Goal: Task Accomplishment & Management: Use online tool/utility

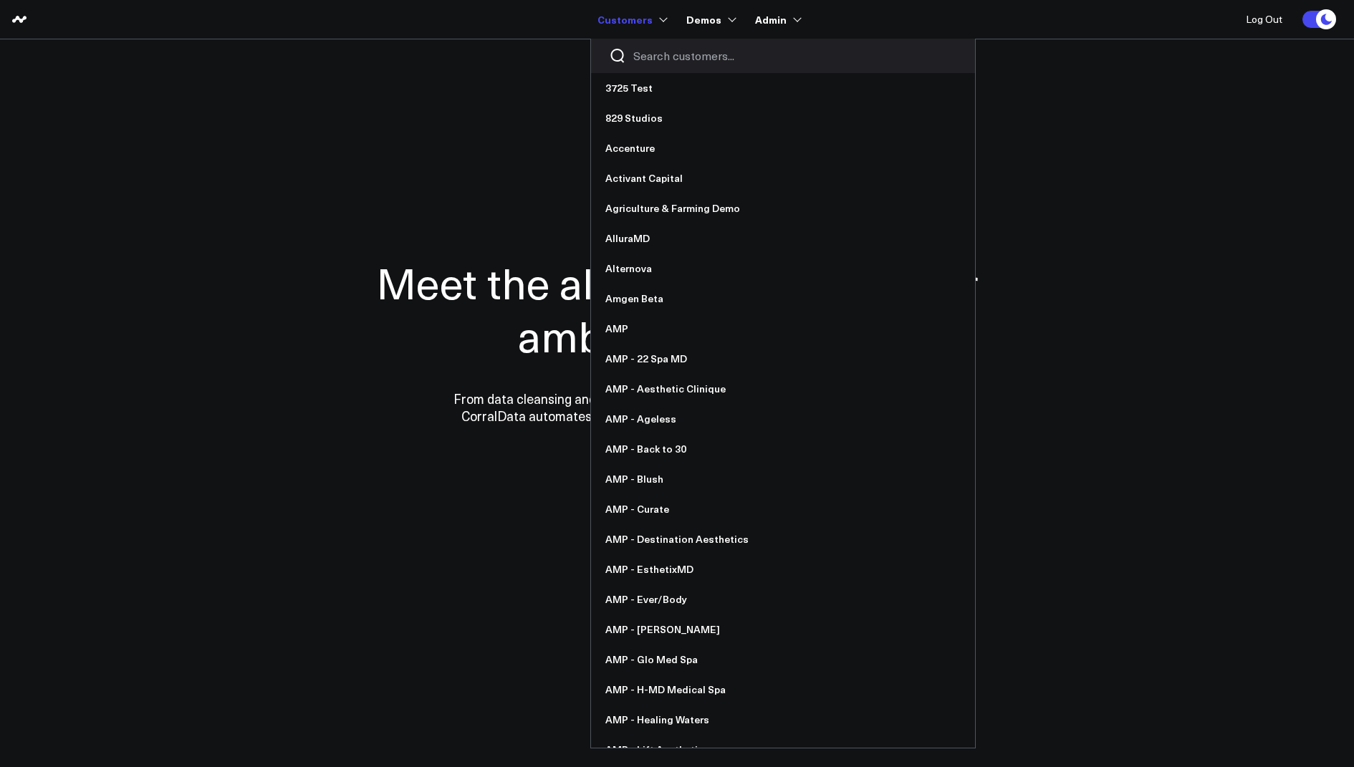
click at [672, 56] on input "Search customers input" at bounding box center [795, 56] width 324 height 16
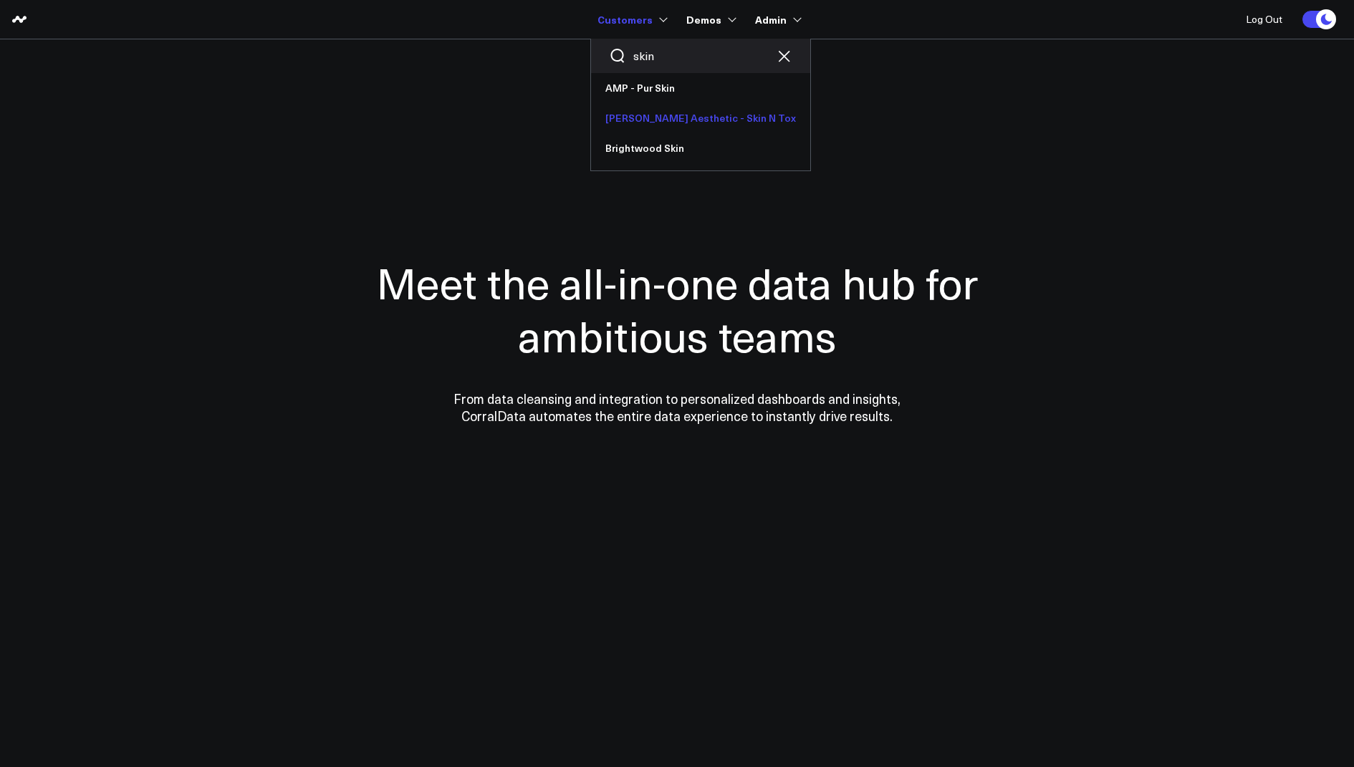
type input "skin"
click at [686, 120] on link "[PERSON_NAME] Aesthetic - Skin N Tox" at bounding box center [700, 118] width 219 height 30
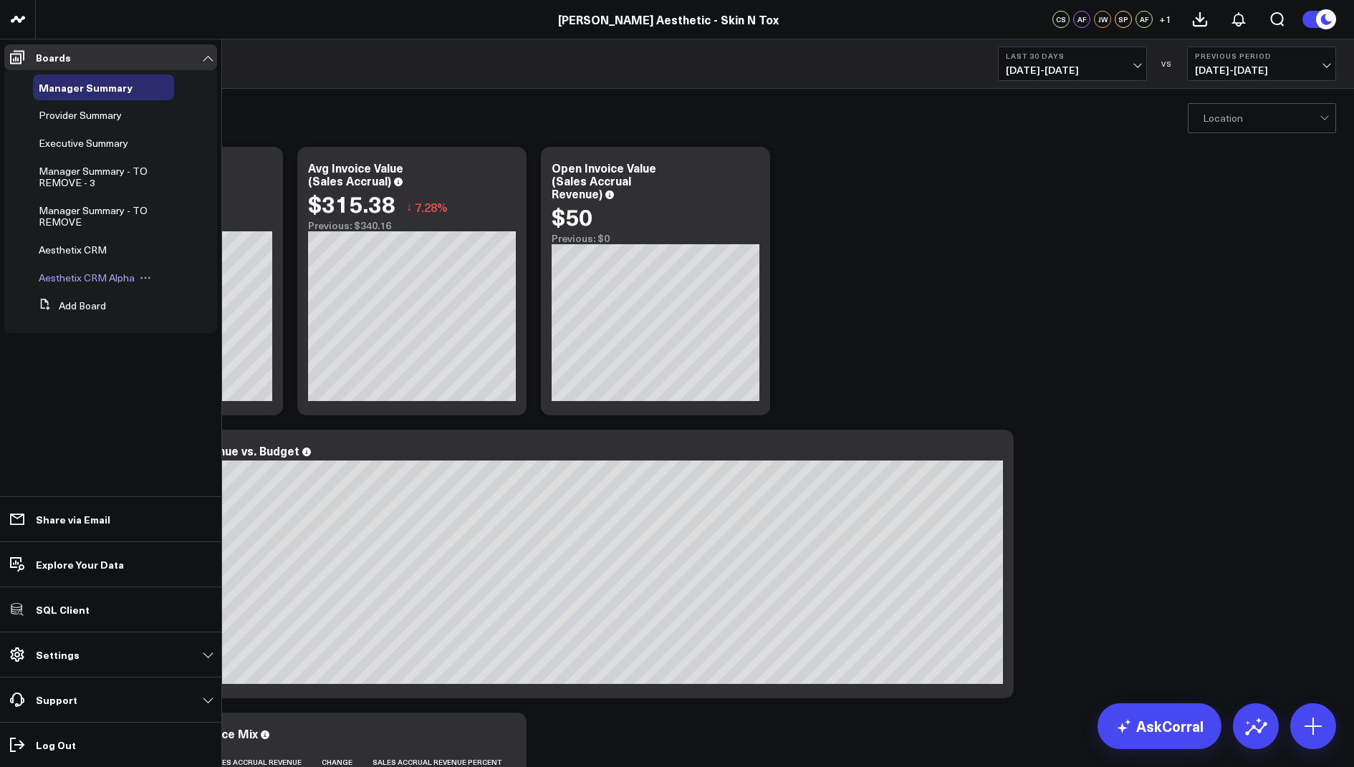
click at [83, 278] on span "Aesthetix CRM Alpha" at bounding box center [87, 278] width 96 height 14
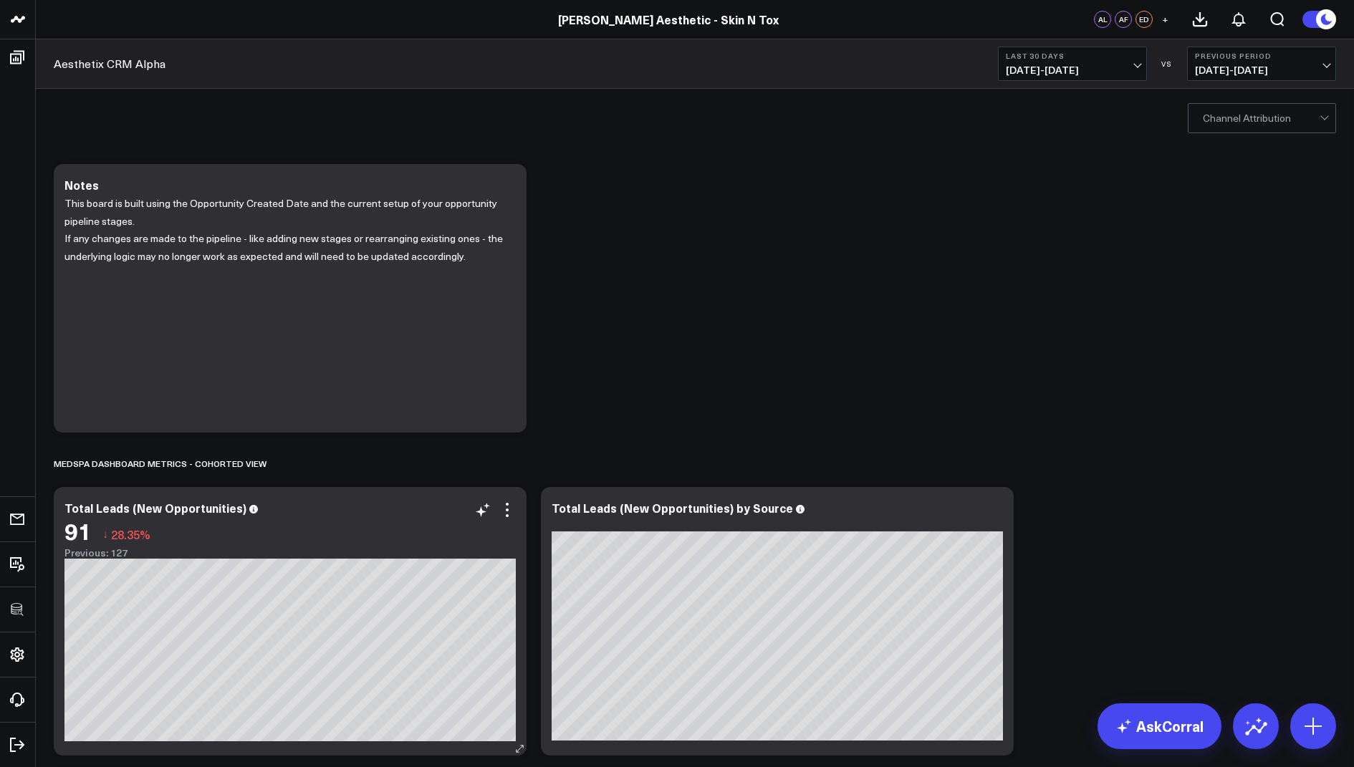
scroll to position [149, 0]
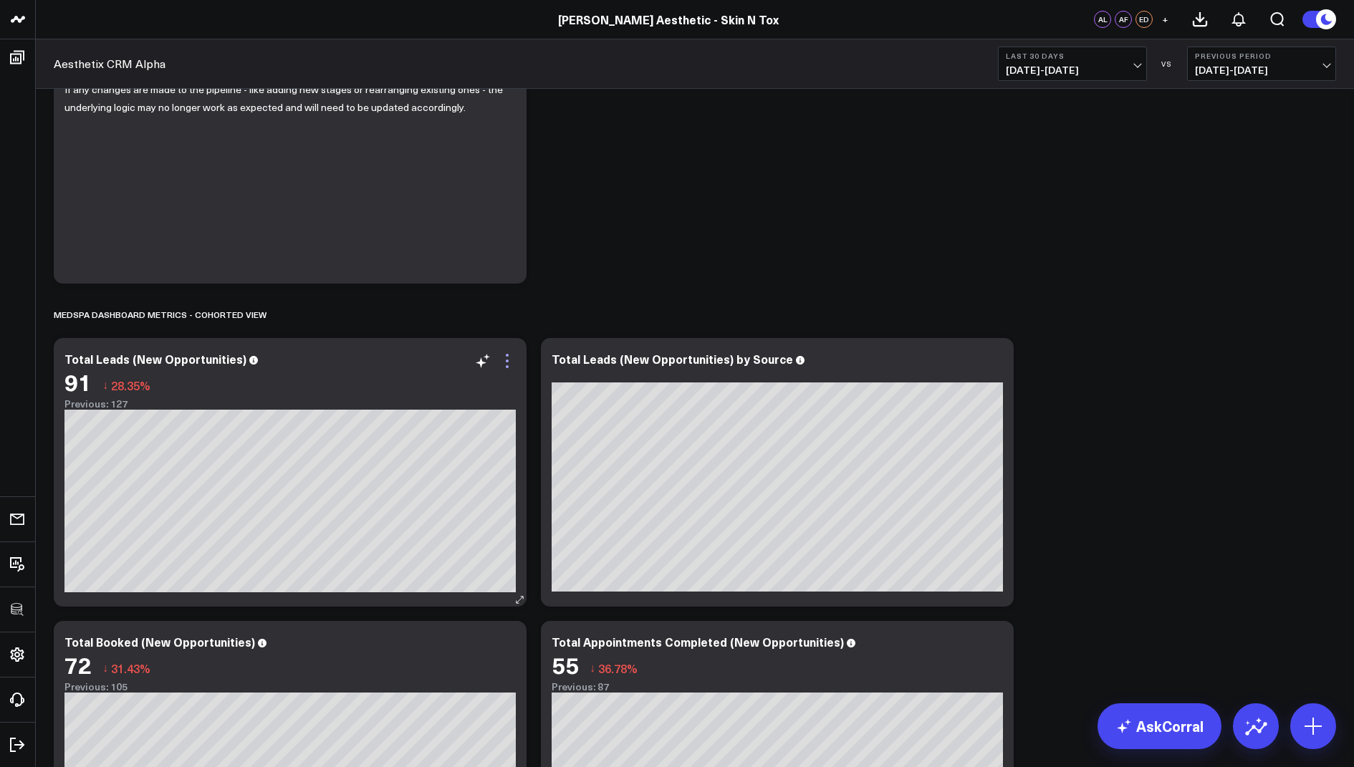
click at [507, 357] on icon at bounding box center [507, 360] width 17 height 17
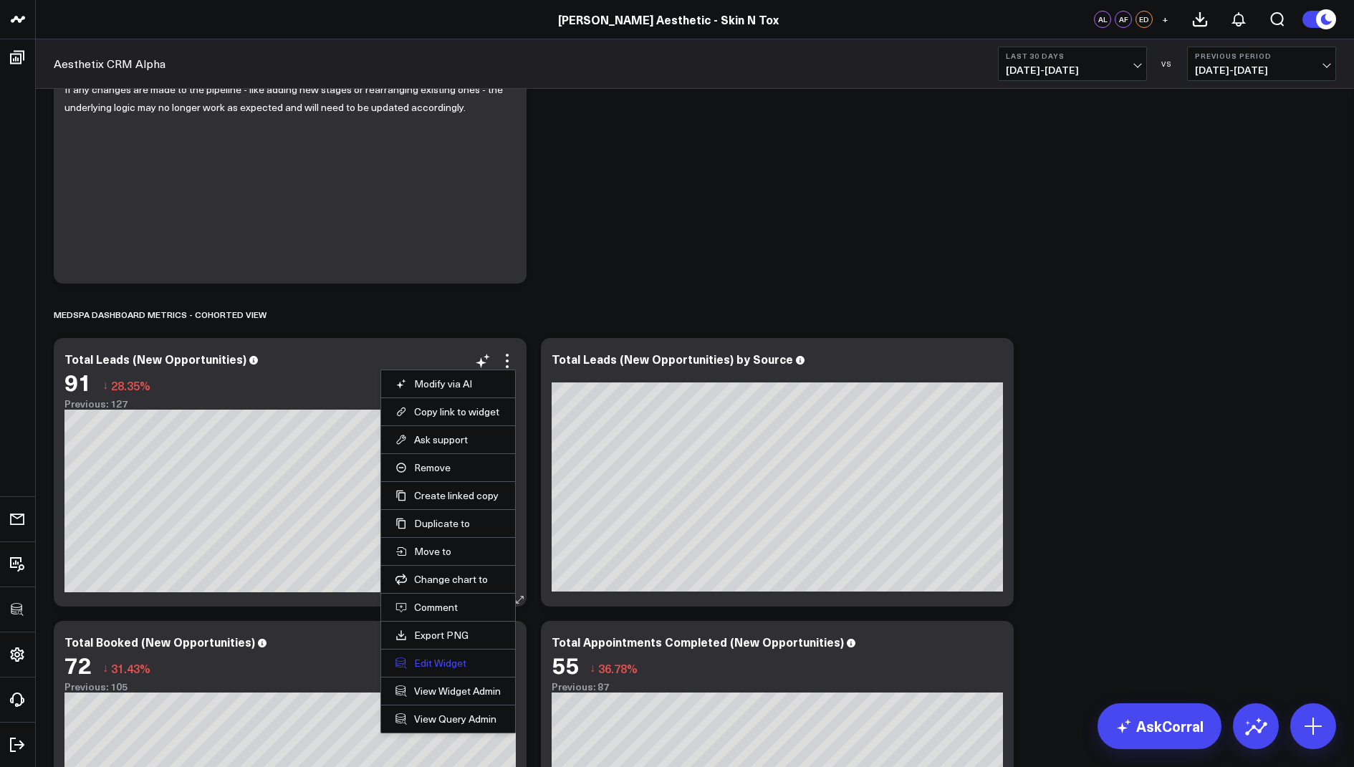
click at [430, 657] on button "Edit Widget" at bounding box center [447, 663] width 105 height 13
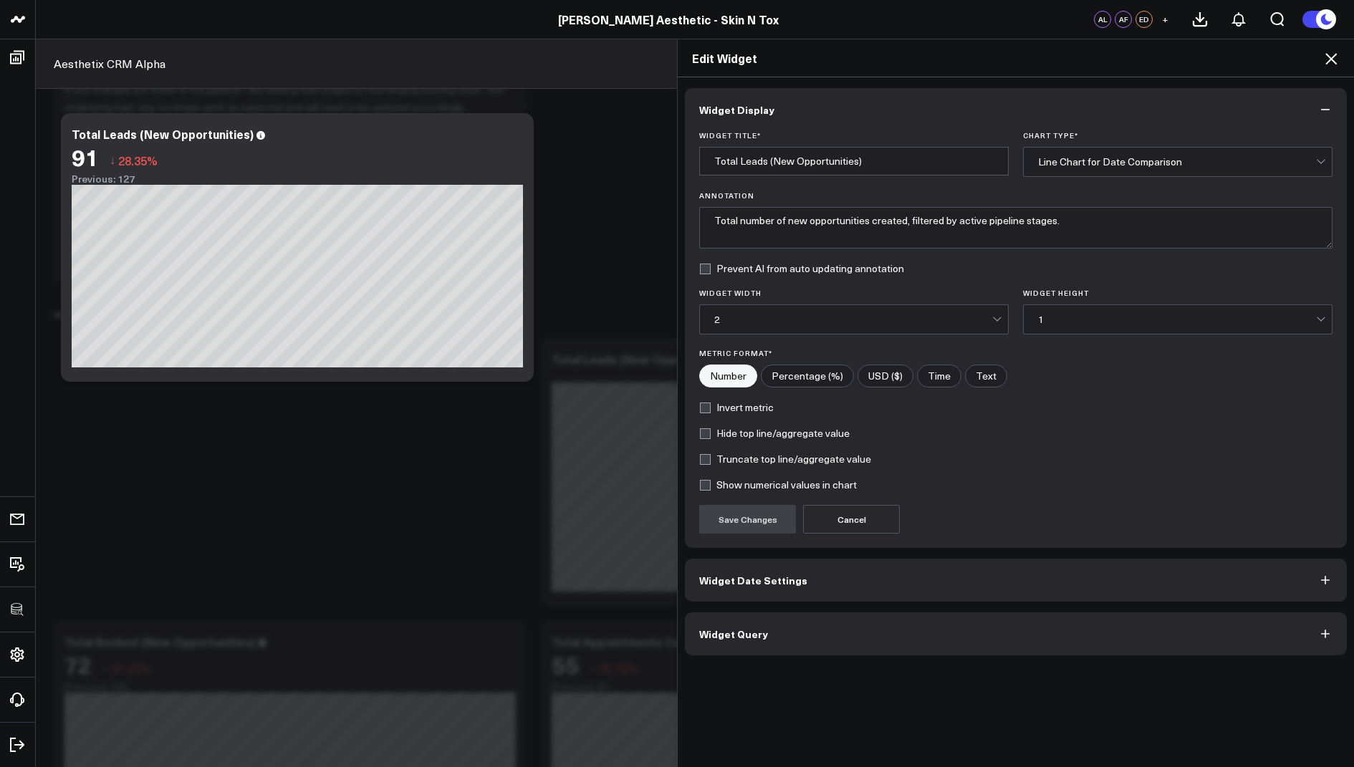
click at [725, 628] on span "Widget Query" at bounding box center [733, 633] width 69 height 11
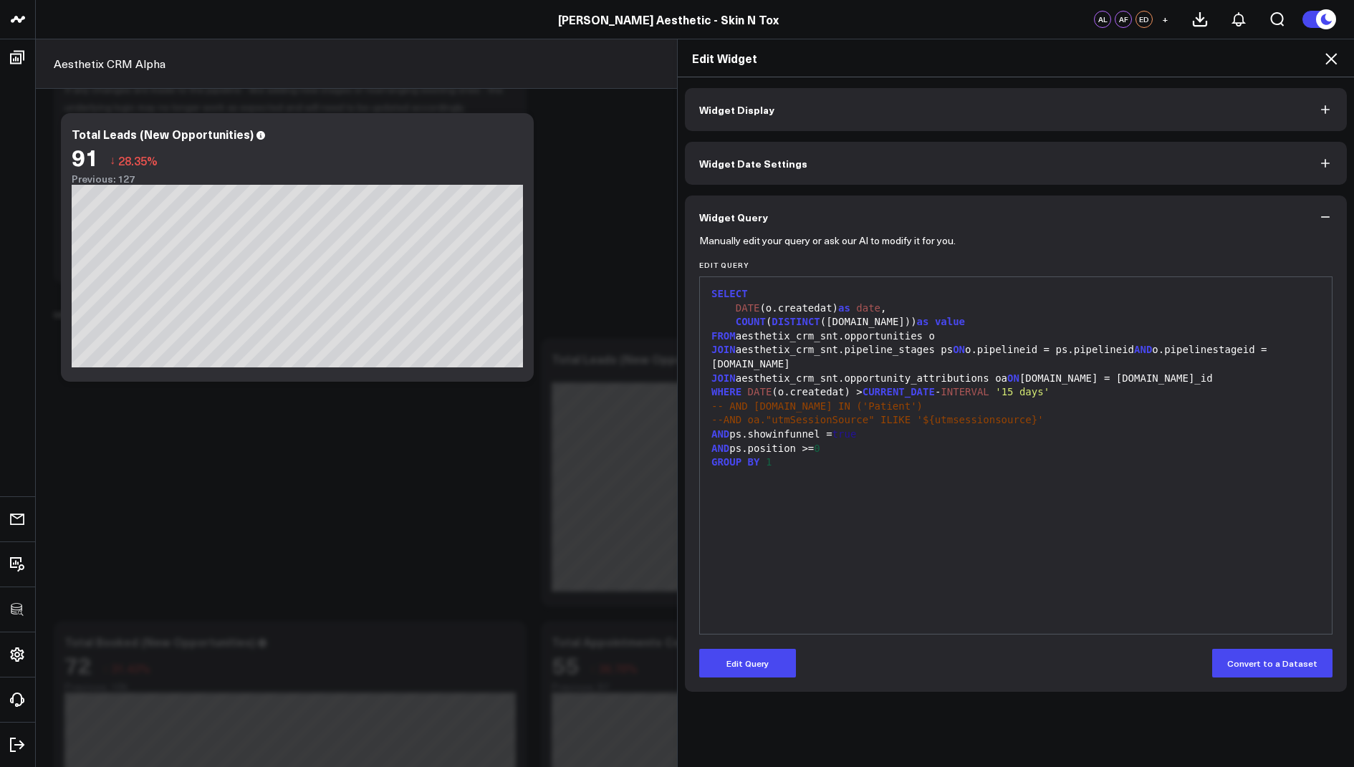
click at [1200, 378] on div "JOIN aesthetix_crm_snt.opportunity_attributions oa ON o.id = oa.opportunity_id" at bounding box center [1016, 379] width 618 height 14
click at [756, 659] on button "Edit Query" at bounding box center [747, 663] width 97 height 29
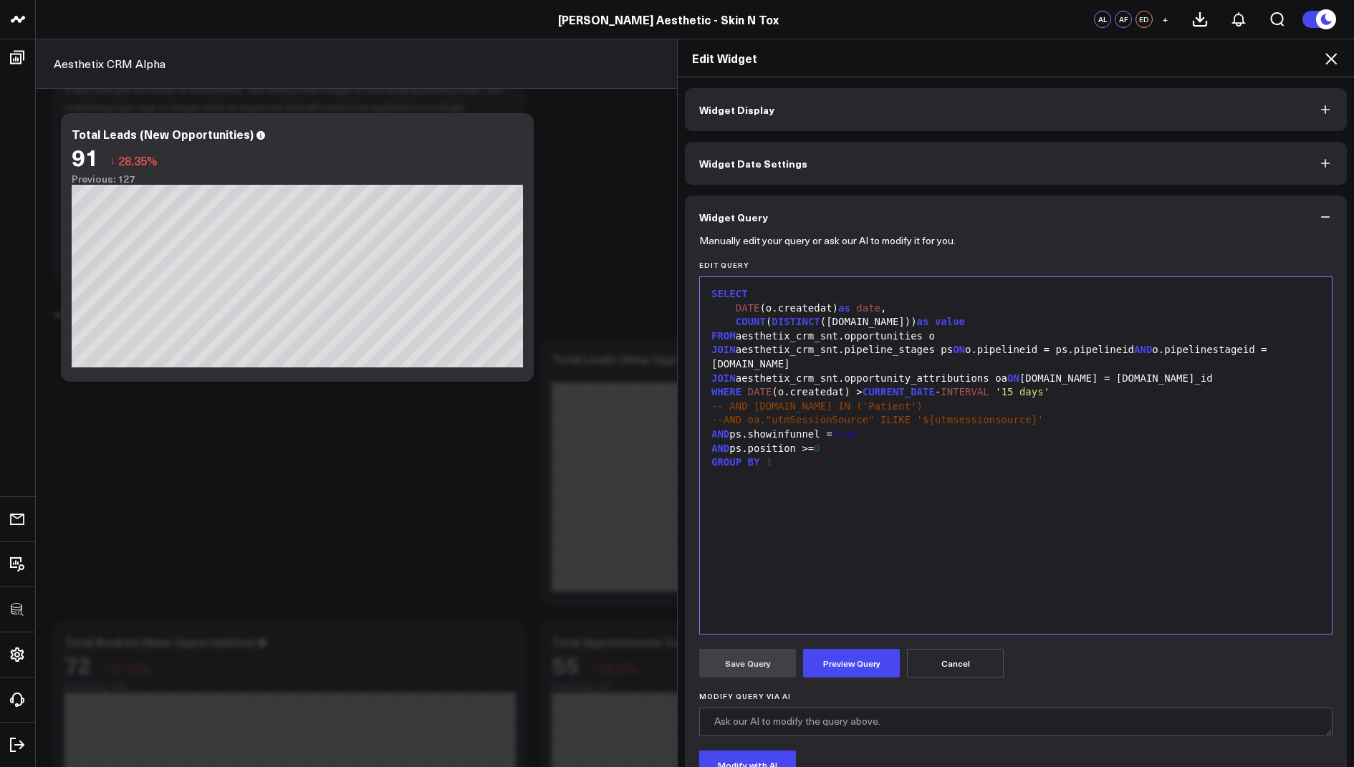
click at [1206, 387] on div "WHERE DATE (o.createdat) > CURRENT_DATE - INTERVAL '15 days'" at bounding box center [1016, 392] width 618 height 14
click at [1193, 373] on div "JOIN aesthetix_crm_snt.opportunity_attributions oa ON o.id = oa.opportunity_id" at bounding box center [1016, 379] width 618 height 14
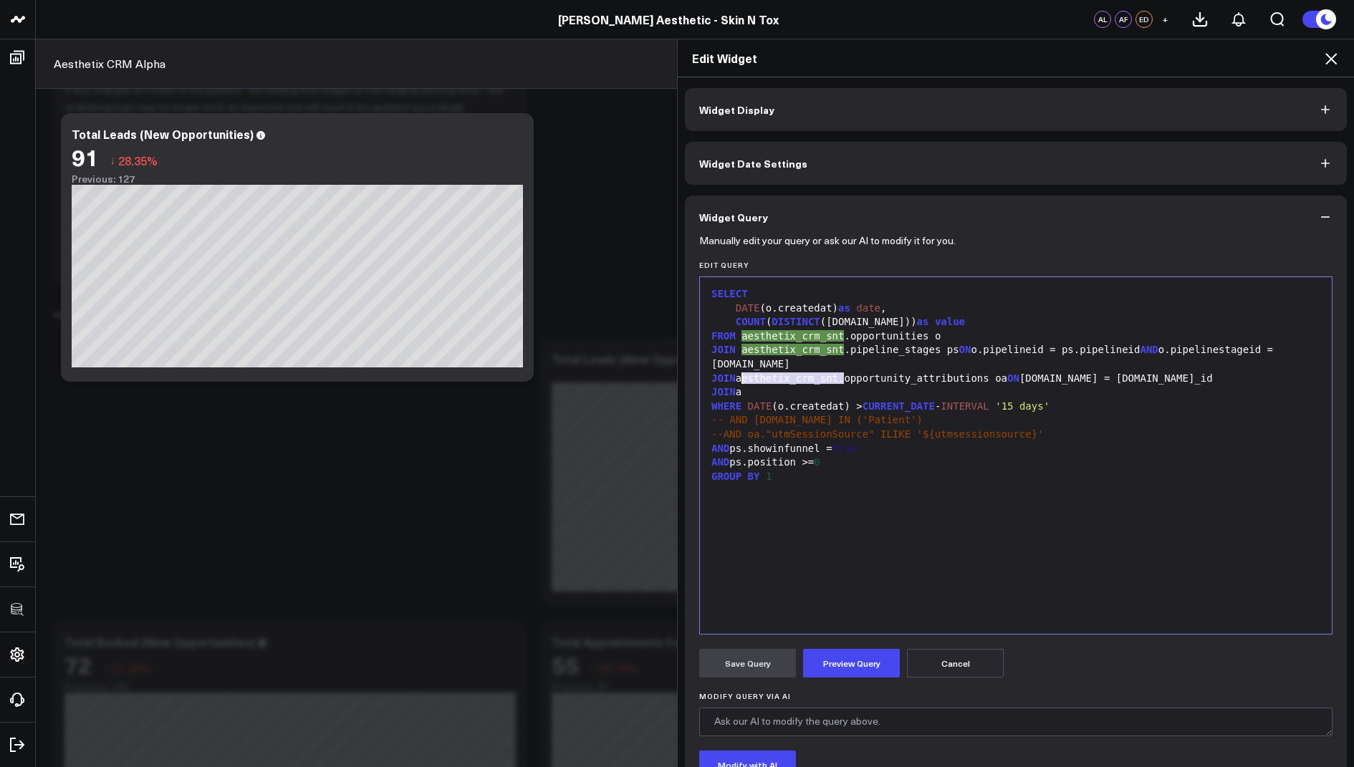
drag, startPoint x: 843, startPoint y: 379, endPoint x: 742, endPoint y: 381, distance: 101.0
click at [742, 381] on div "JOIN aesthetix_crm_snt.opportunity_attributions oa ON o.id = oa.opportunity_id" at bounding box center [1016, 379] width 618 height 14
copy div "aesthetix_crm_snt"
click at [761, 393] on div "JOIN a" at bounding box center [1016, 392] width 618 height 14
click at [1012, 391] on div "JOIN aesthetix_crm_snt.contacts c ON o.contactid =c.id" at bounding box center [1016, 392] width 618 height 14
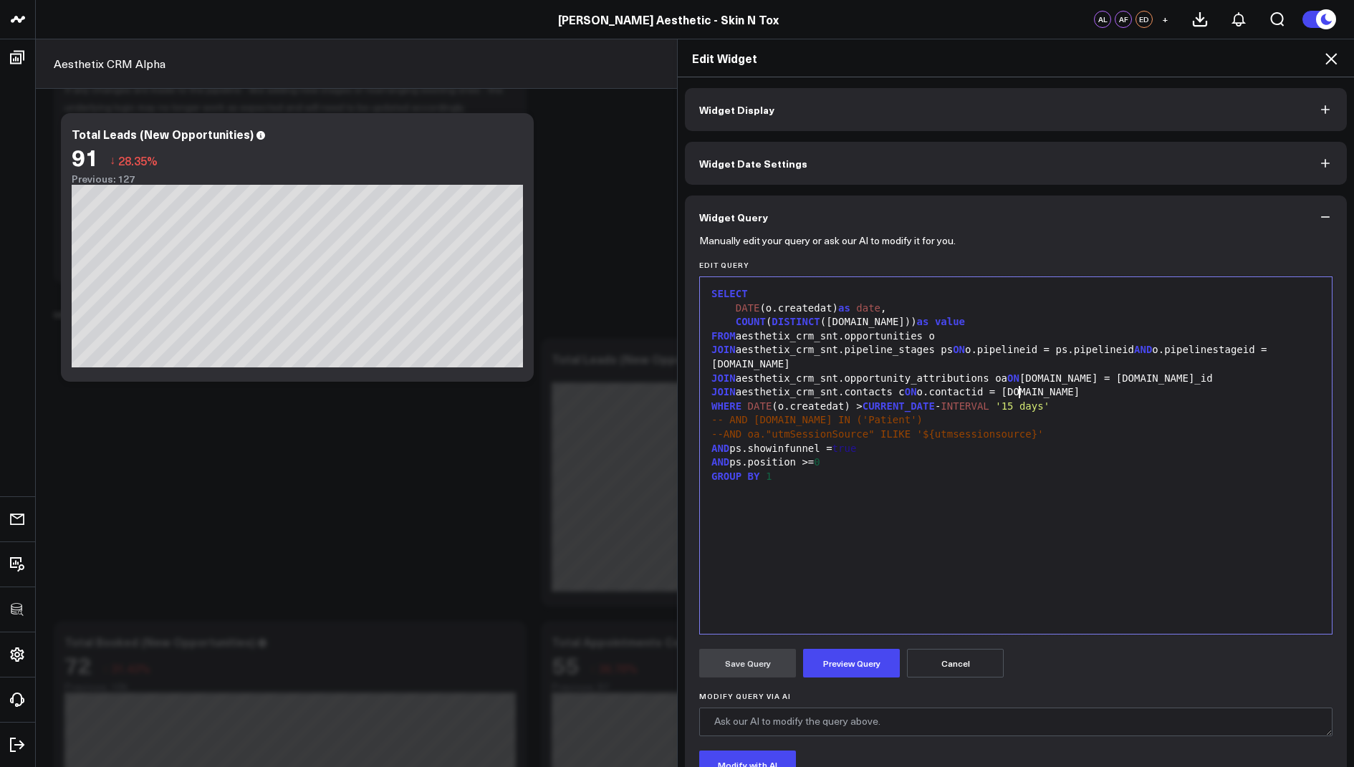
click at [1058, 432] on div "--AND oa."utmSessionSource" ILIKE '${utmsessionsource}'" at bounding box center [1016, 435] width 618 height 14
click at [1092, 534] on div "SELECT DATE (o.createdat) as date , COUNT ( DISTINCT (o.id)) as value FROM aest…" at bounding box center [1016, 455] width 618 height 342
click at [854, 667] on button "Preview Query" at bounding box center [851, 663] width 97 height 29
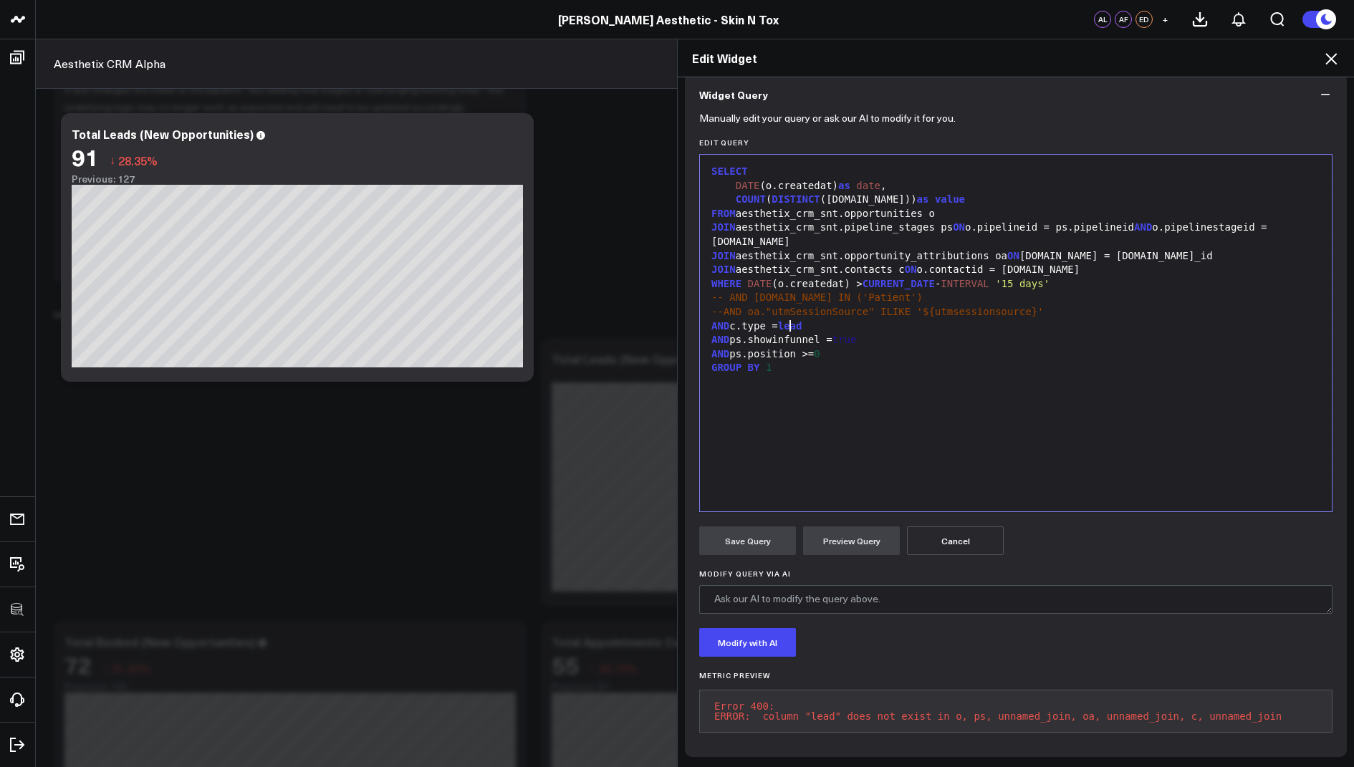
click at [792, 320] on span "lead" at bounding box center [790, 325] width 24 height 11
click at [825, 320] on div "AND c.type = "lead" at bounding box center [1016, 327] width 618 height 14
click at [847, 537] on button "Preview Query" at bounding box center [851, 541] width 97 height 29
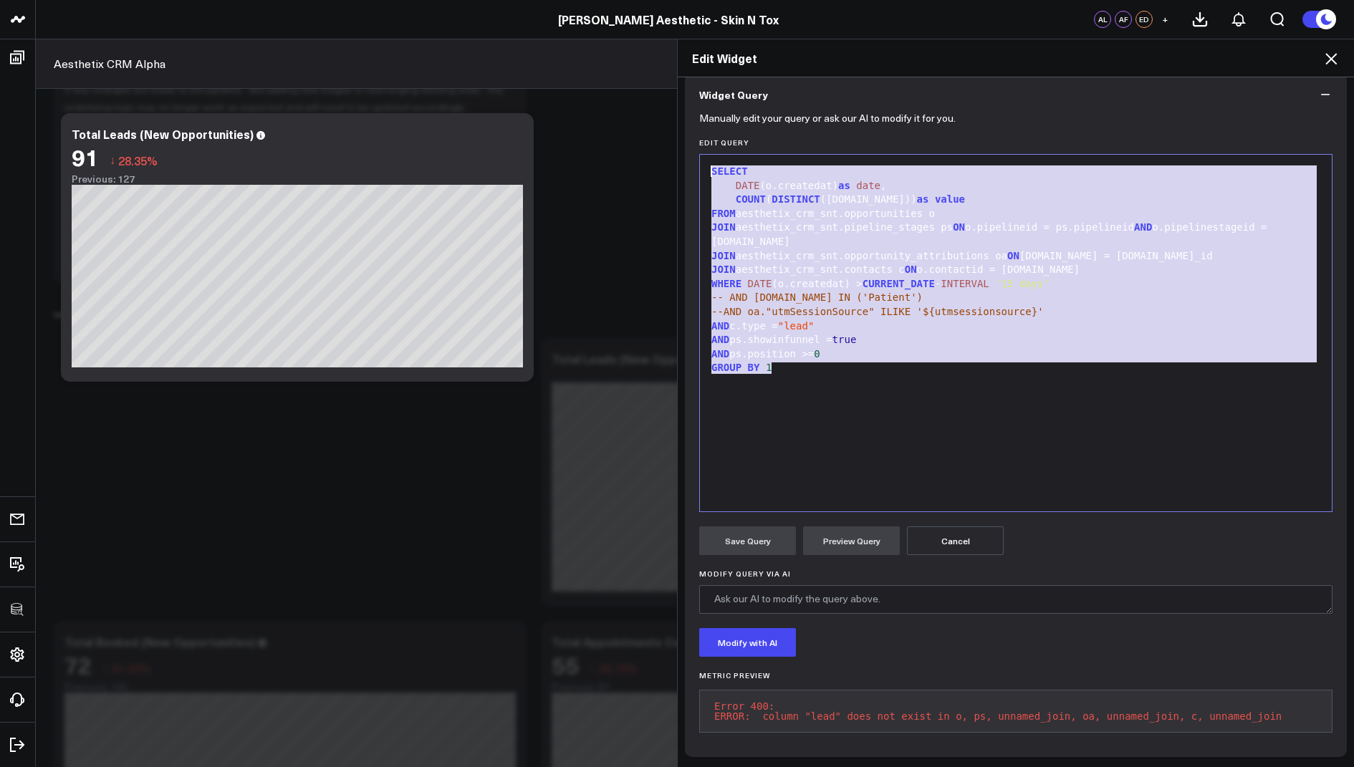
drag, startPoint x: 782, startPoint y: 365, endPoint x: 804, endPoint y: 105, distance: 261.0
click at [804, 116] on form "Manually edit your query or ask our AI to modify it for you. Edit Query 99 1 2 …" at bounding box center [1015, 429] width 633 height 627
copy div "SELECT DATE (o.createdat) as date , COUNT ( DISTINCT (o.id)) as value FROM aest…"
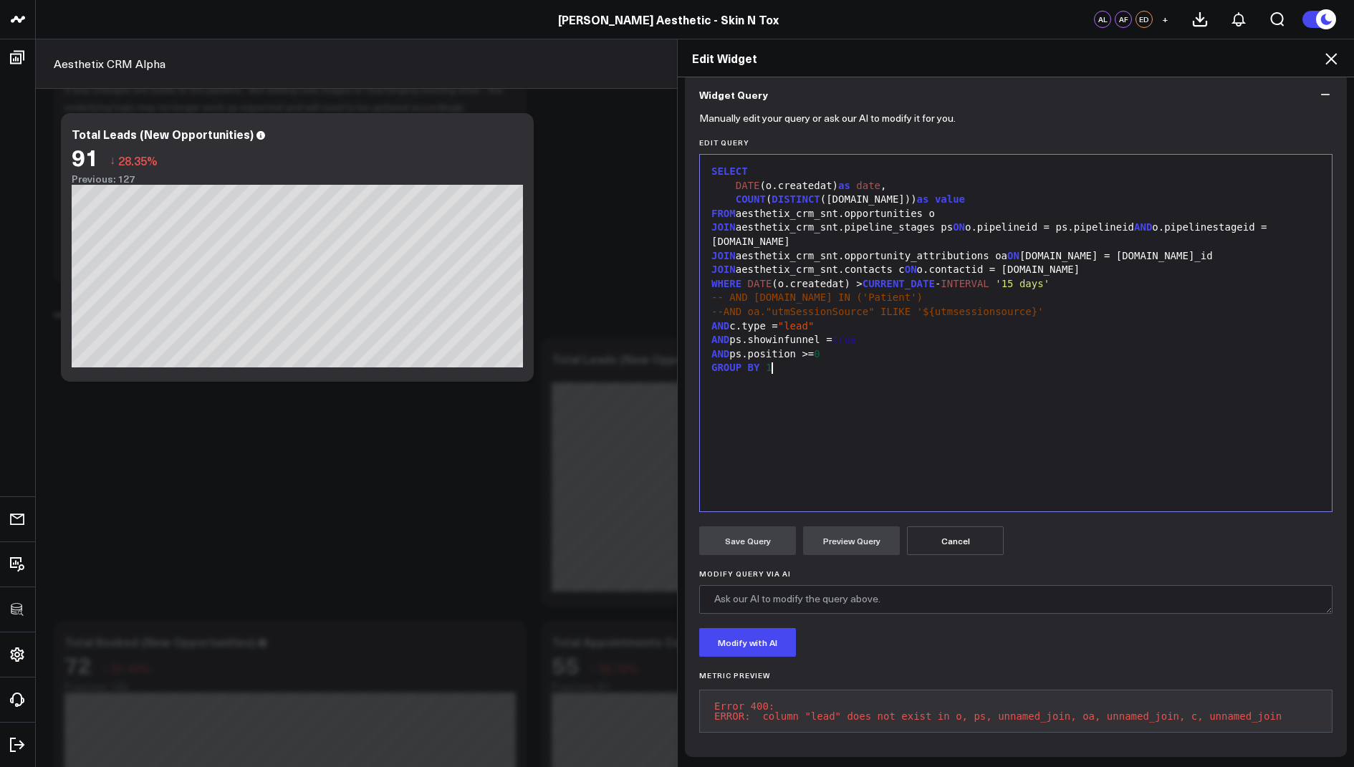
click at [1075, 361] on div "GROUP BY 1" at bounding box center [1016, 368] width 618 height 14
click at [949, 263] on div "JOIN aesthetix_crm_snt.contacts c ON o.contactid = c.id" at bounding box center [1016, 270] width 618 height 14
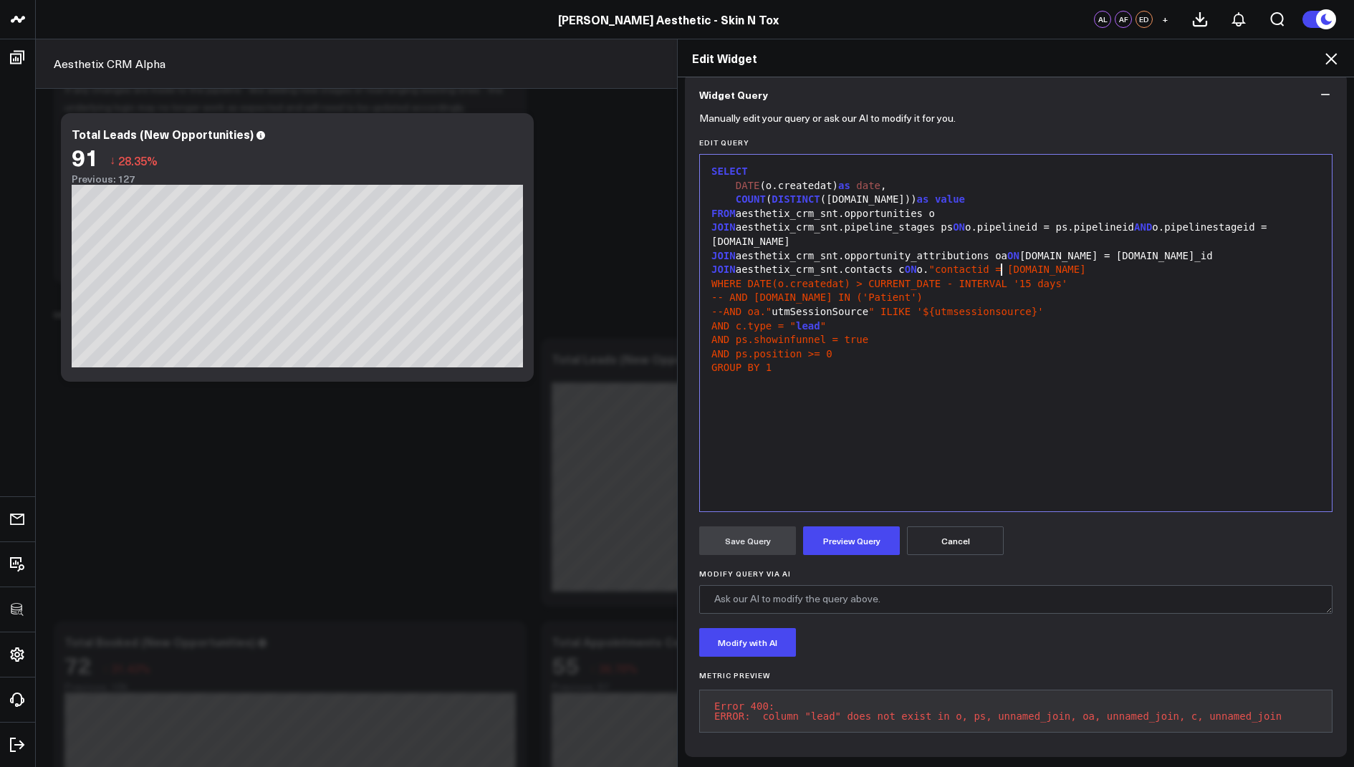
click at [999, 264] on span ""contactid = c.id" at bounding box center [1006, 269] width 157 height 11
click at [1007, 264] on span ""contactId = c.id" at bounding box center [1006, 269] width 157 height 11
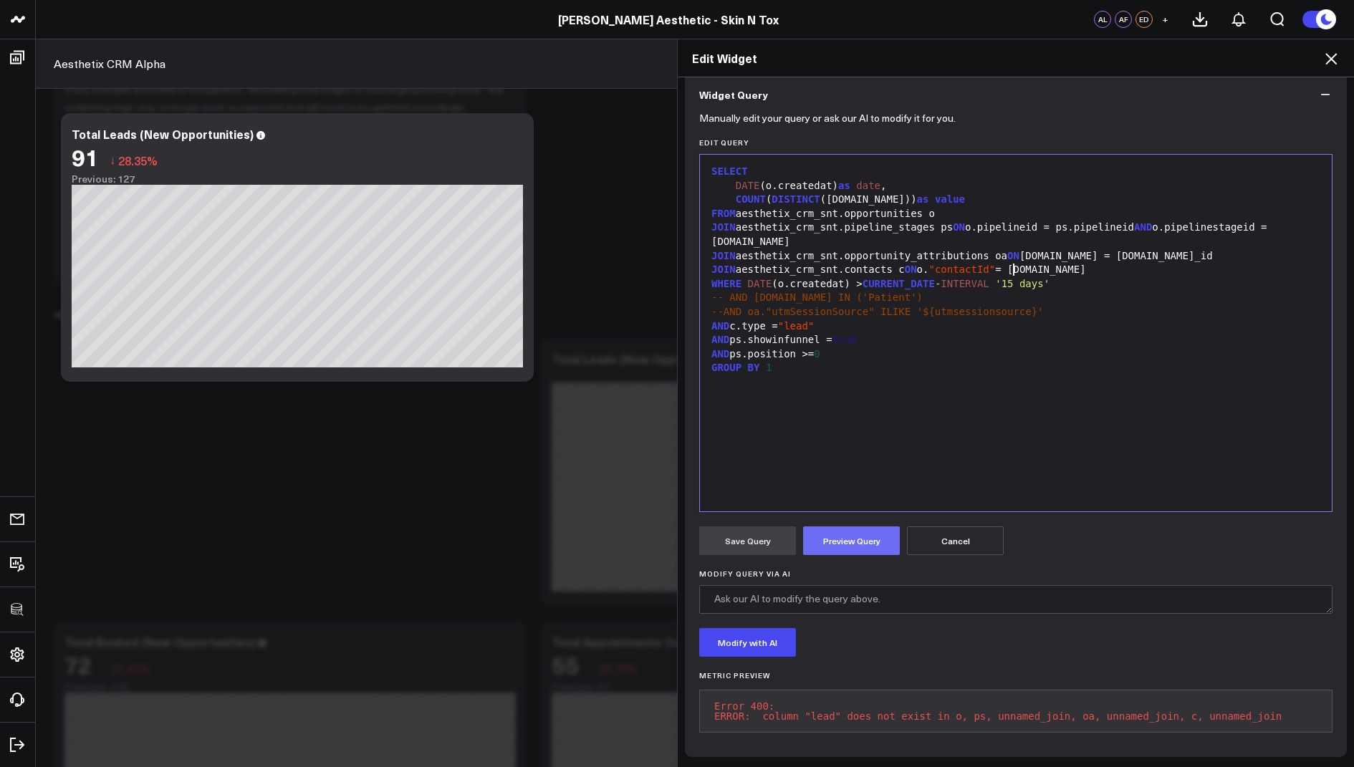
click at [851, 533] on button "Preview Query" at bounding box center [851, 541] width 97 height 29
click at [951, 264] on span ""contactId"" at bounding box center [961, 269] width 67 height 11
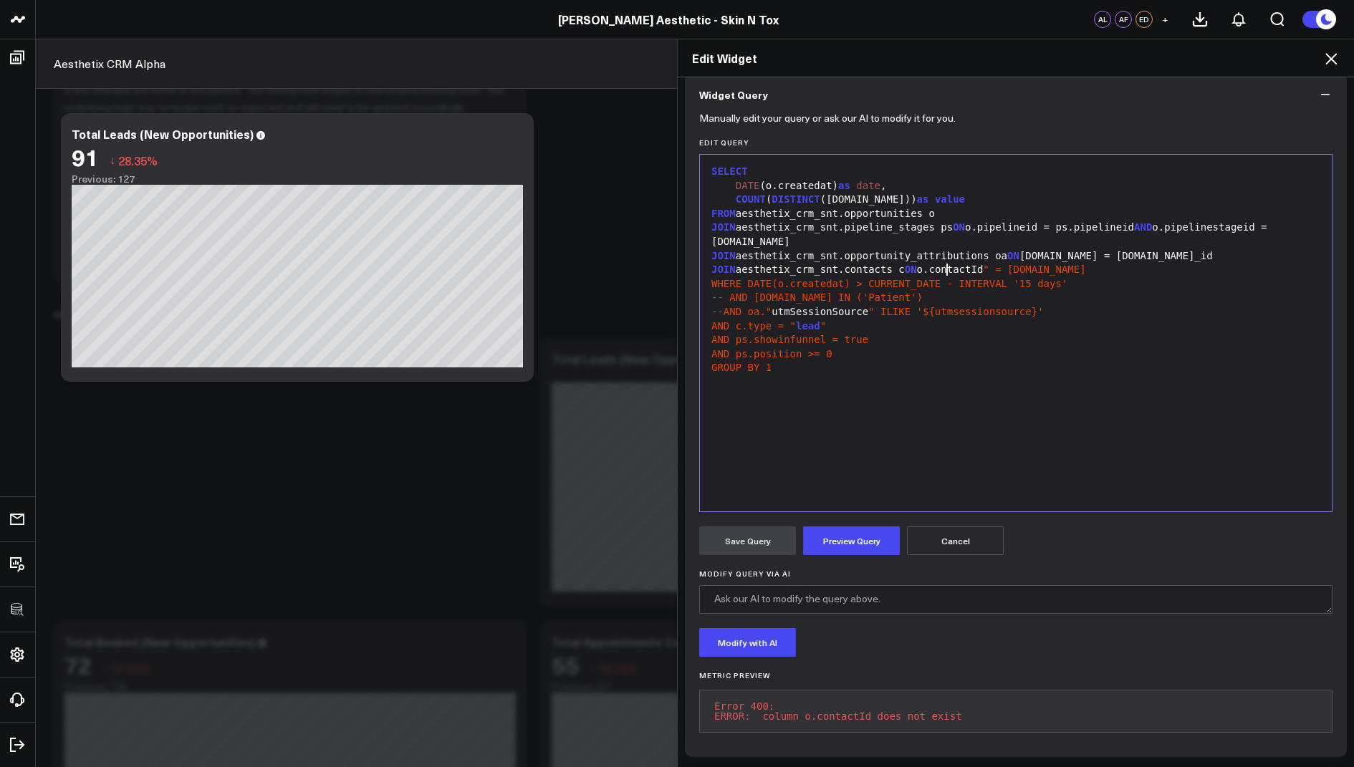
click at [1005, 264] on span "" = c.id" at bounding box center [1034, 269] width 102 height 11
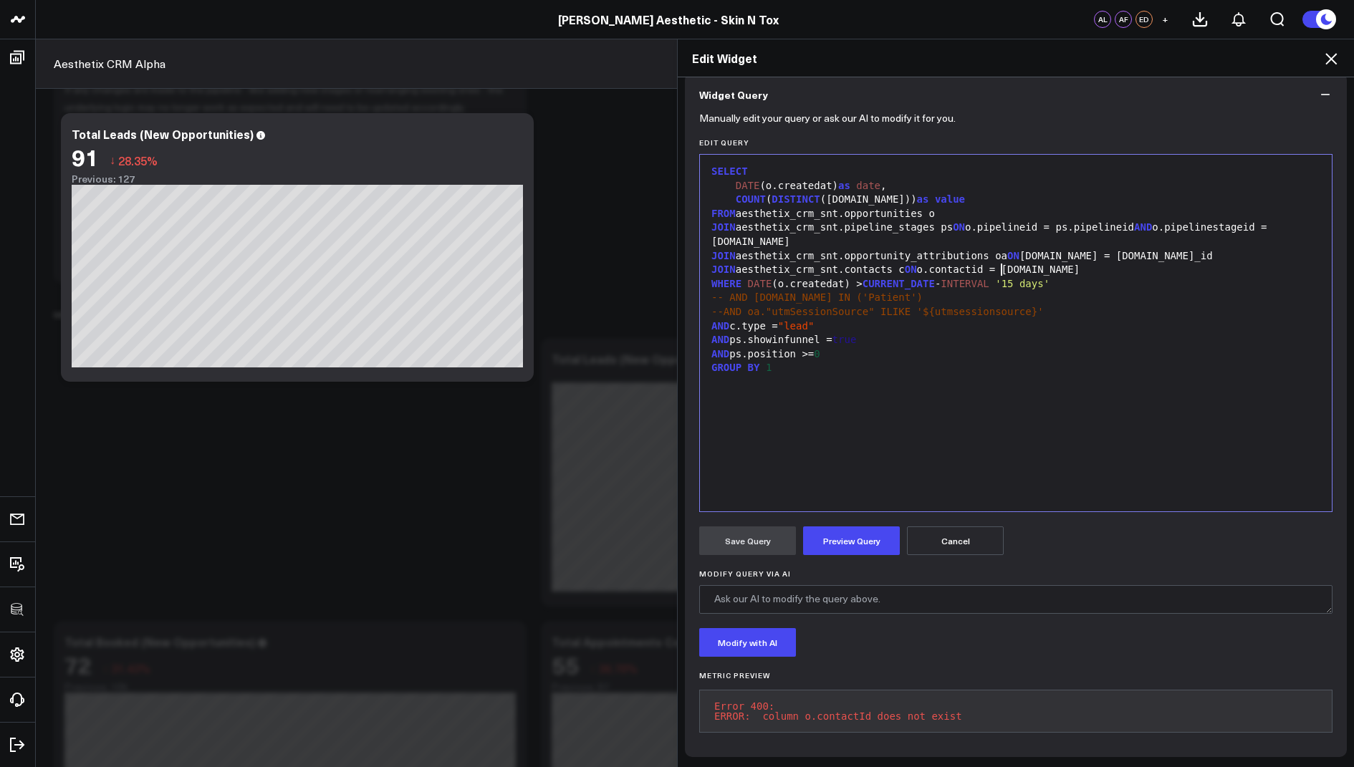
click at [889, 347] on div "AND ps.position >= 0" at bounding box center [1016, 354] width 618 height 14
click at [830, 320] on div "AND c.type = "lead"" at bounding box center [1016, 327] width 618 height 14
click at [792, 320] on span ""lead'" at bounding box center [796, 325] width 37 height 11
click at [794, 320] on span ""lead'" at bounding box center [796, 325] width 37 height 11
click at [854, 531] on button "Preview Query" at bounding box center [851, 541] width 97 height 29
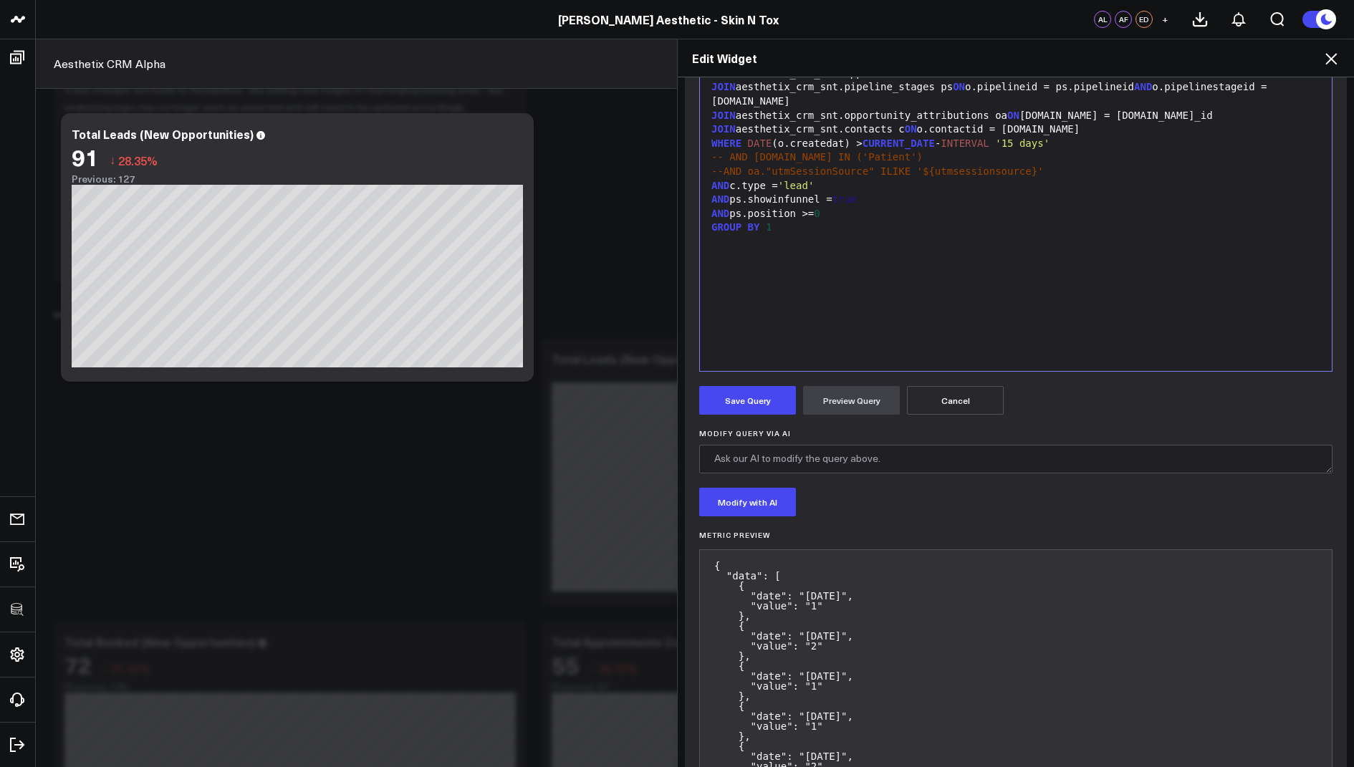
scroll to position [269, 0]
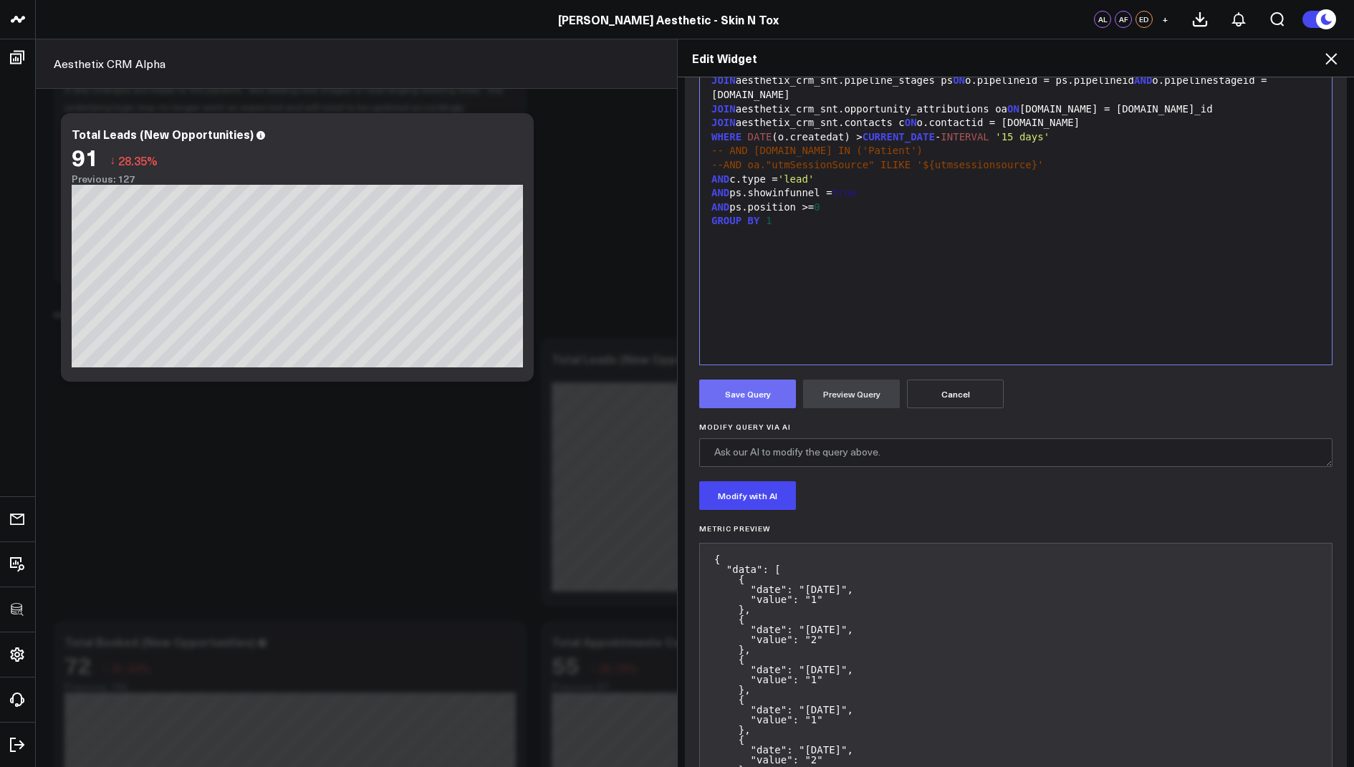
click at [740, 392] on button "Save Query" at bounding box center [747, 394] width 97 height 29
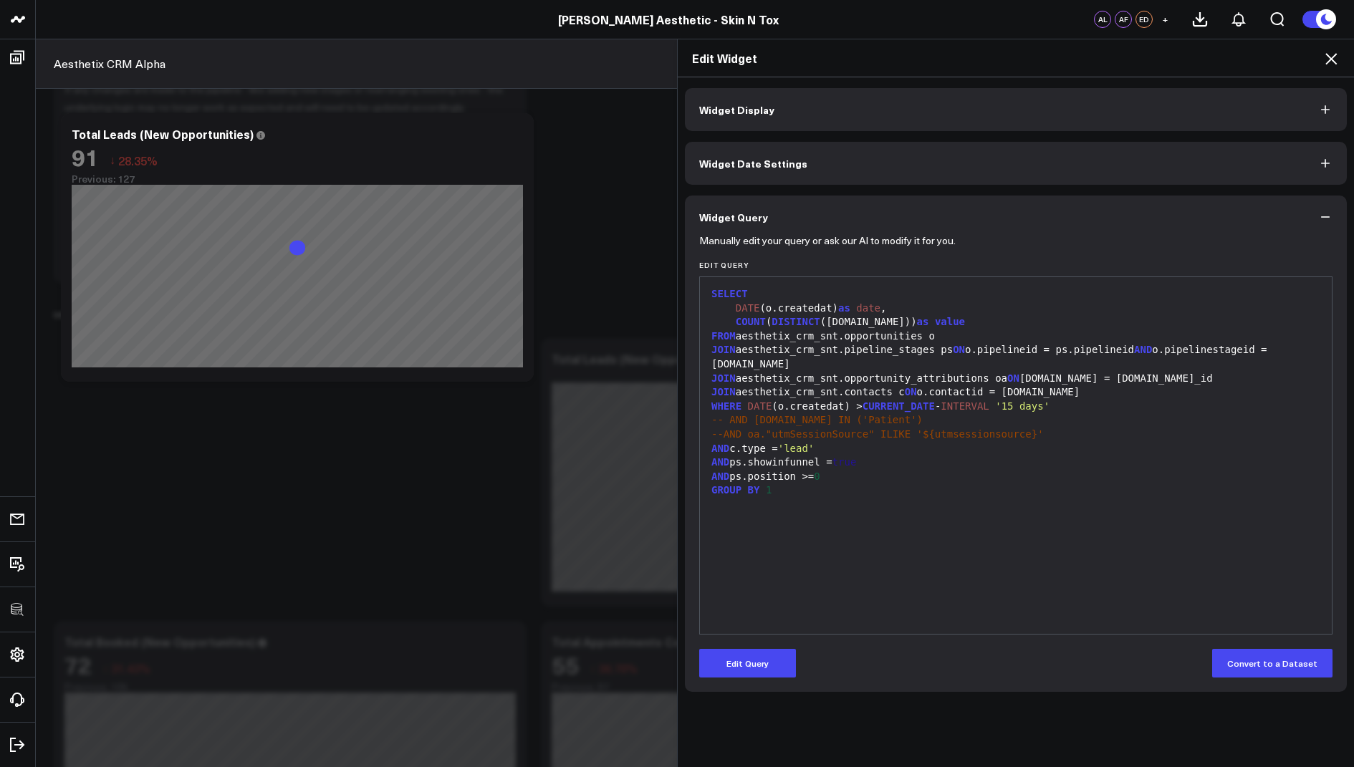
click at [1332, 53] on icon at bounding box center [1330, 58] width 17 height 17
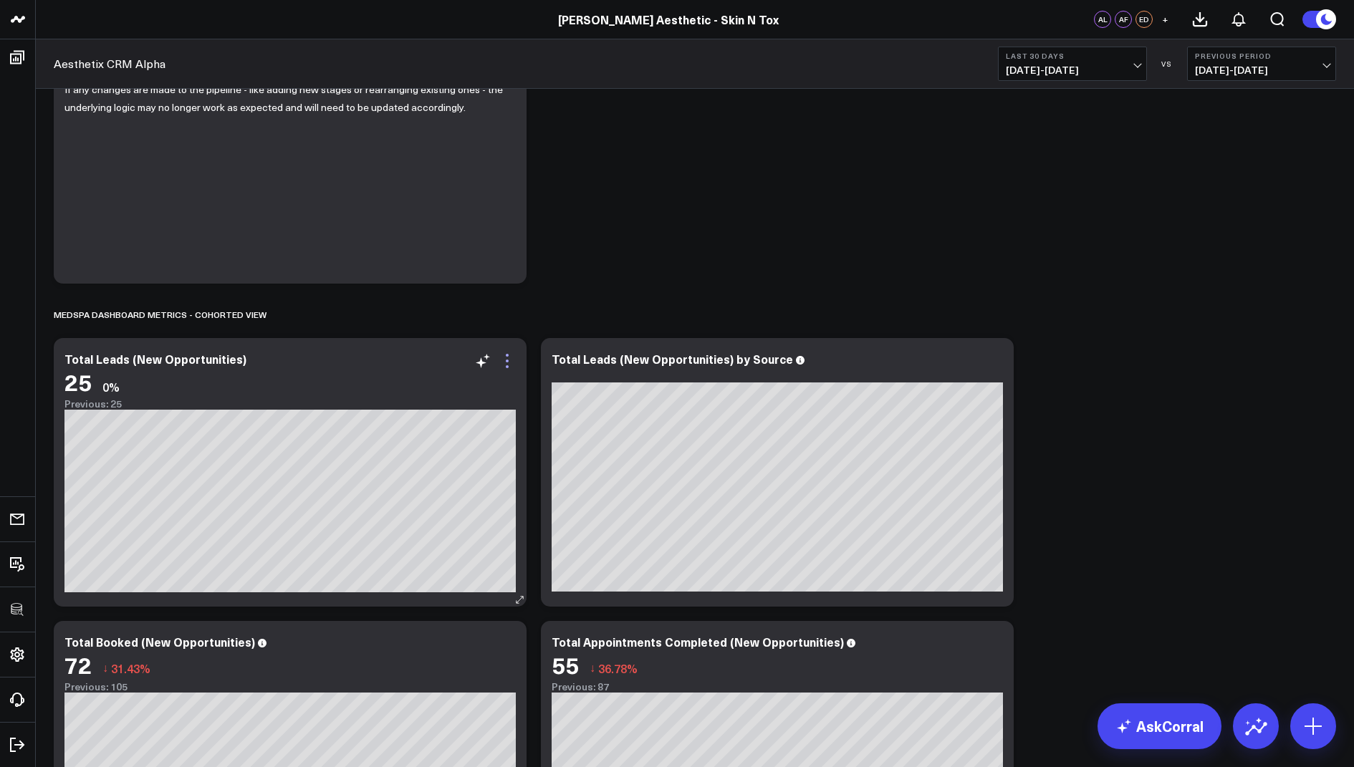
click at [513, 356] on icon at bounding box center [507, 360] width 17 height 17
click at [1067, 59] on b "Last 30 Days" at bounding box center [1072, 56] width 133 height 9
click at [1048, 181] on link "Last 60 Days" at bounding box center [1073, 178] width 148 height 27
click at [1085, 71] on span "06/29/25 - 08/27/25" at bounding box center [1072, 69] width 133 height 11
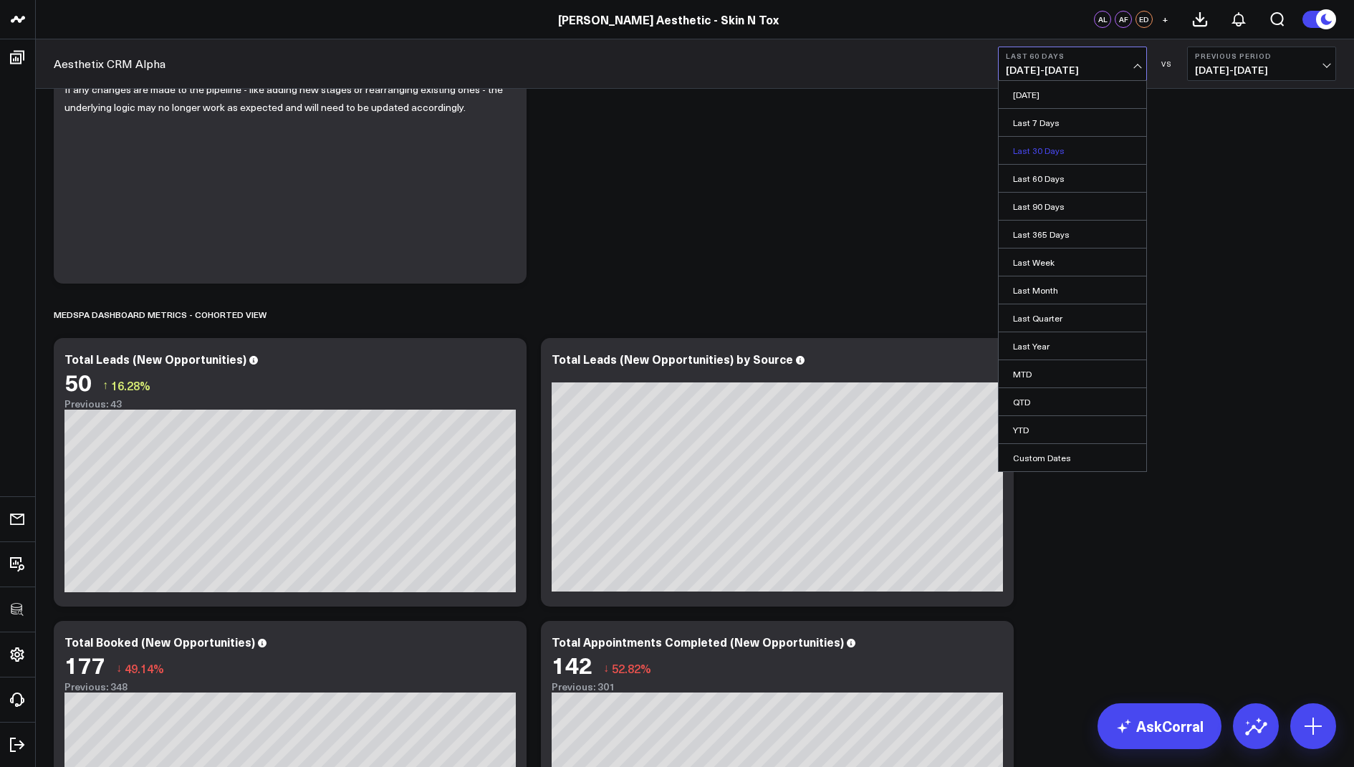
click at [1044, 149] on link "Last 30 Days" at bounding box center [1073, 150] width 148 height 27
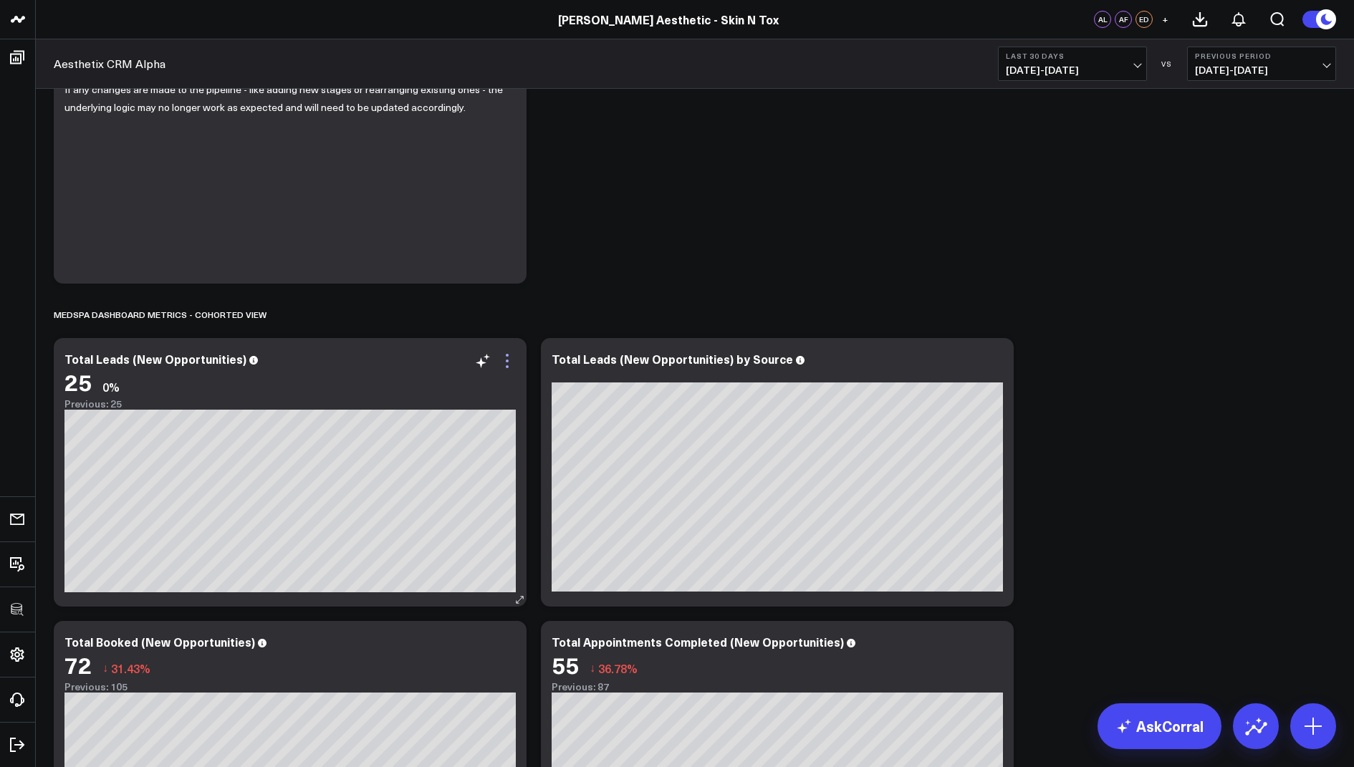
click at [506, 360] on icon at bounding box center [507, 361] width 3 height 3
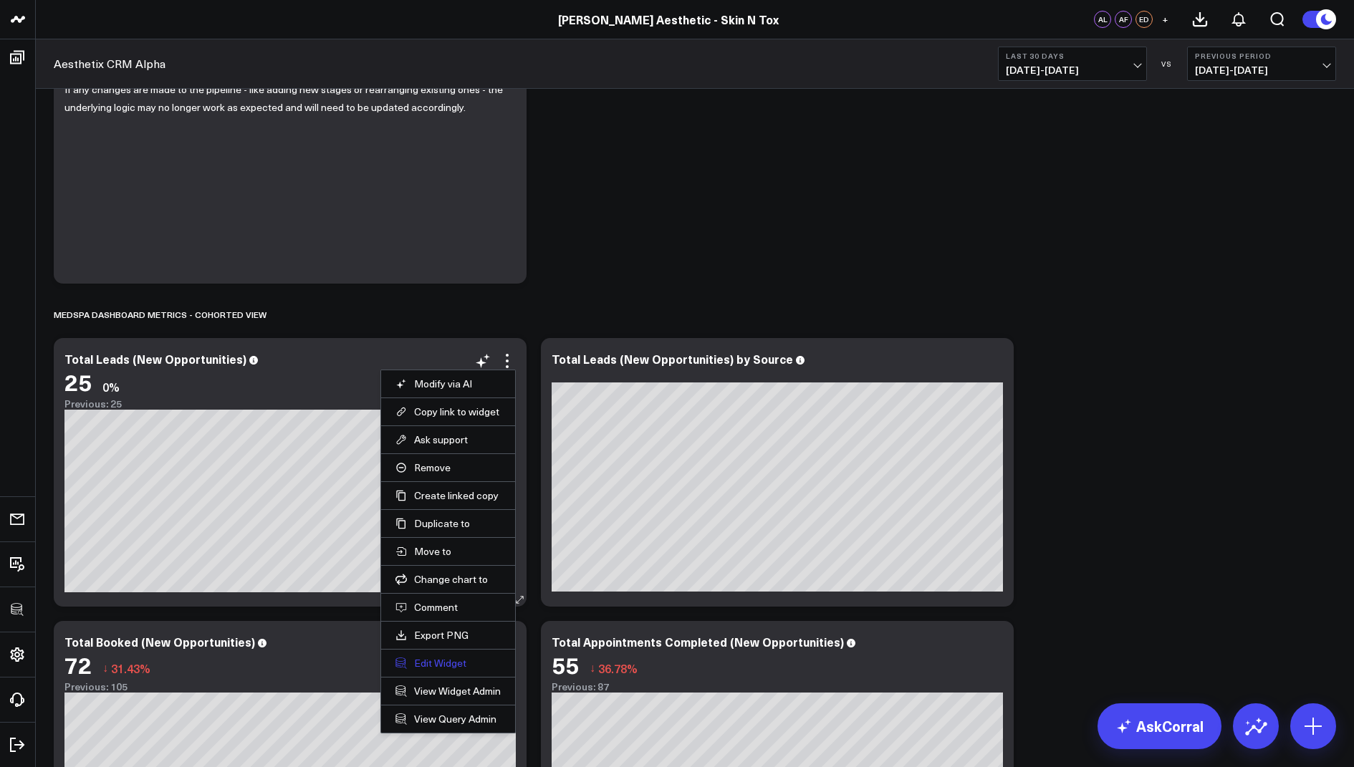
click at [438, 657] on button "Edit Widget" at bounding box center [447, 663] width 105 height 13
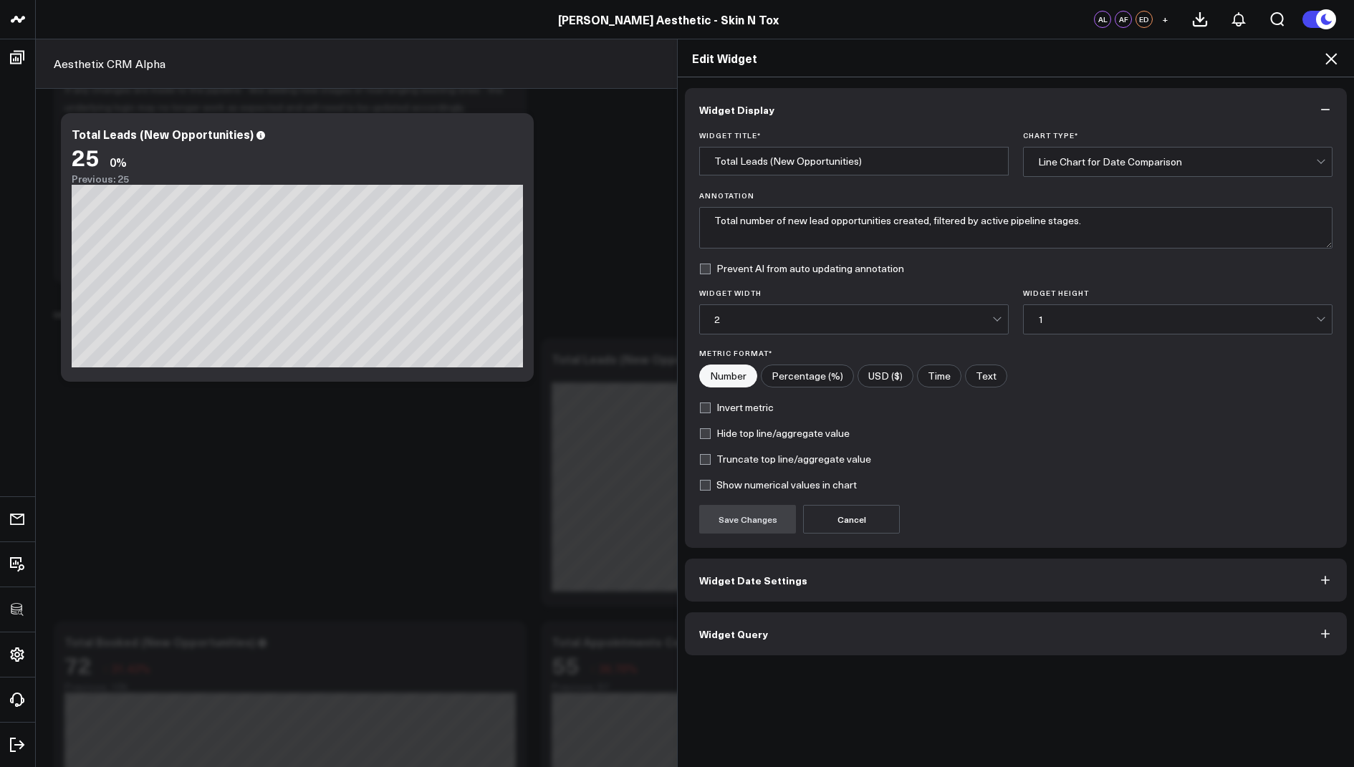
click at [746, 630] on span "Widget Query" at bounding box center [733, 633] width 69 height 11
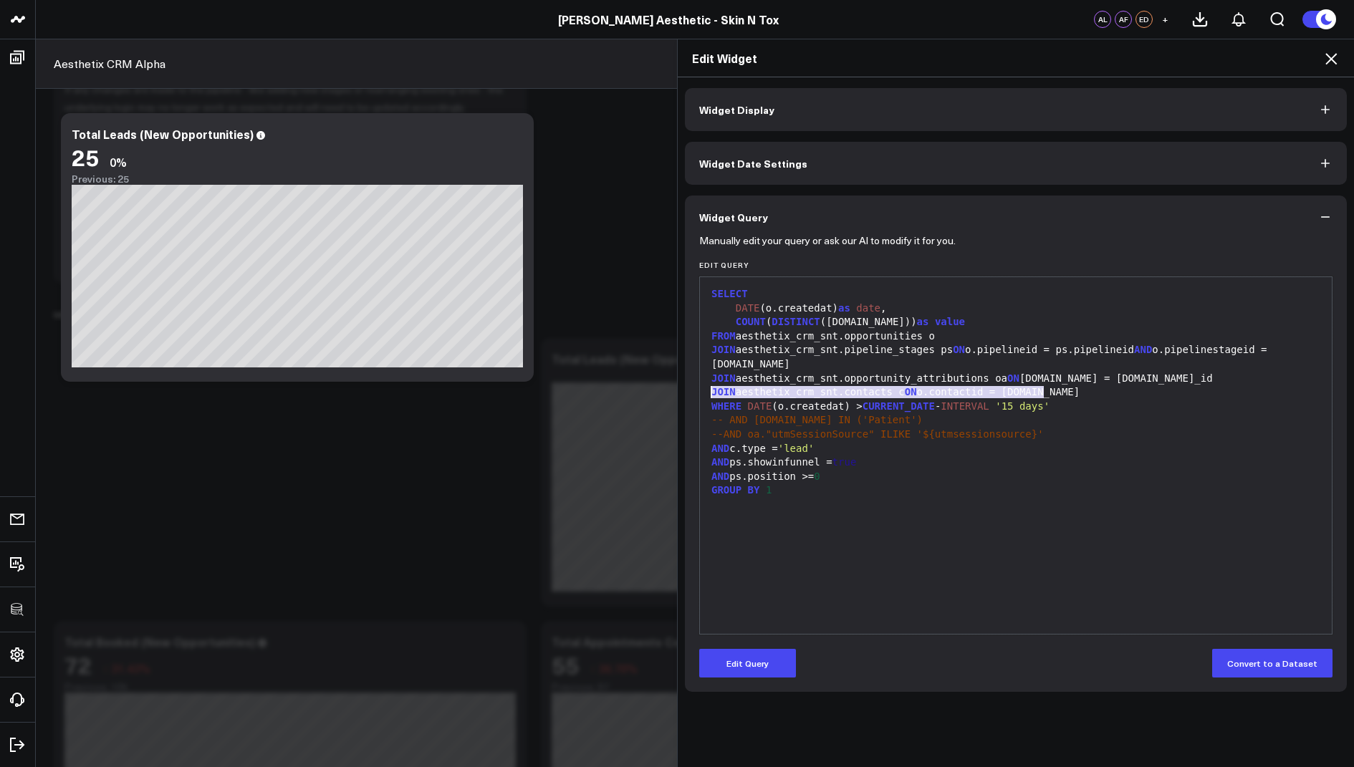
drag, startPoint x: 1056, startPoint y: 390, endPoint x: 701, endPoint y: 395, distance: 355.4
click at [701, 395] on div "99 1 2 3 4 5 6 7 8 9 10 11 12 13 14 › ⌄ SELECT DATE (o.createdat) as date , COU…" at bounding box center [1015, 456] width 633 height 358
copy div "JOIN aesthetix_crm_snt.contacts c ON o.contactid = c.id"
click at [896, 456] on div "AND ps.showinfunnel = true" at bounding box center [1016, 463] width 618 height 14
drag, startPoint x: 855, startPoint y: 446, endPoint x: 707, endPoint y: 447, distance: 148.3
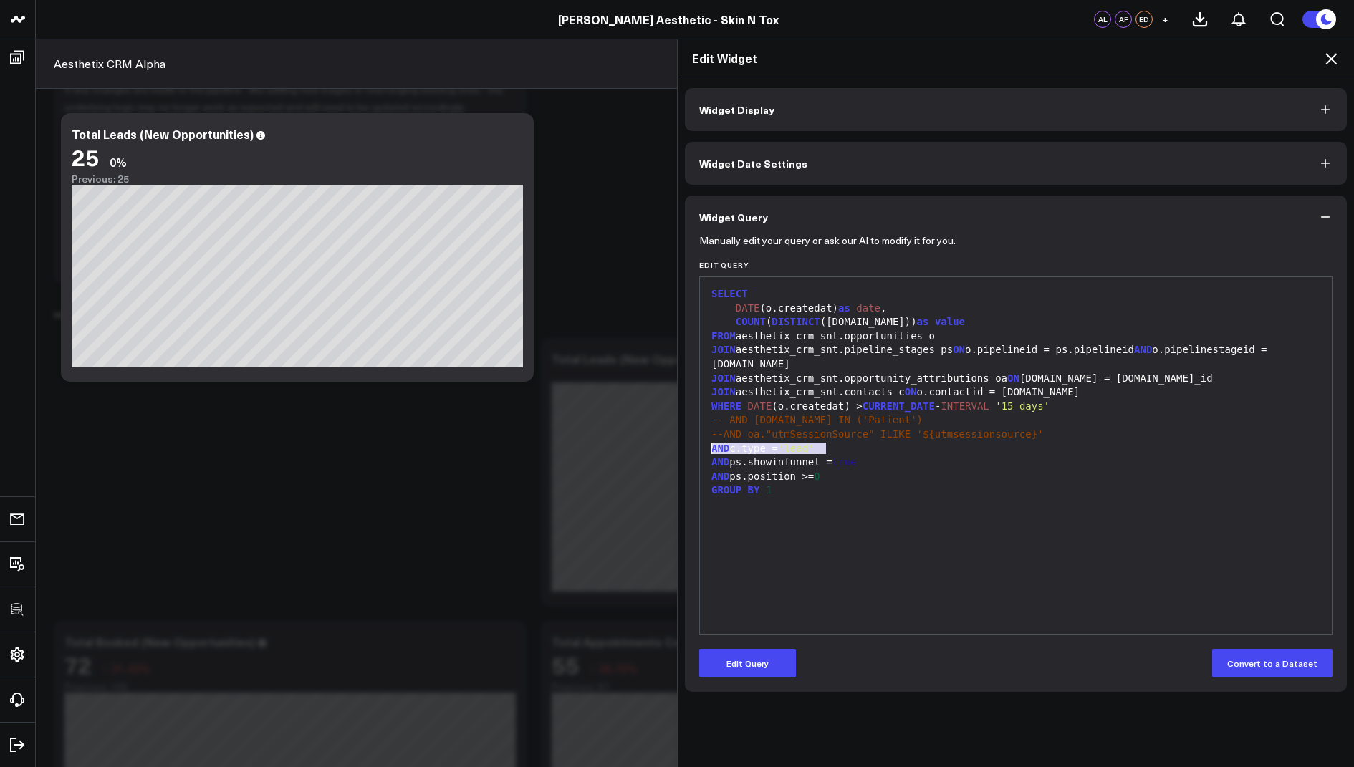
click at [707, 447] on div "AND c.type = 'lead'" at bounding box center [1016, 449] width 618 height 14
copy div "AND c.type = 'lead'"
click at [858, 431] on span "--AND oa."utmSessionSource" ILIKE '${utmsessionsource}'" at bounding box center [877, 433] width 332 height 11
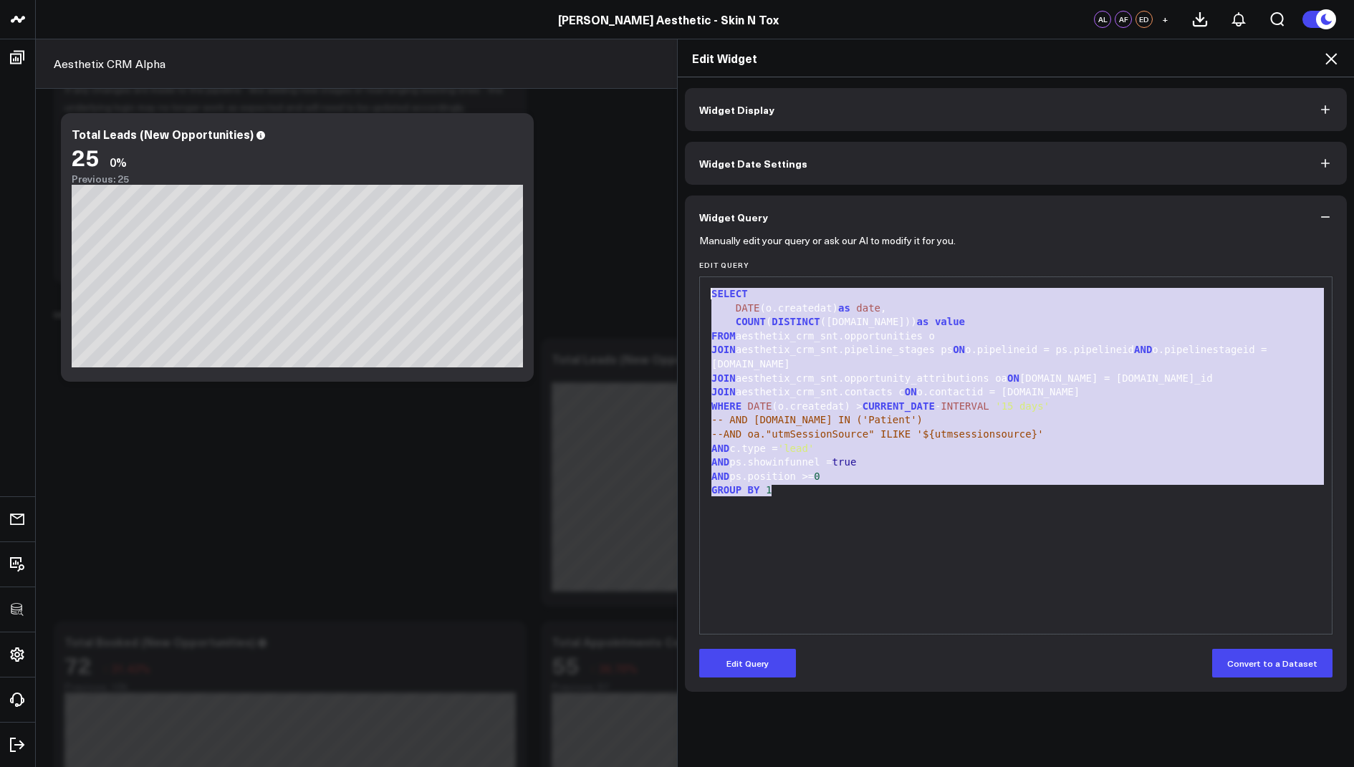
drag, startPoint x: 799, startPoint y: 496, endPoint x: 740, endPoint y: 272, distance: 232.0
click at [740, 272] on div "Edit Query 99 1 2 3 4 5 6 7 8 9 10 11 12 13 14 › ⌄ SELECT DATE (o.createdat) as…" at bounding box center [1015, 448] width 633 height 374
copy div "SELECT DATE (o.createdat) as date , COUNT ( DISTINCT (o.id)) as value FROM aest…"
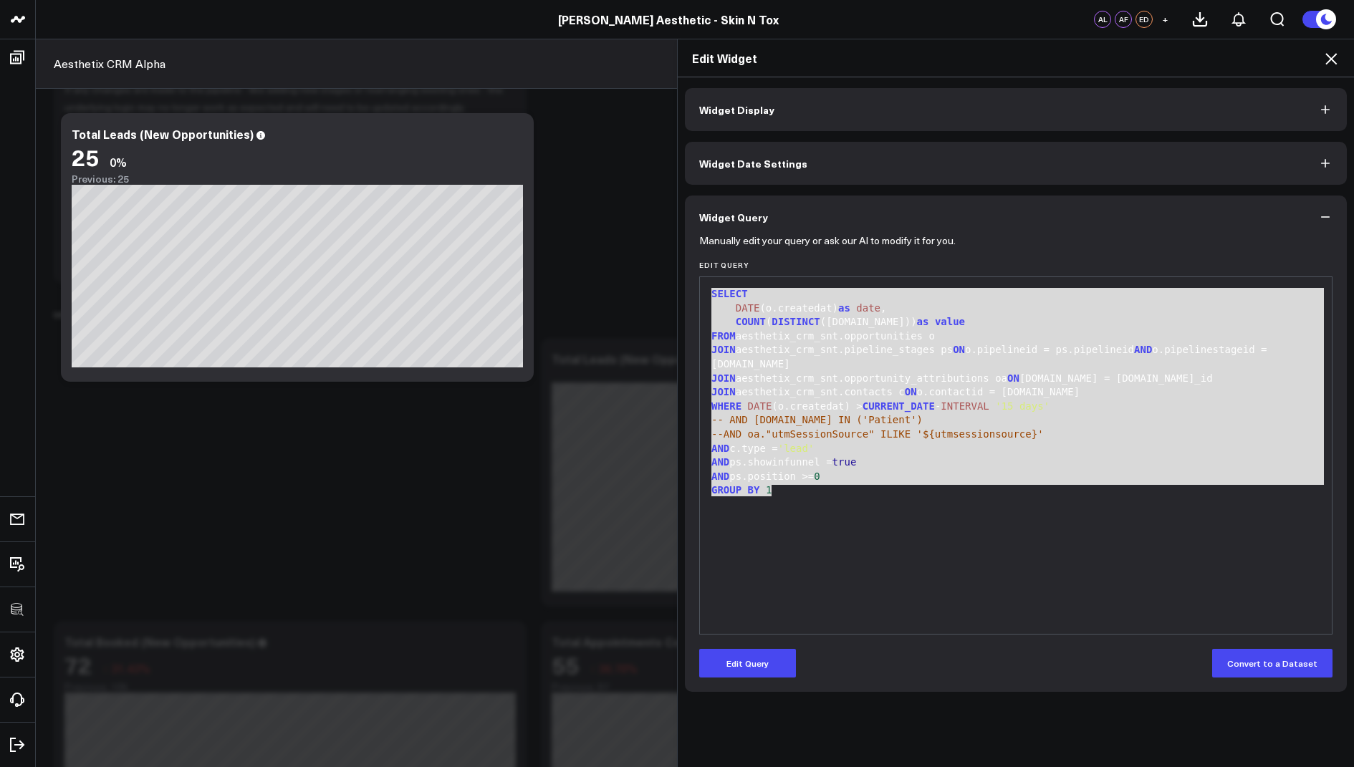
click at [1332, 58] on icon at bounding box center [1330, 58] width 11 height 11
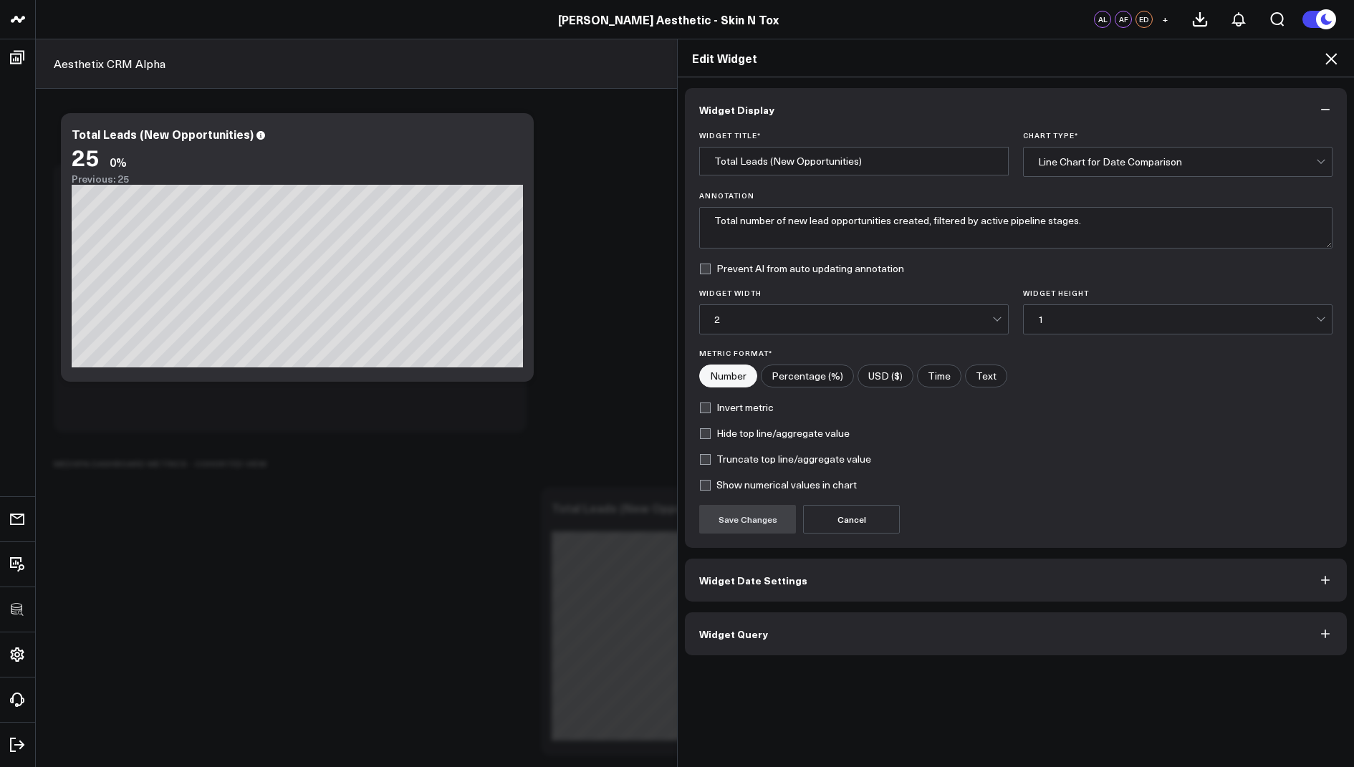
click at [1335, 63] on icon at bounding box center [1330, 58] width 17 height 17
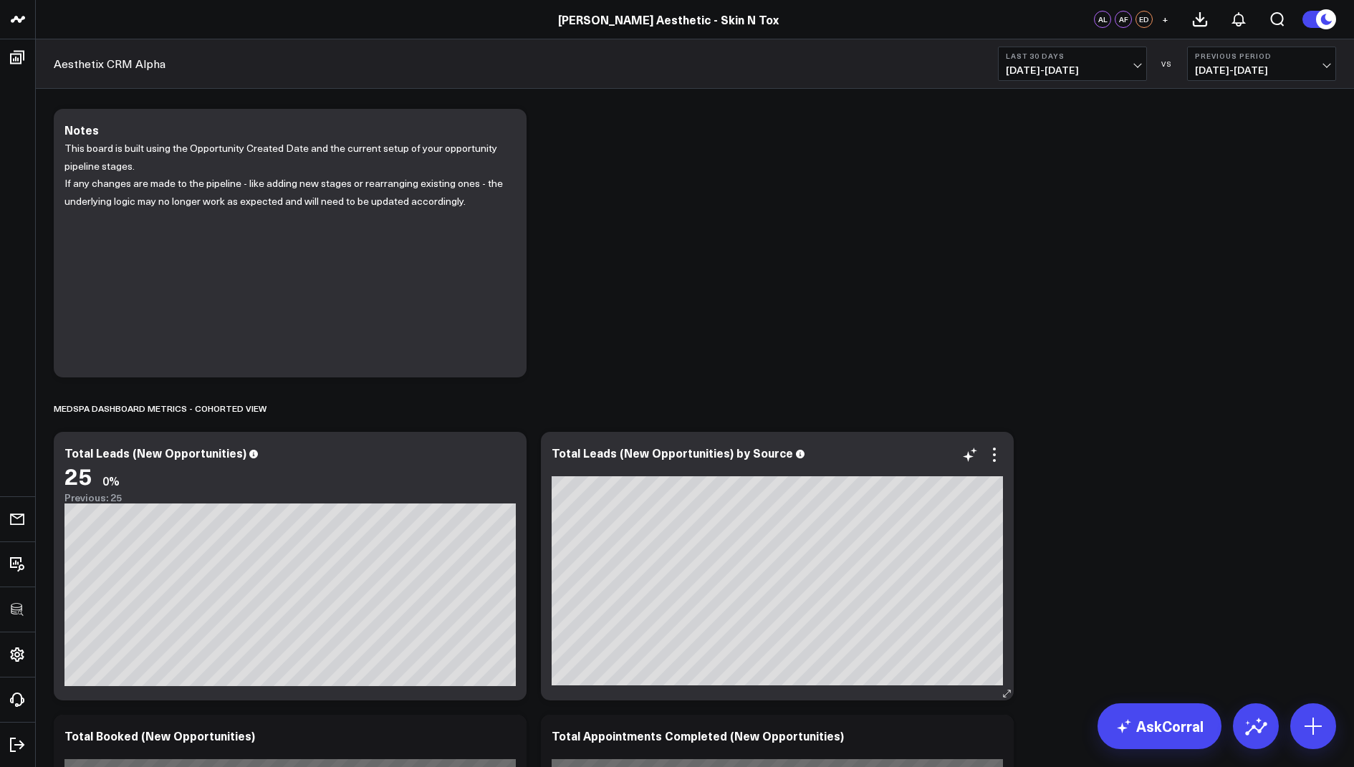
scroll to position [77, 0]
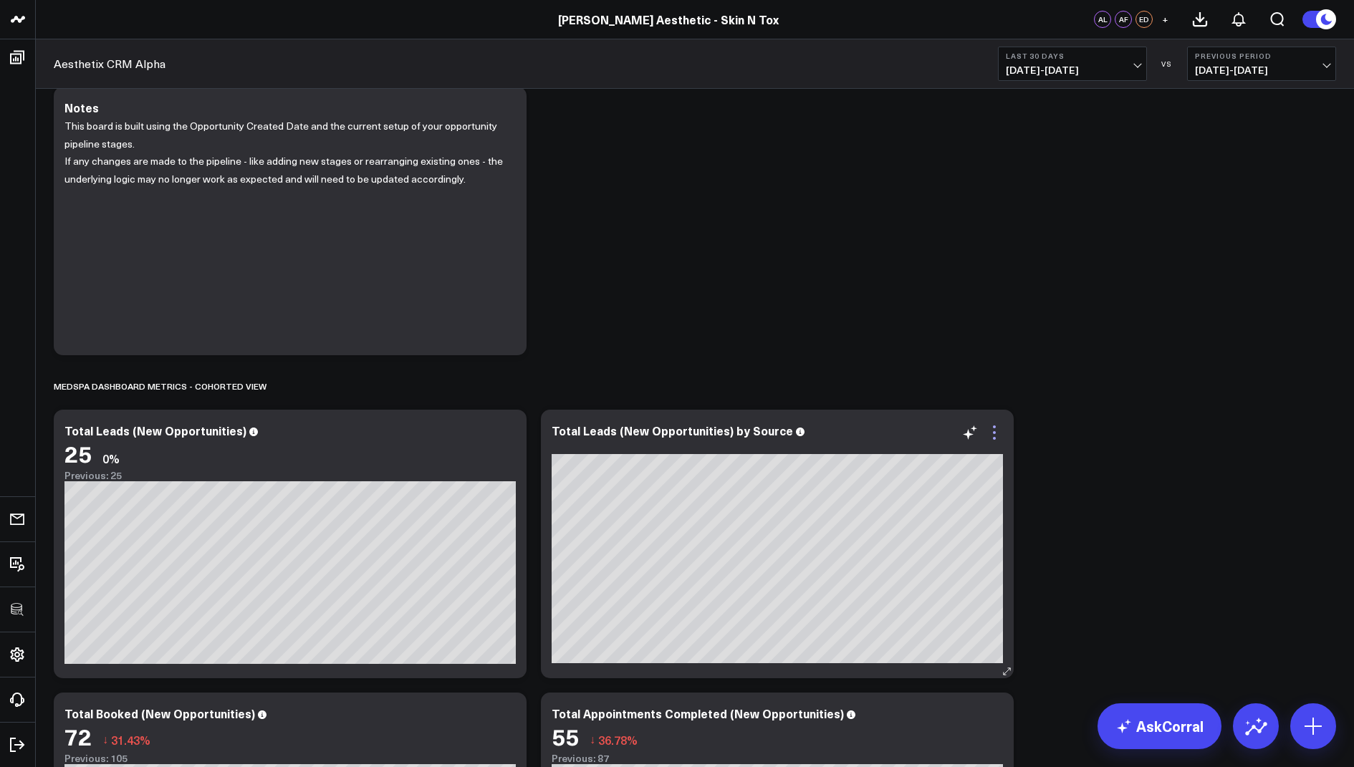
click at [997, 430] on icon at bounding box center [994, 432] width 17 height 17
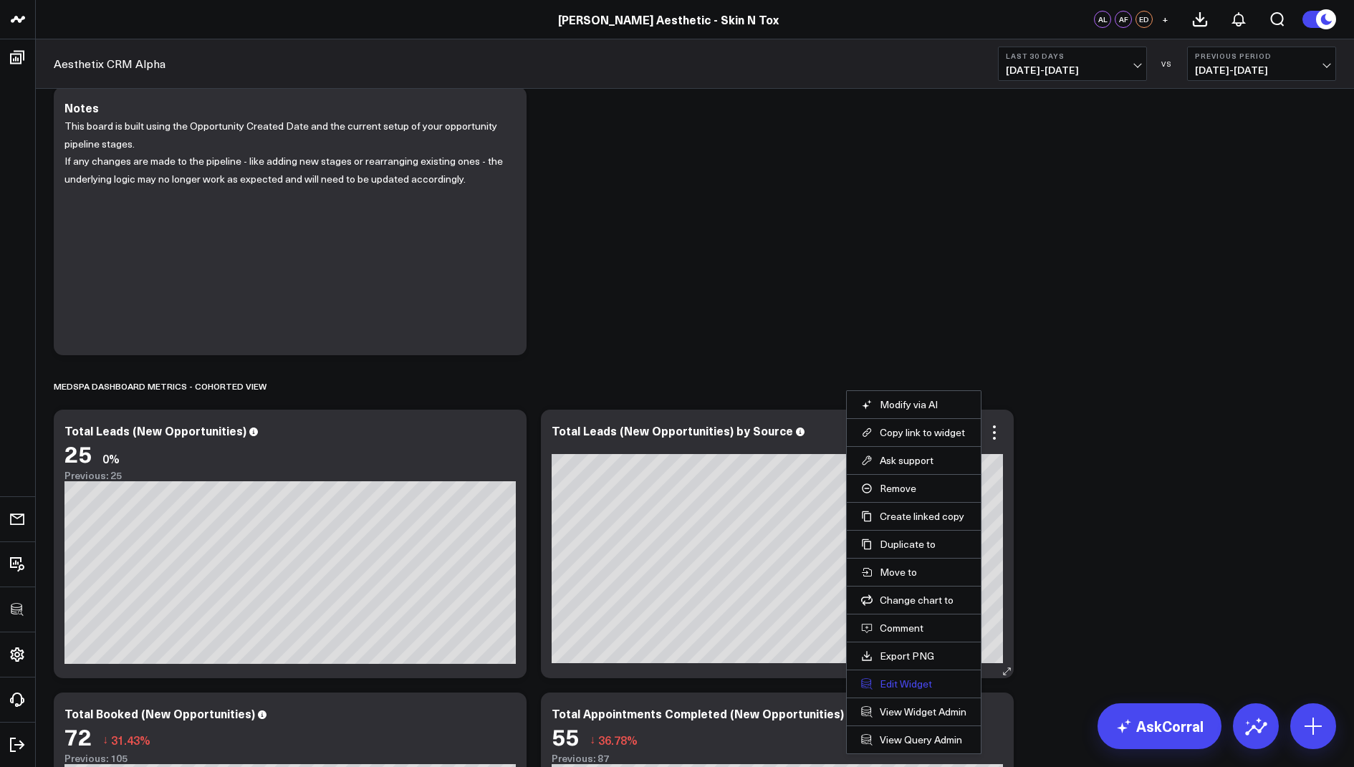
click at [904, 681] on button "Edit Widget" at bounding box center [913, 684] width 105 height 13
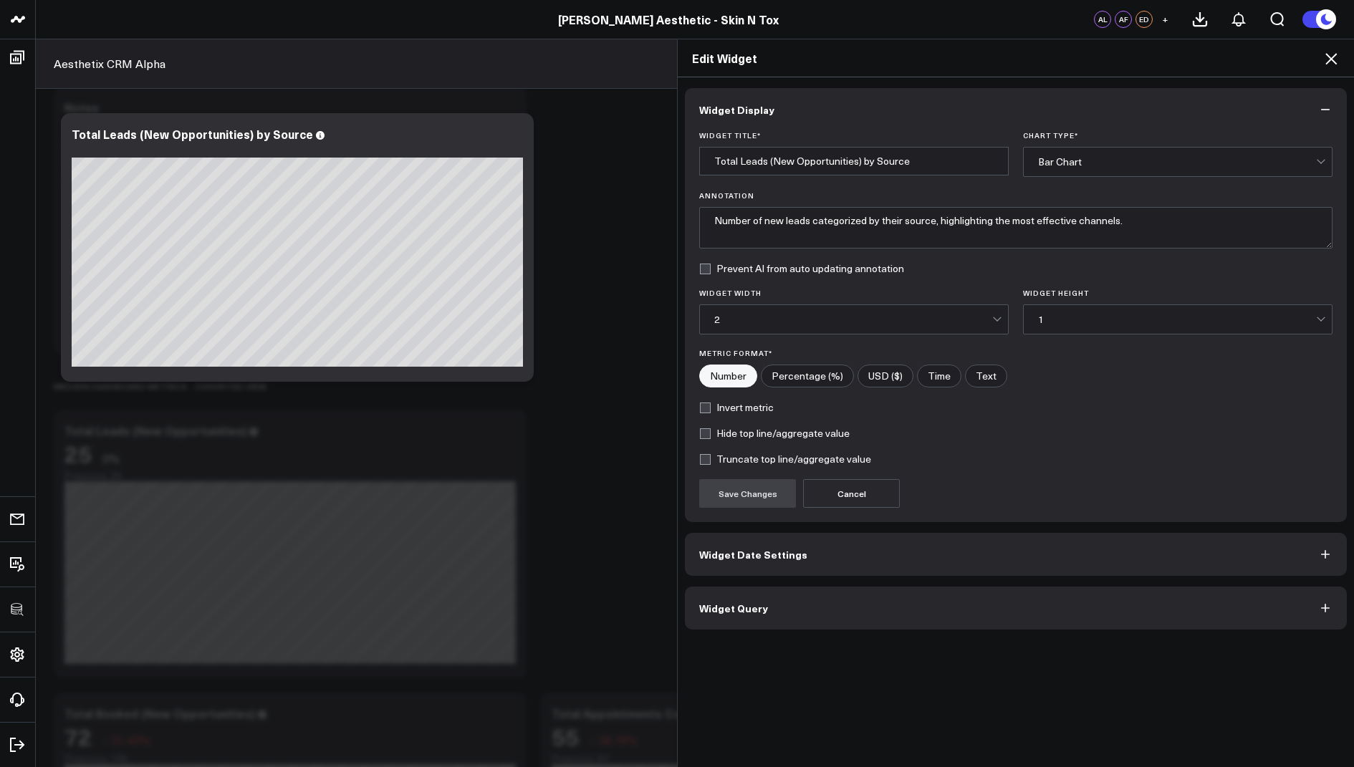
click at [764, 610] on button "Widget Query" at bounding box center [1016, 608] width 662 height 43
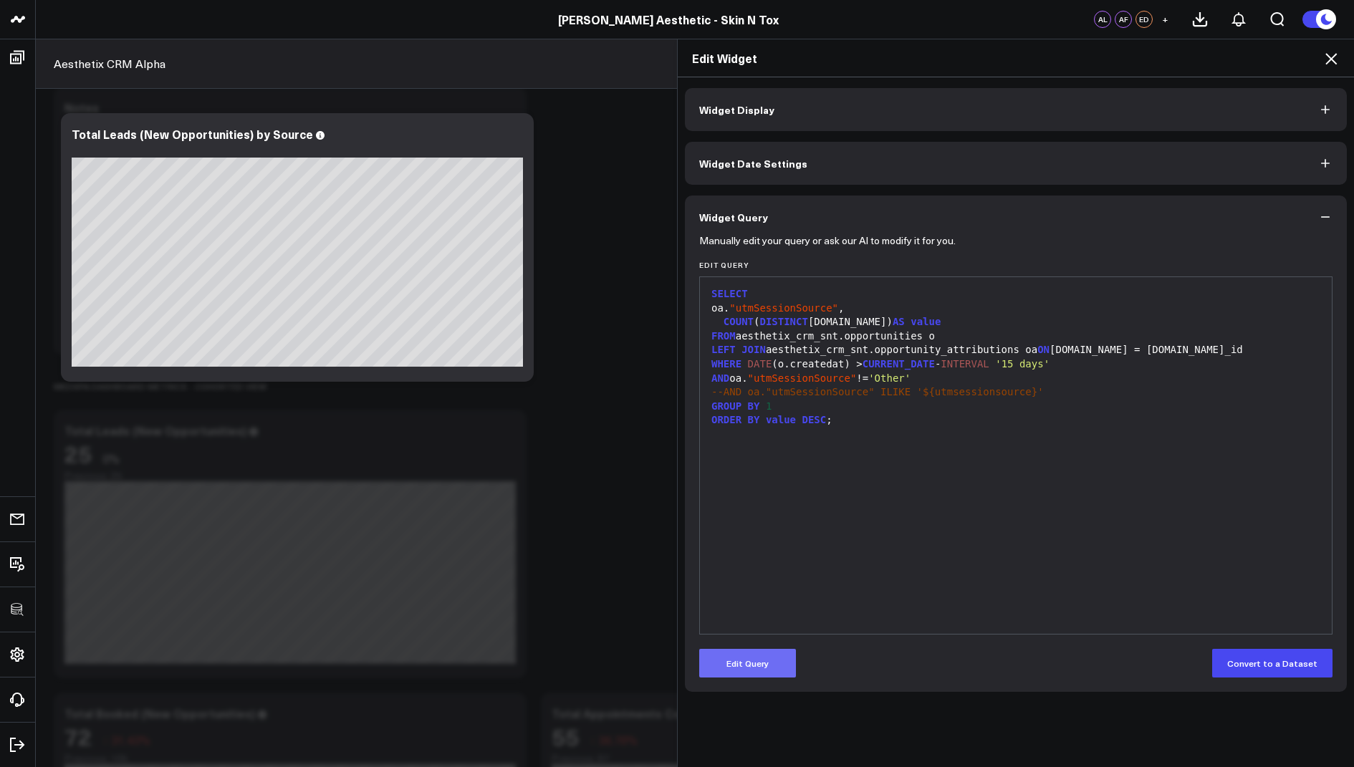
click at [724, 669] on button "Edit Query" at bounding box center [747, 663] width 97 height 29
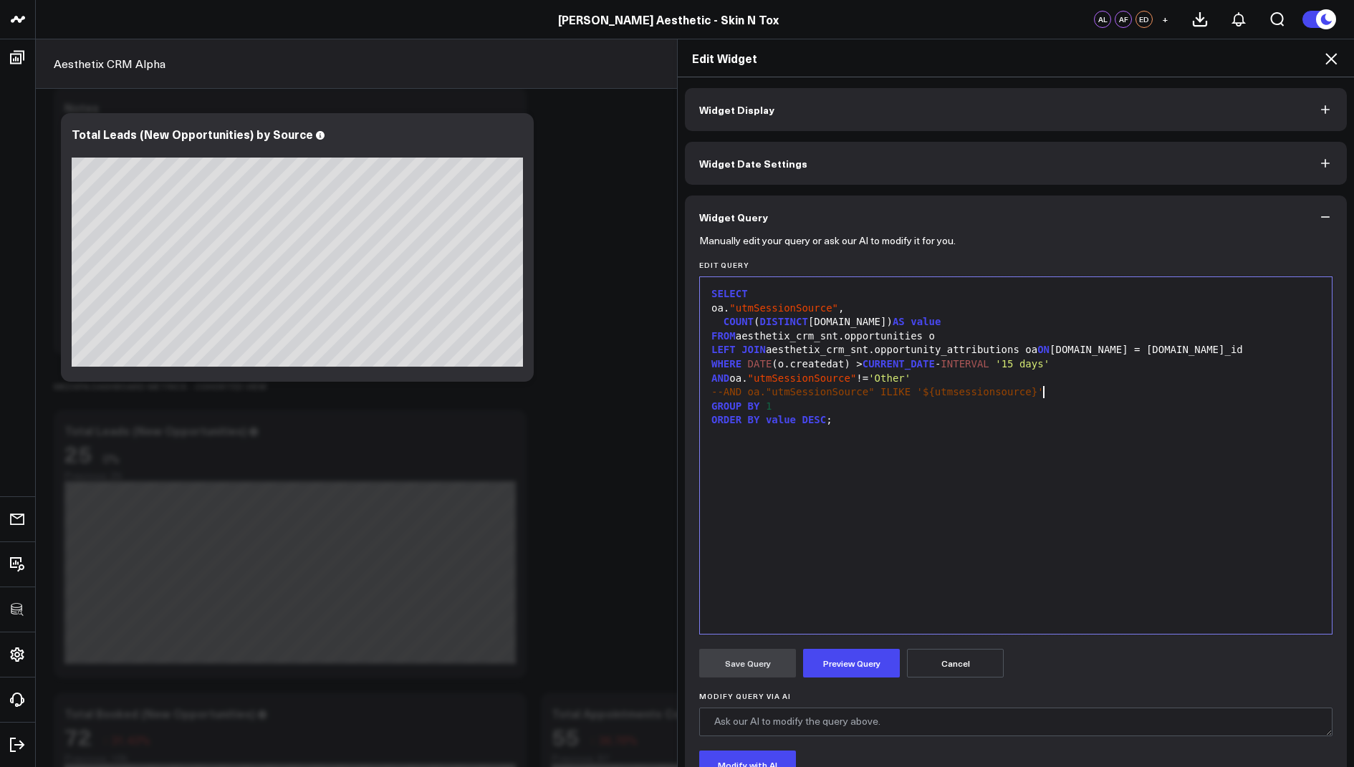
click at [1057, 393] on div "--AND oa."utmSessionSource" ILIKE '${utmsessionsource}'" at bounding box center [1016, 392] width 618 height 14
click at [1231, 352] on div "LEFT JOIN aesthetix_crm_snt.opportunity_attributions oa ON o.id = oa.opportunit…" at bounding box center [1016, 350] width 618 height 14
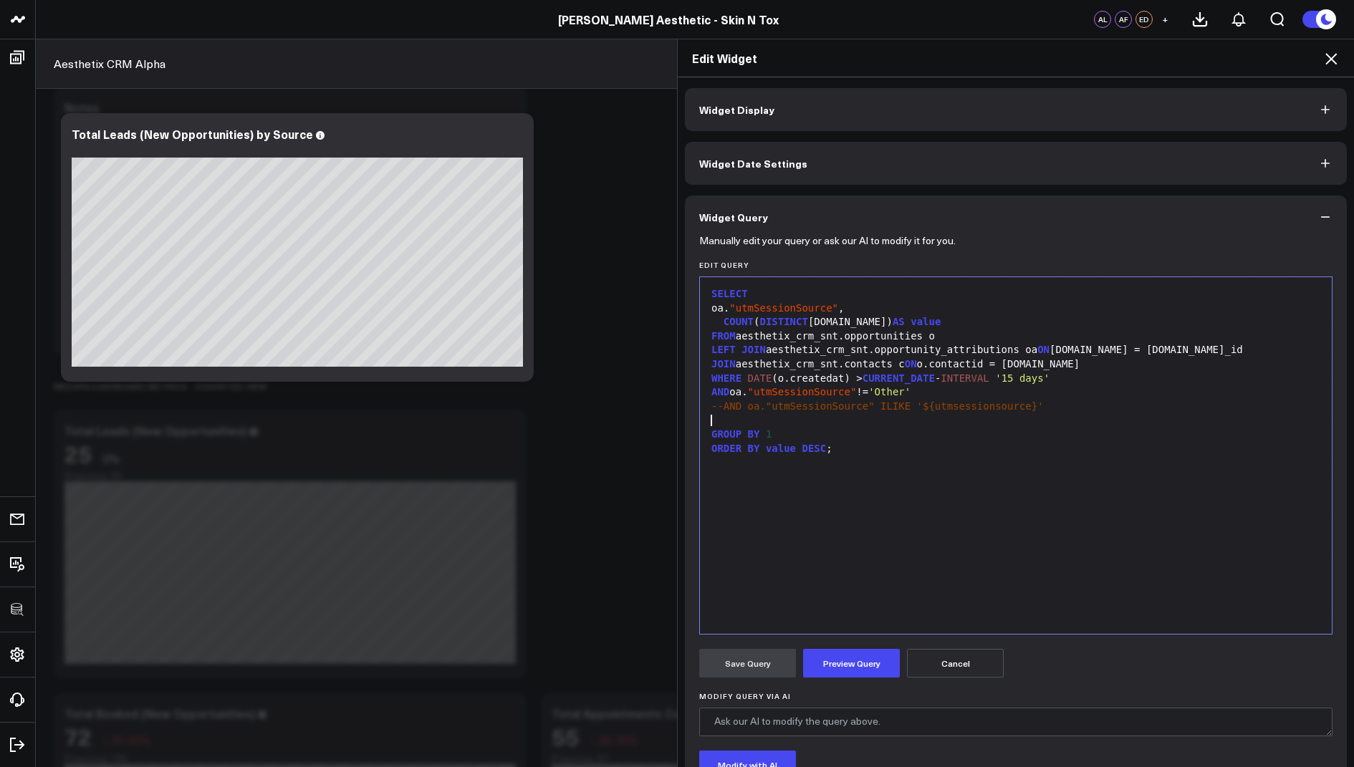
click at [797, 419] on div at bounding box center [1016, 420] width 618 height 14
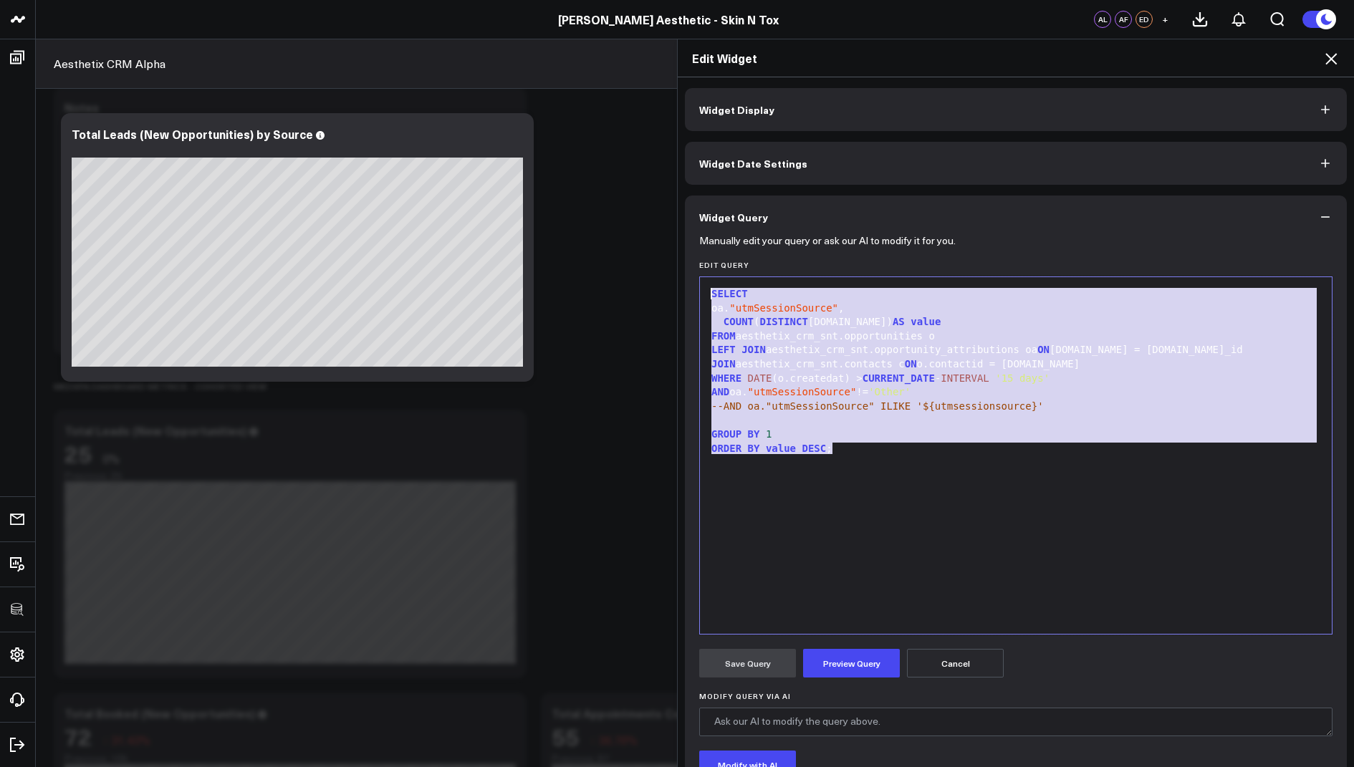
drag, startPoint x: 847, startPoint y: 452, endPoint x: 810, endPoint y: 243, distance: 212.5
click at [810, 243] on form "Manually edit your query or ask our AI to modify it for you. Edit Query 99 1 2 …" at bounding box center [1015, 547] width 633 height 617
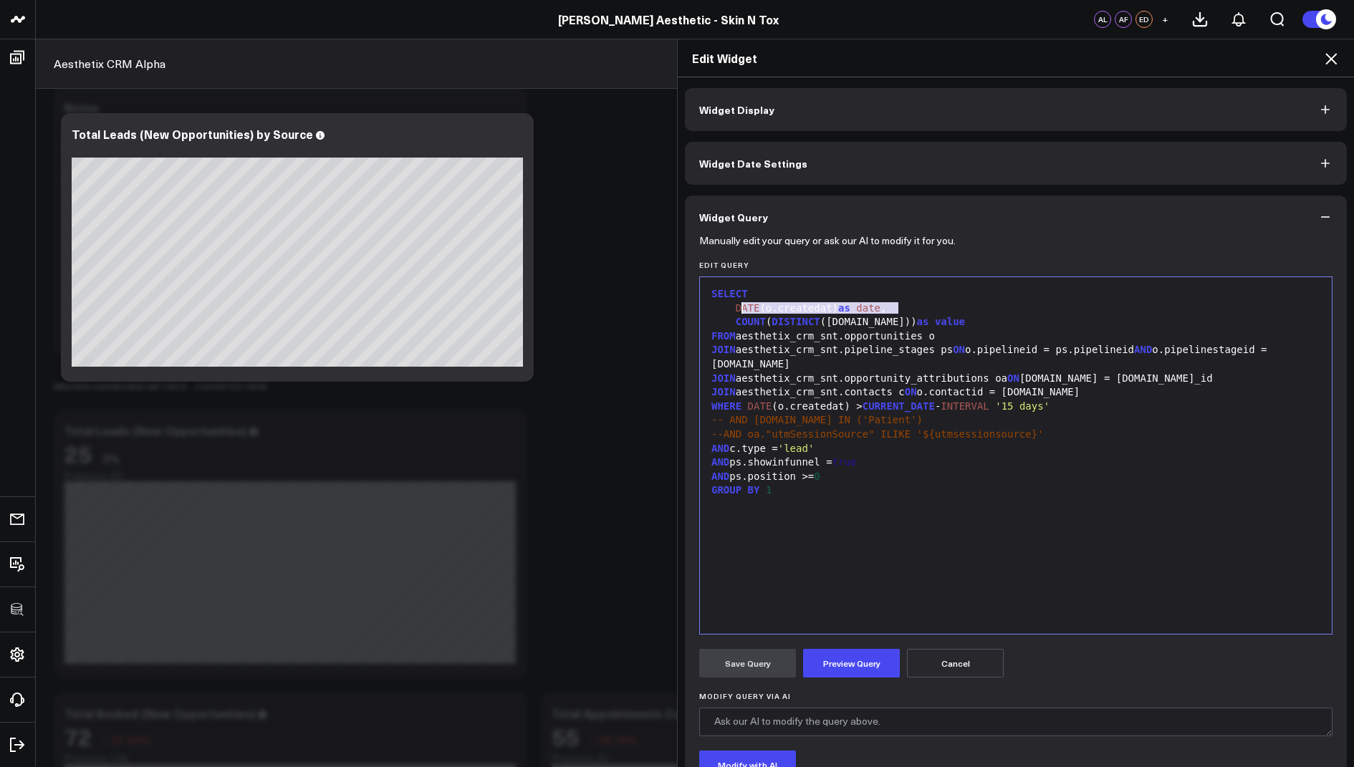
drag, startPoint x: 900, startPoint y: 307, endPoint x: 736, endPoint y: 309, distance: 164.8
click at [736, 309] on div "DATE (o.createdat) as date ," at bounding box center [1016, 309] width 618 height 14
click at [795, 494] on div "GROUP BY 1" at bounding box center [1016, 491] width 618 height 14
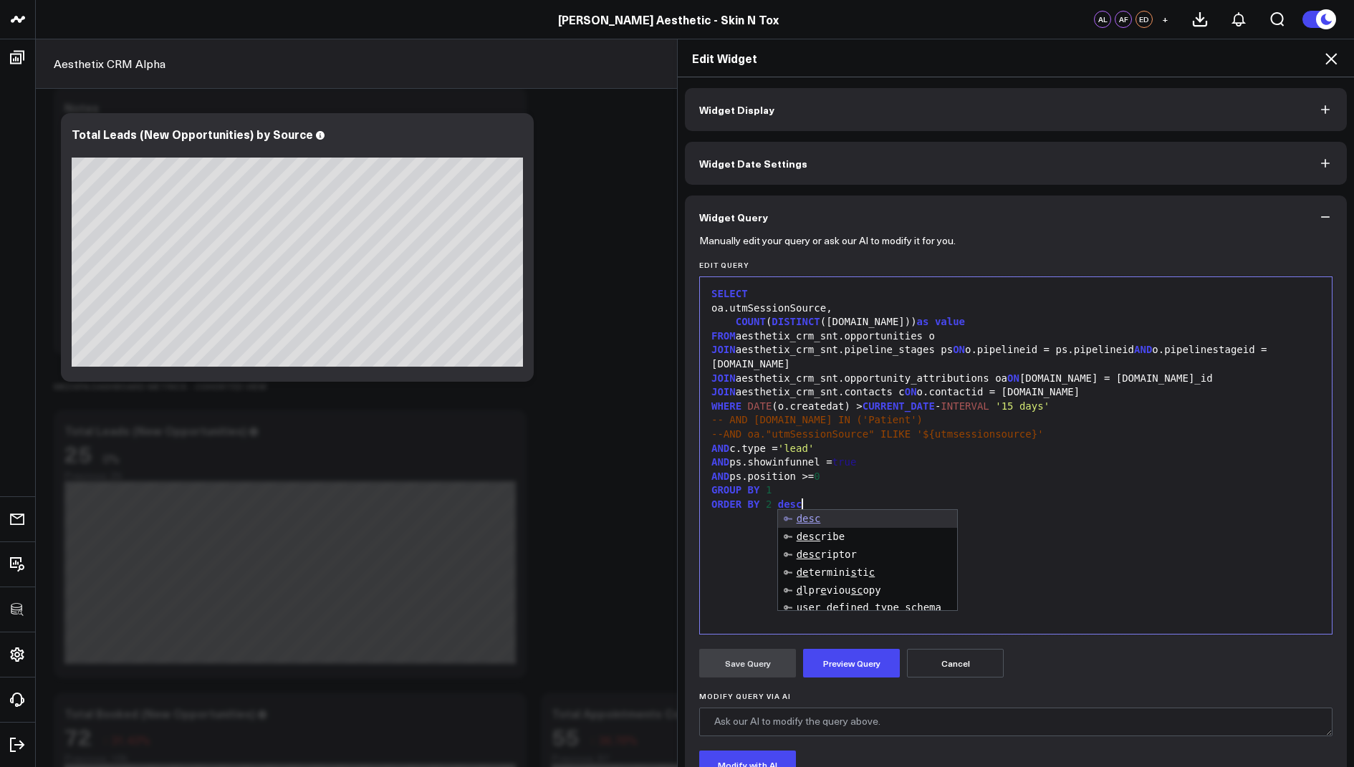
click at [992, 466] on div "AND ps.showinfunnel = true" at bounding box center [1016, 463] width 618 height 14
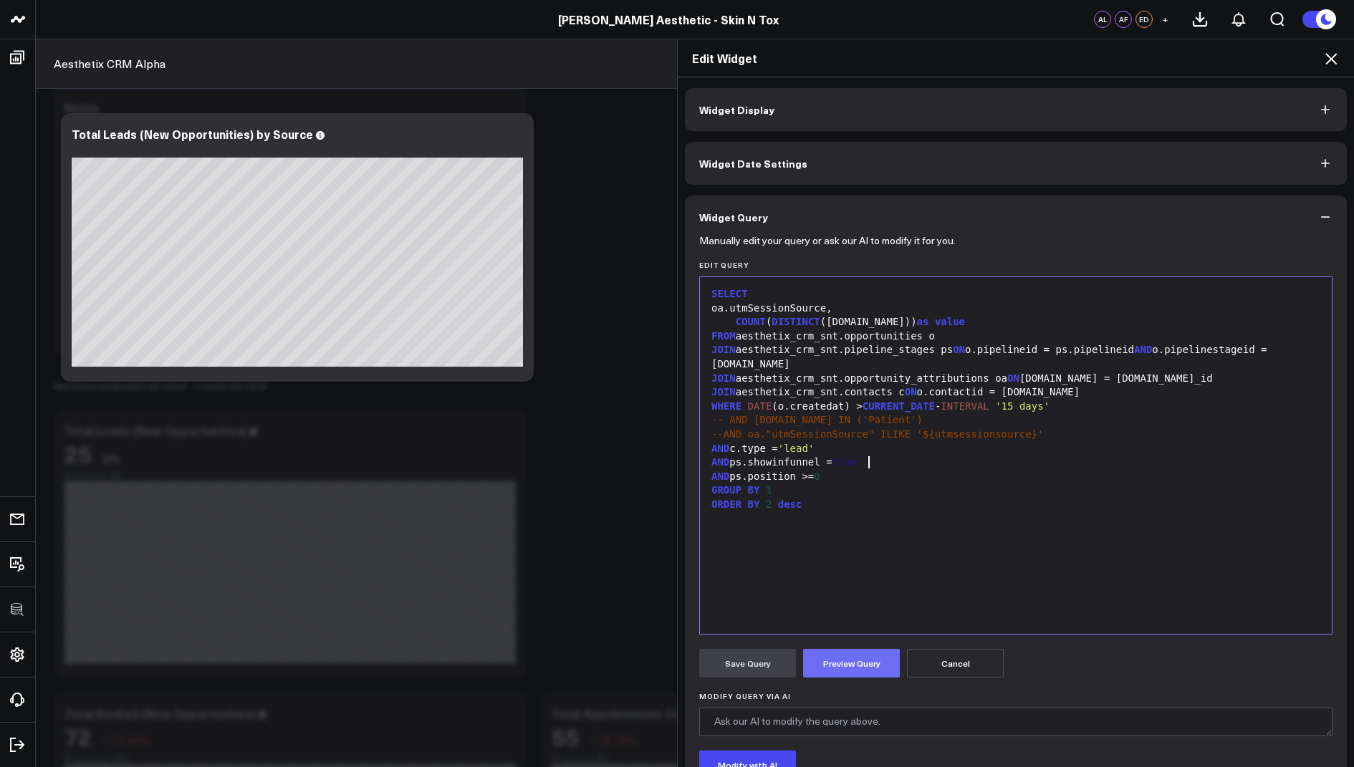
click at [836, 668] on button "Preview Query" at bounding box center [851, 663] width 97 height 29
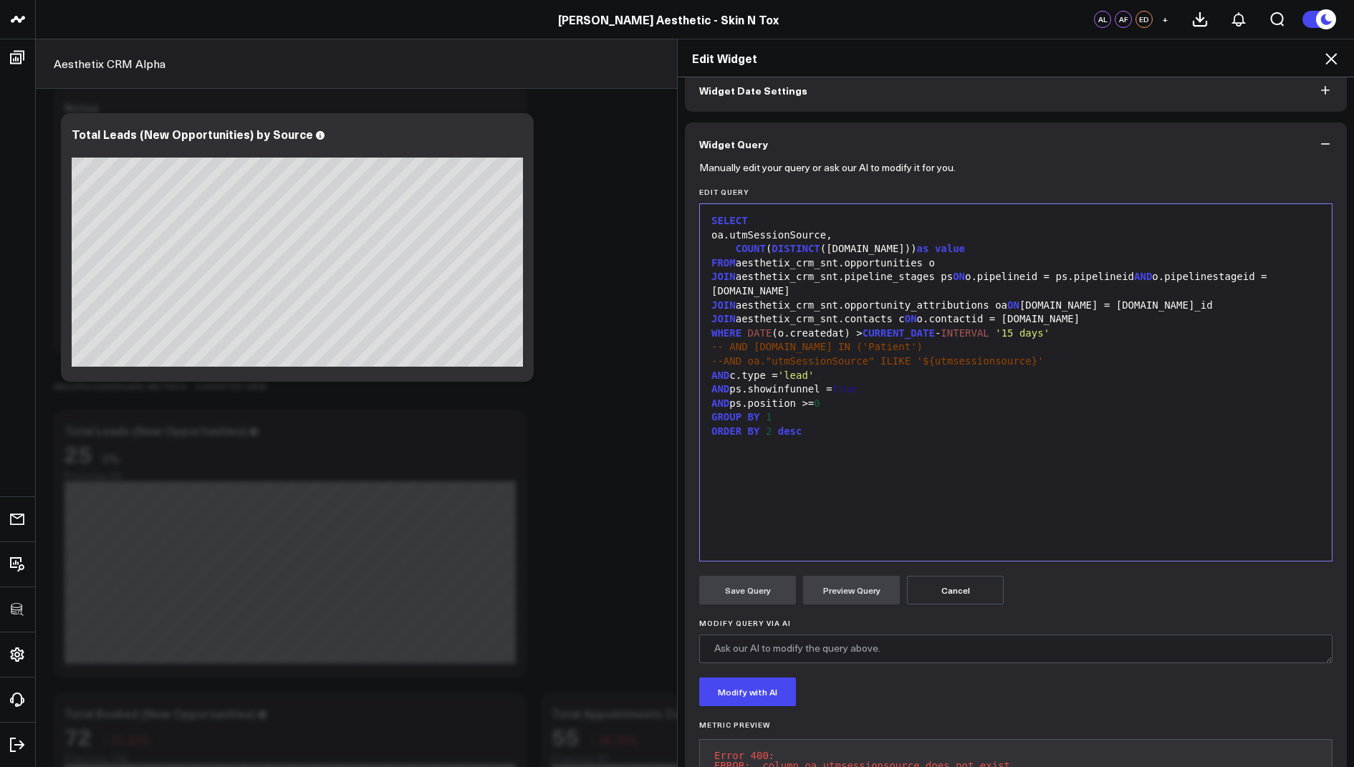
scroll to position [130, 0]
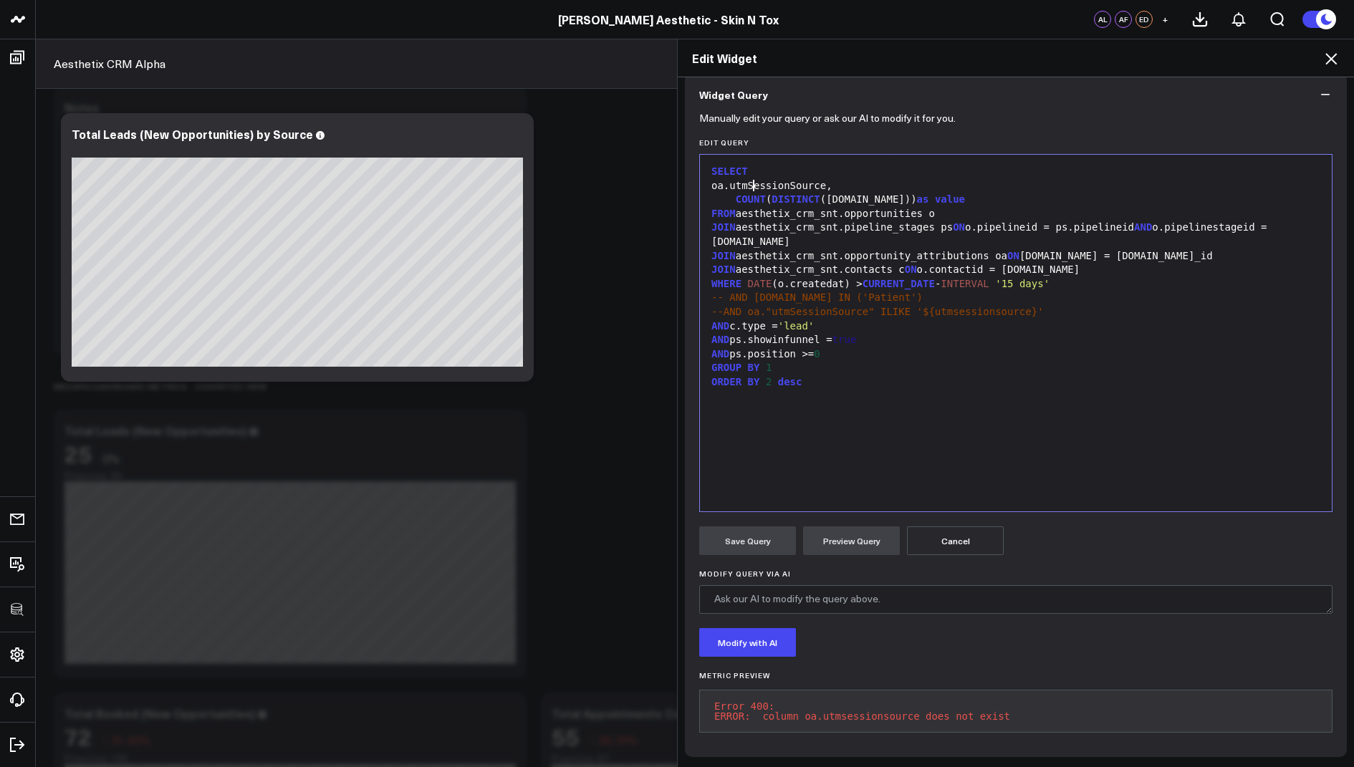
click at [754, 179] on div "oa.utmSessionSource," at bounding box center [1016, 186] width 618 height 14
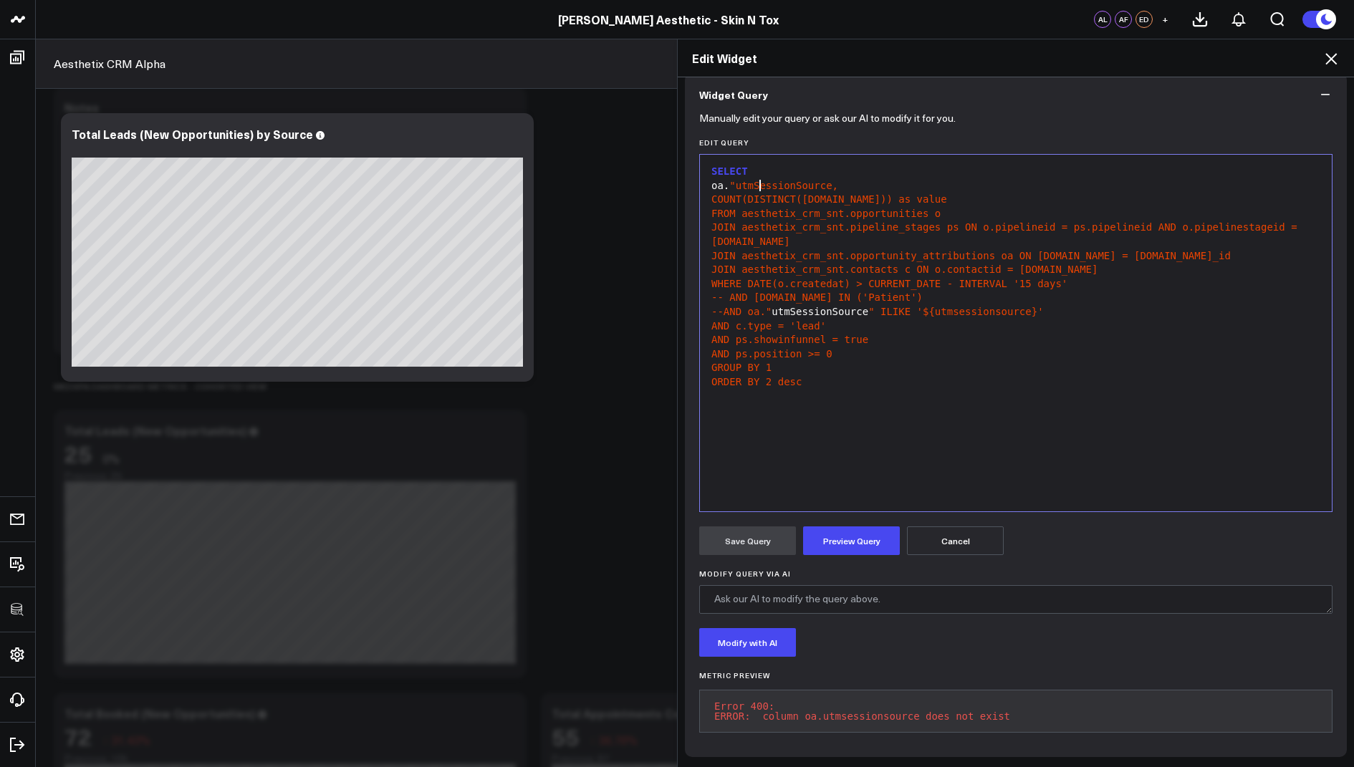
click at [838, 180] on span ""utmSessionSource," at bounding box center [783, 185] width 109 height 11
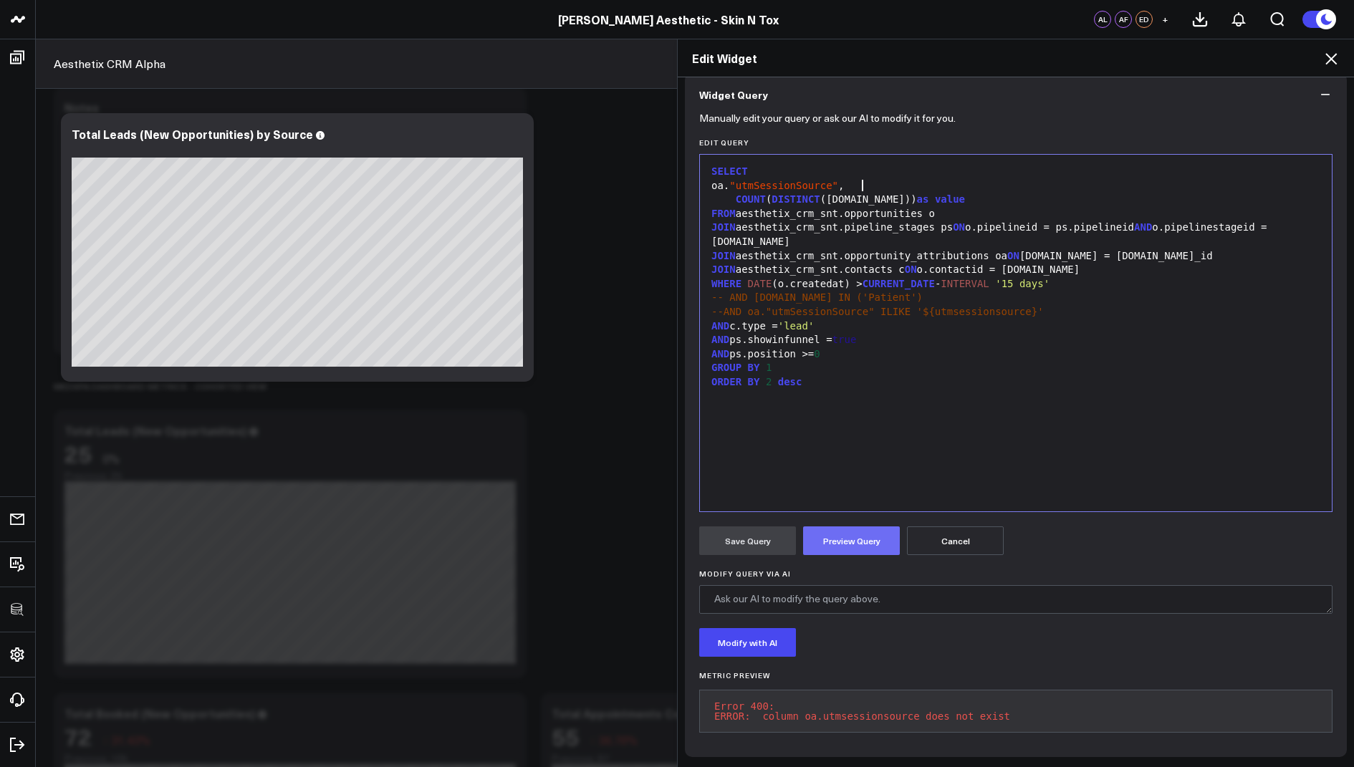
click at [853, 541] on button "Preview Query" at bounding box center [851, 541] width 97 height 29
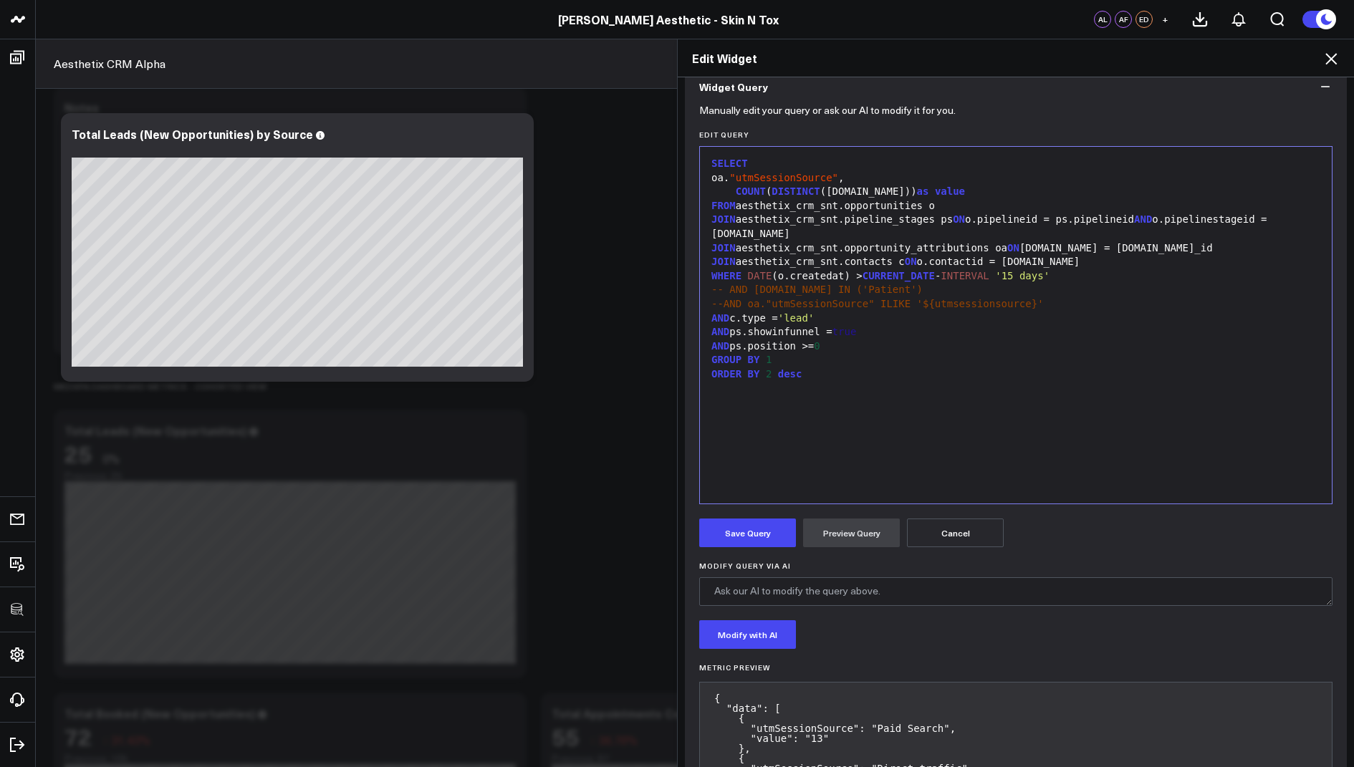
click at [740, 545] on form "Manually edit your query or ask our AI to modify it for you. Edit Query Selecti…" at bounding box center [1015, 491] width 633 height 767
click at [742, 532] on button "Save Query" at bounding box center [747, 533] width 97 height 29
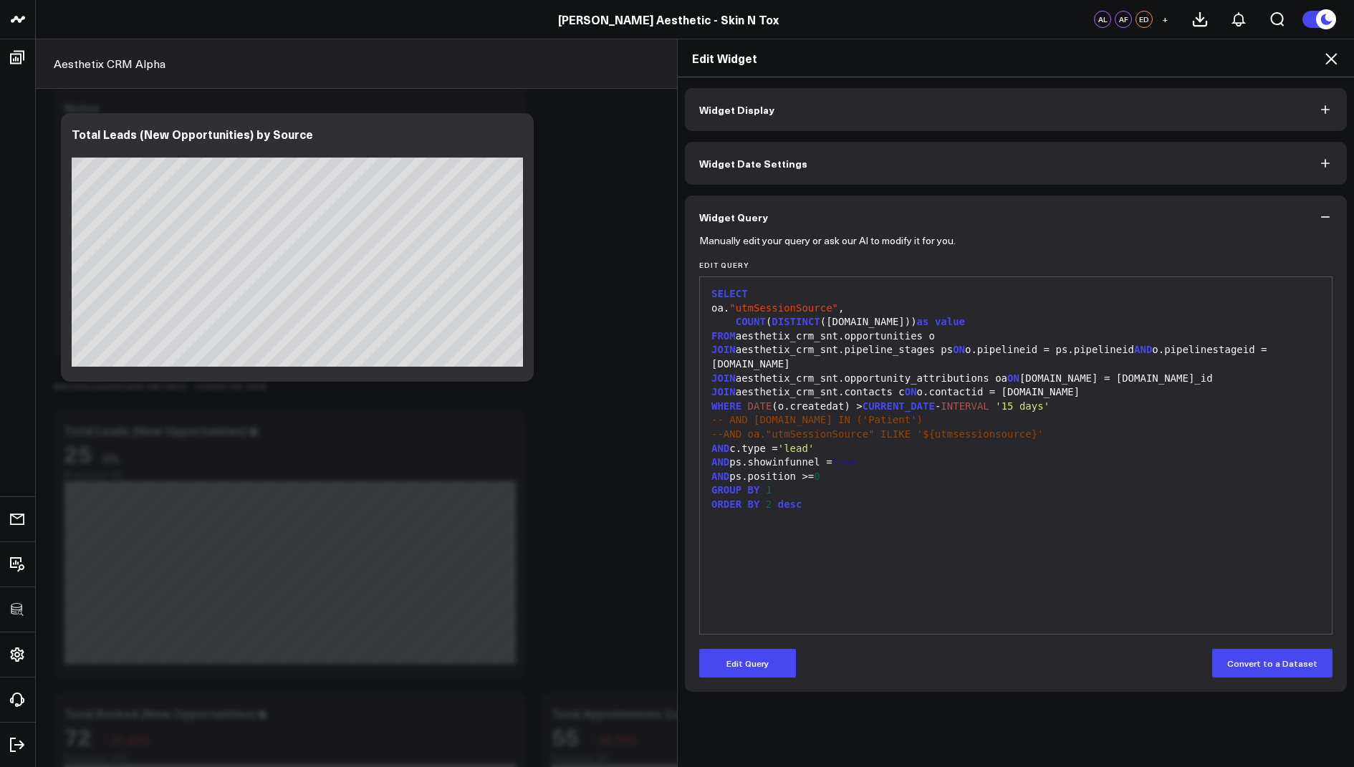
scroll to position [0, 0]
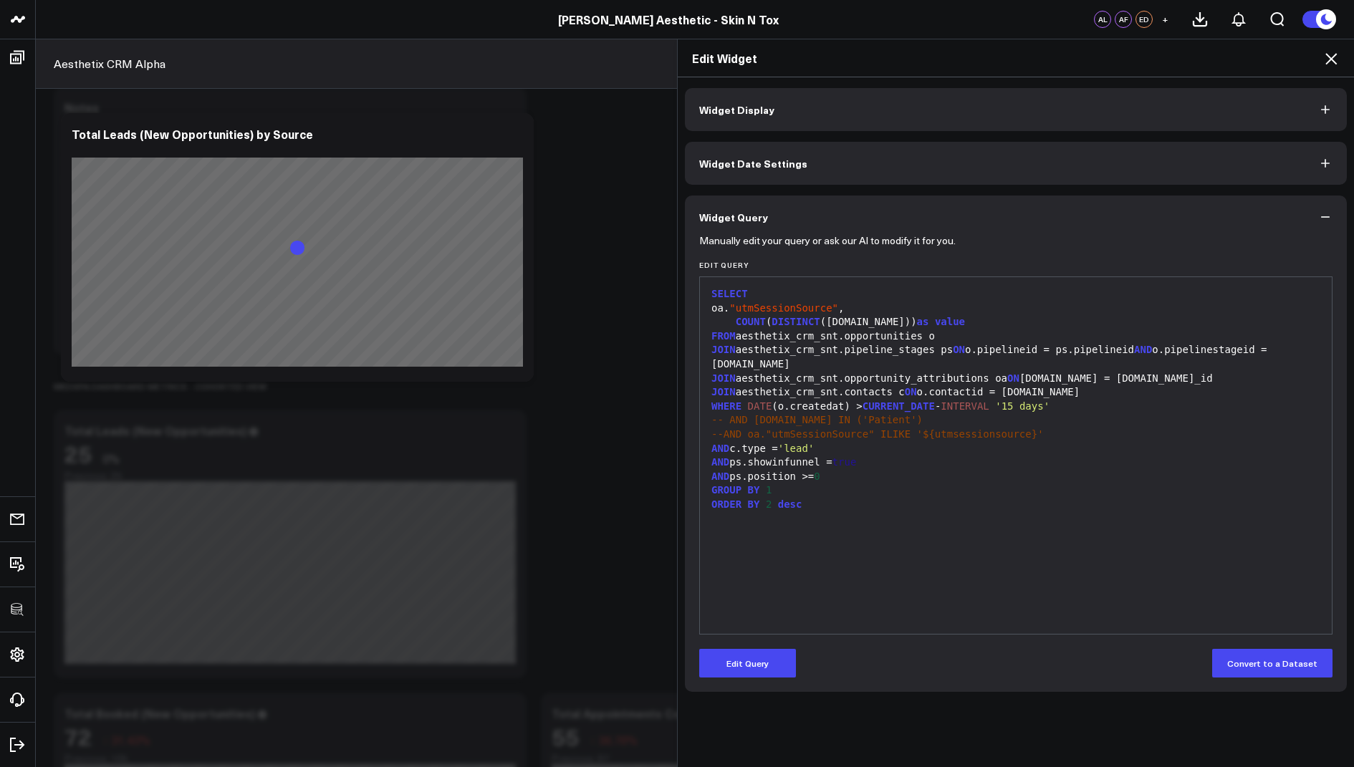
click at [1331, 62] on icon at bounding box center [1330, 58] width 17 height 17
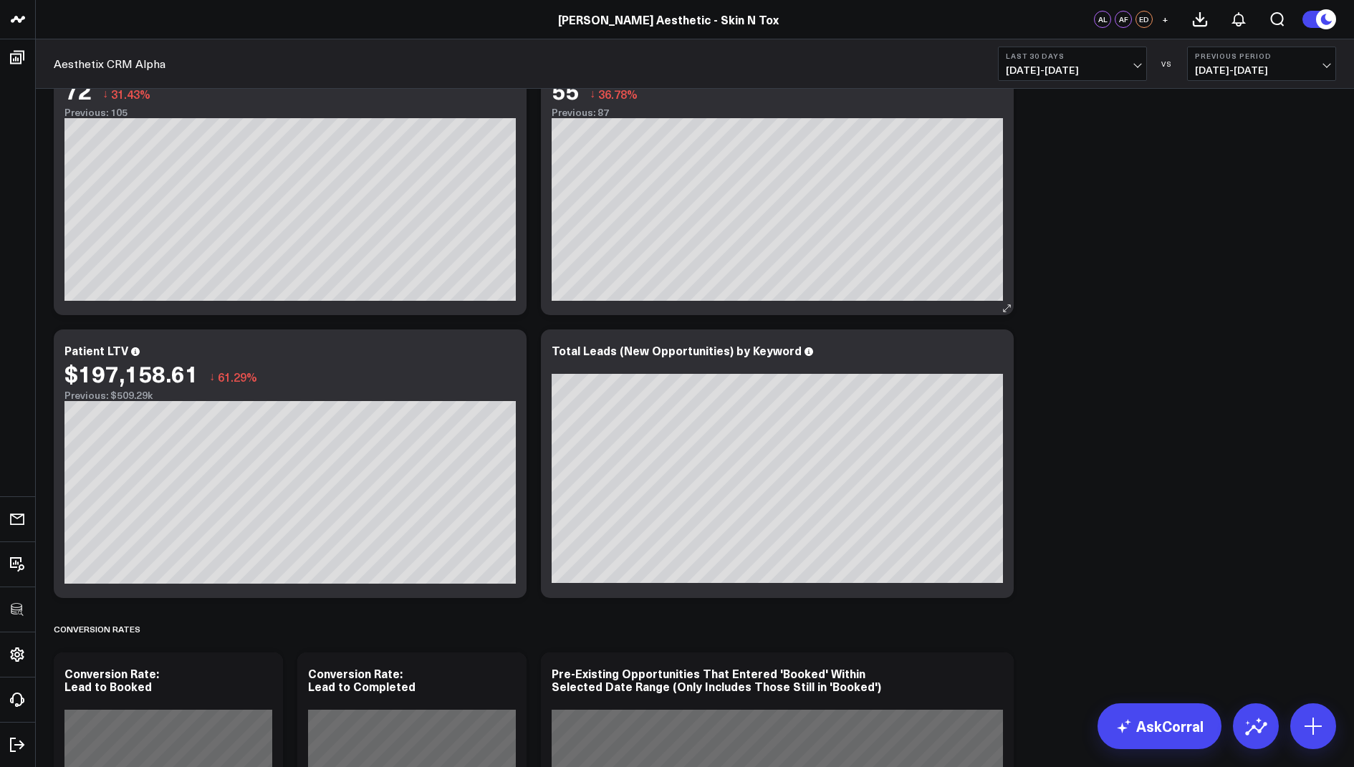
scroll to position [1054, 0]
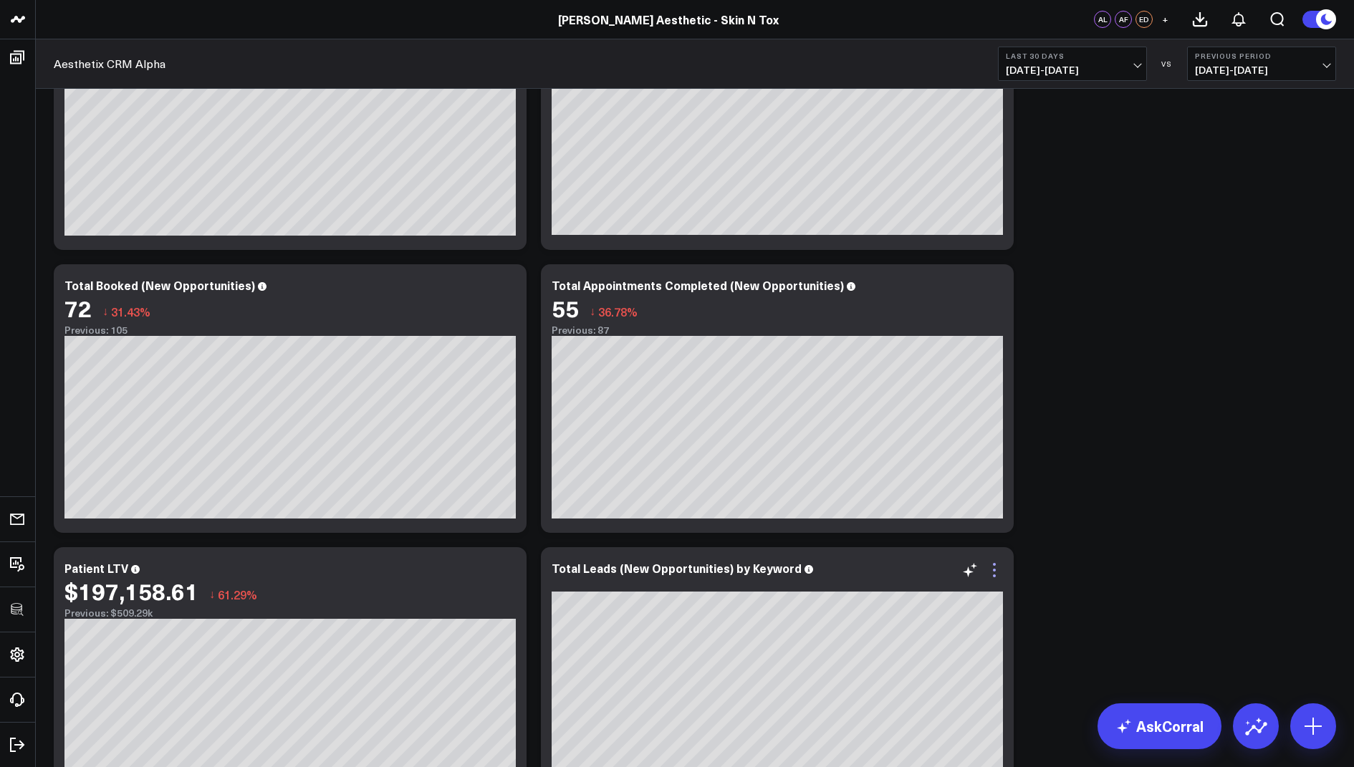
scroll to position [349, 0]
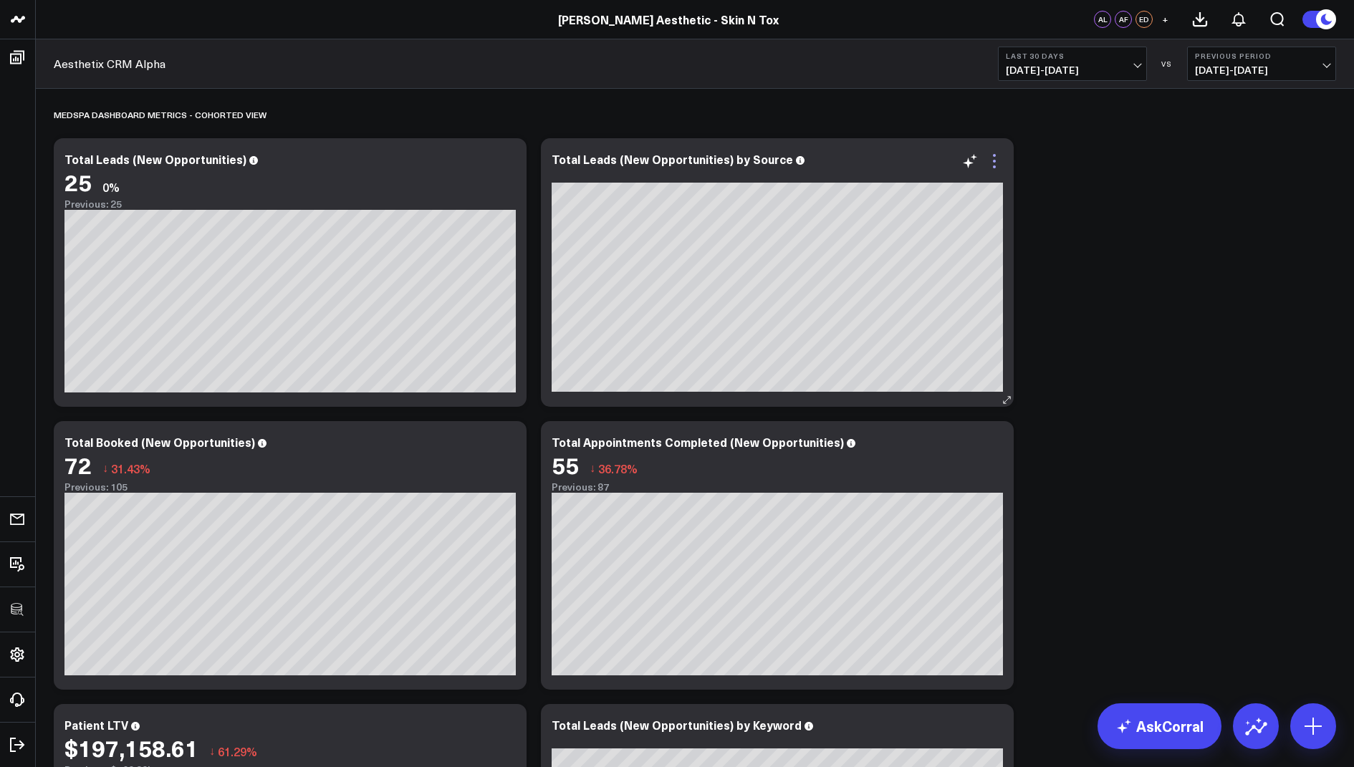
click at [991, 161] on icon at bounding box center [994, 161] width 17 height 17
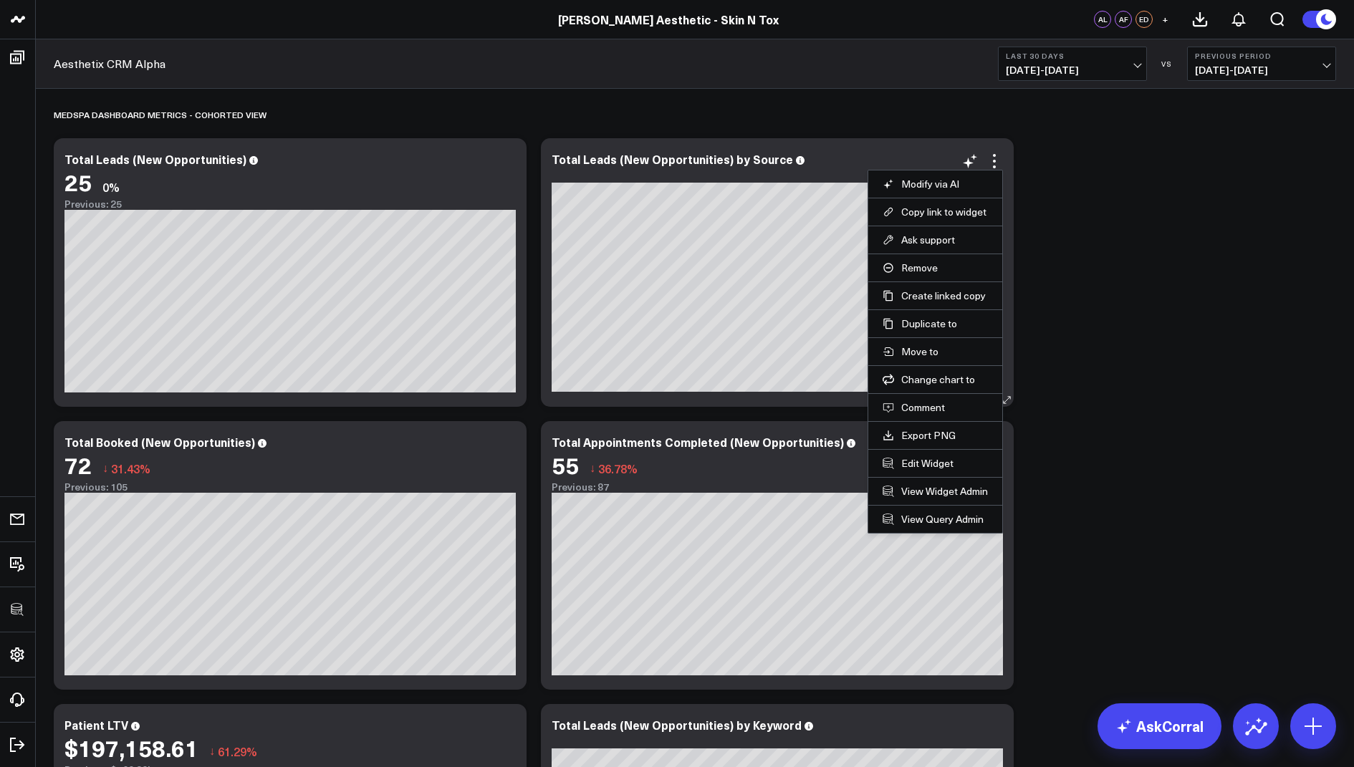
click at [916, 451] on li "Edit Widget" at bounding box center [935, 463] width 134 height 28
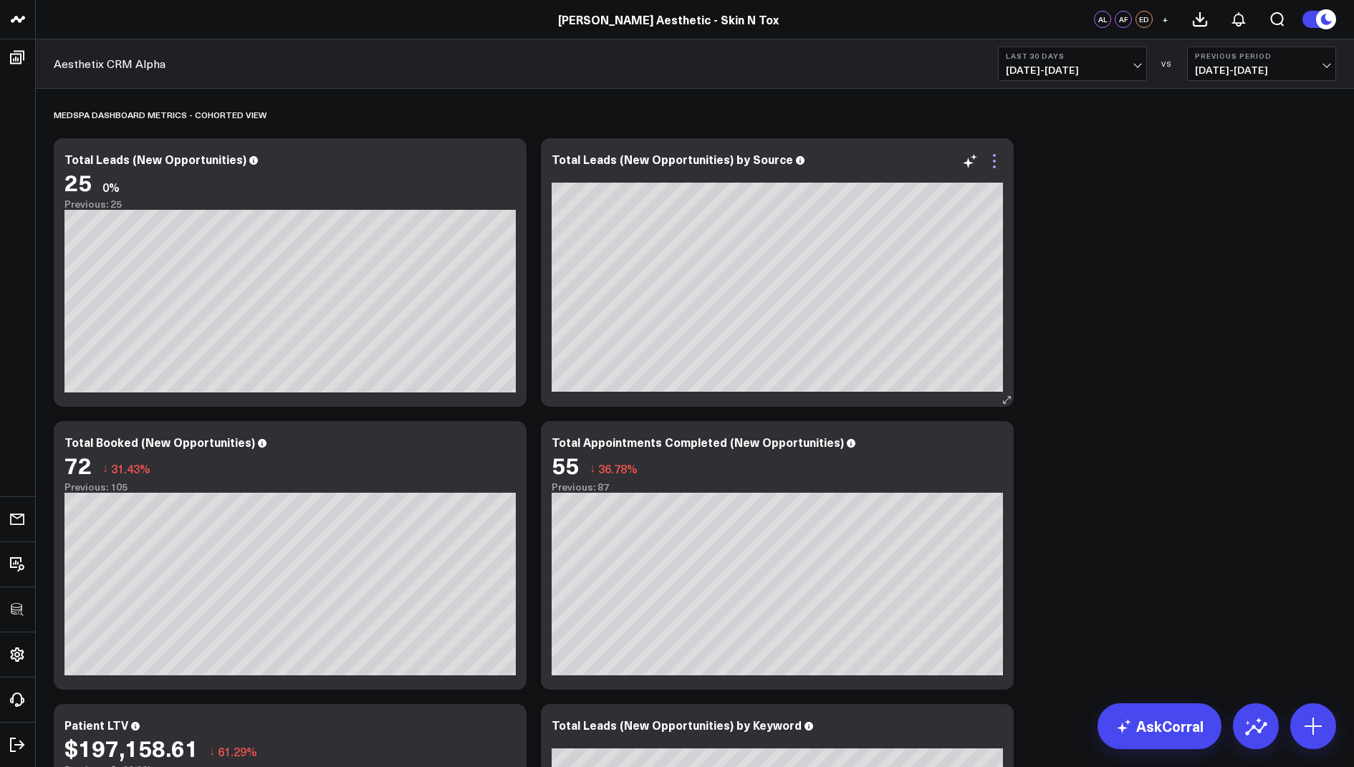
click at [992, 160] on icon at bounding box center [994, 161] width 17 height 17
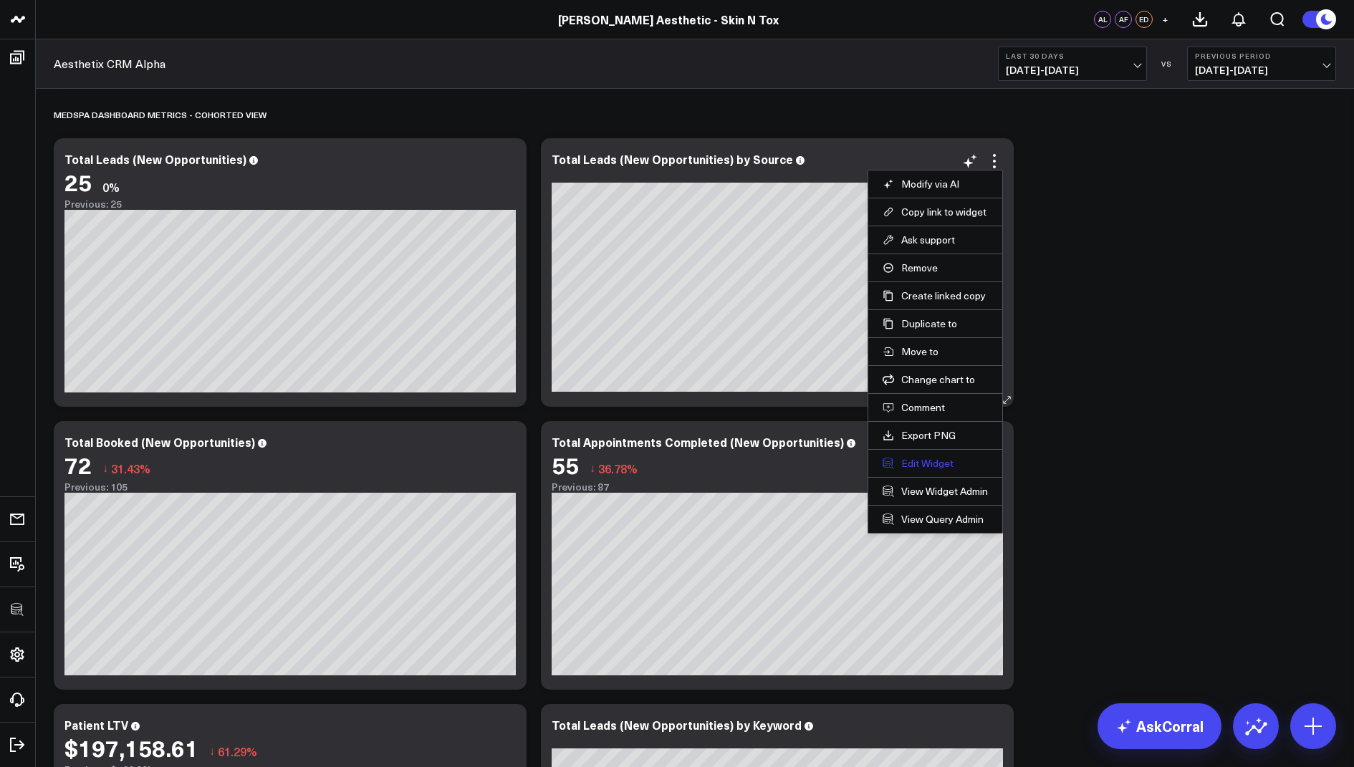
click at [903, 461] on button "Edit Widget" at bounding box center [935, 463] width 105 height 13
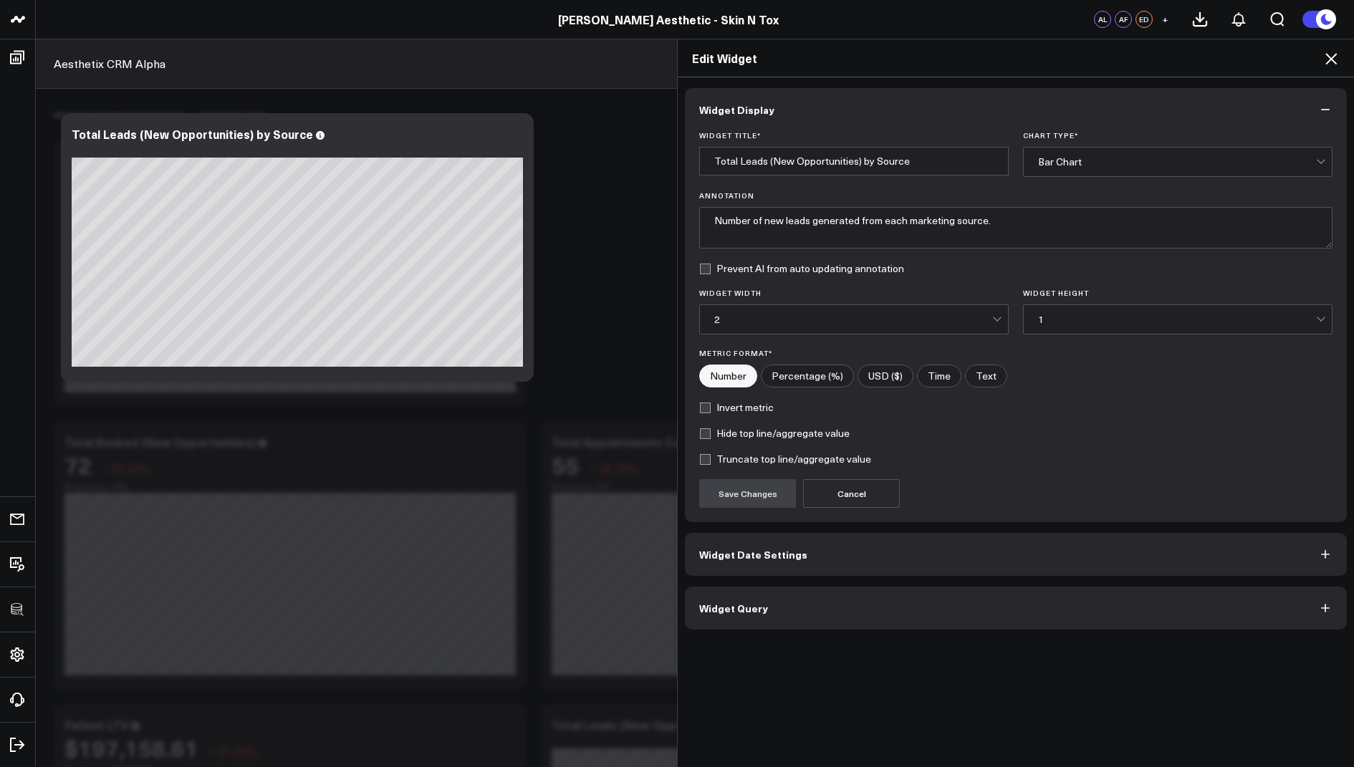
click at [714, 606] on span "Widget Query" at bounding box center [733, 607] width 69 height 11
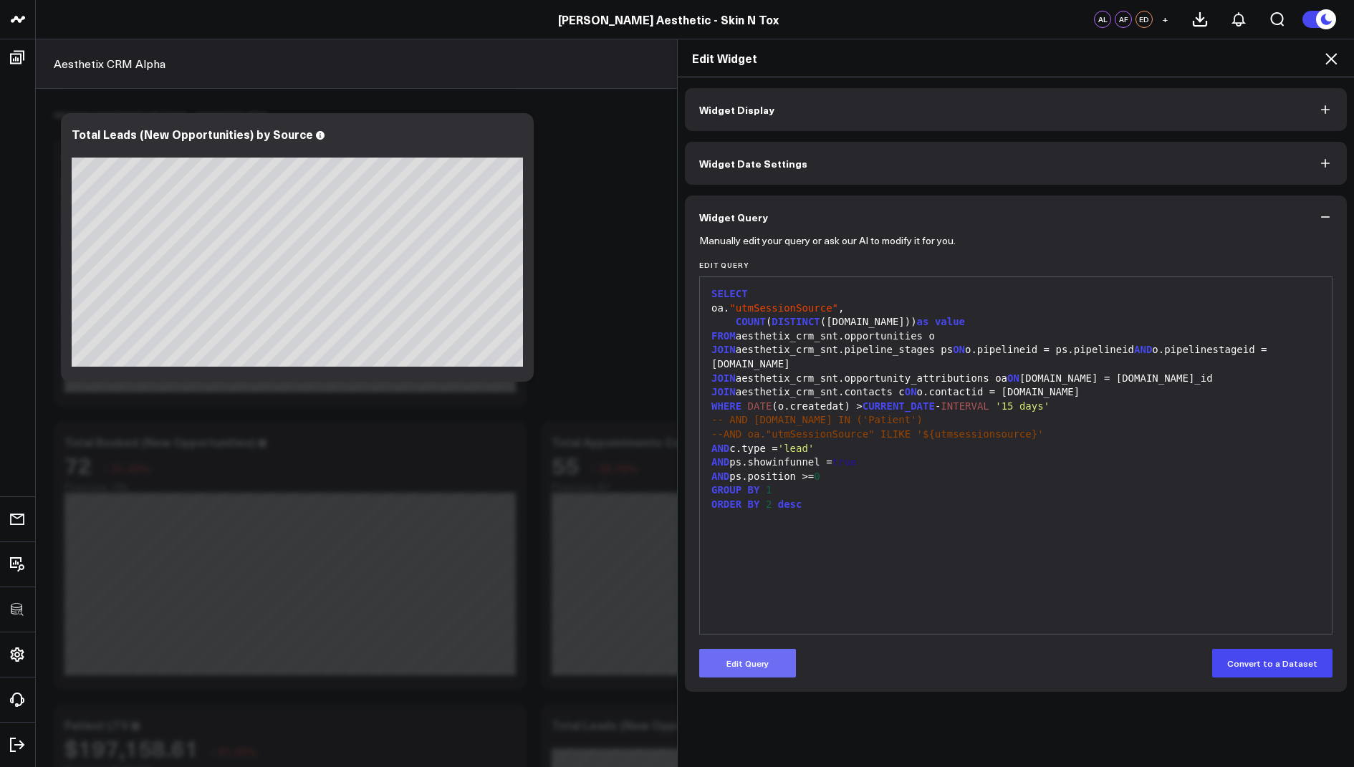
click at [751, 662] on button "Edit Query" at bounding box center [747, 663] width 97 height 29
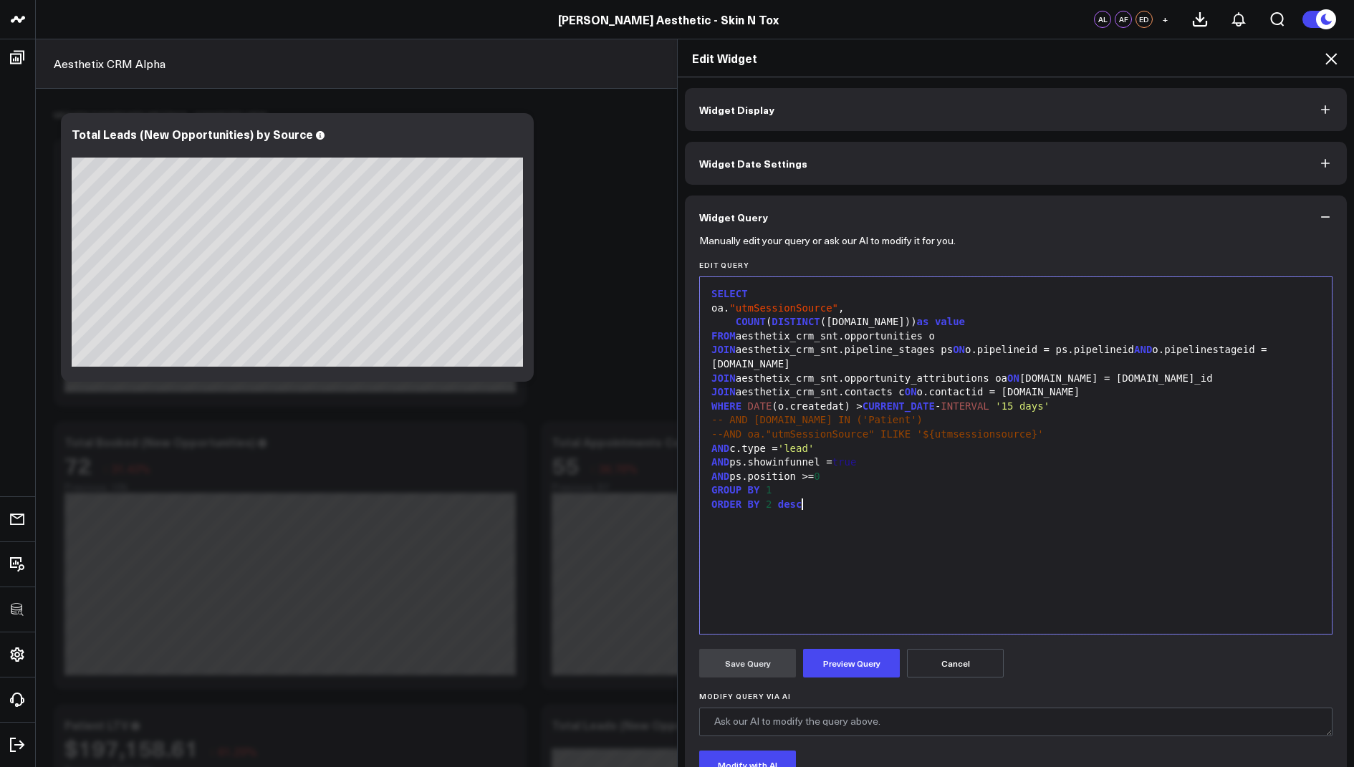
click at [778, 481] on div "AND ps.position >= 0" at bounding box center [1016, 477] width 618 height 14
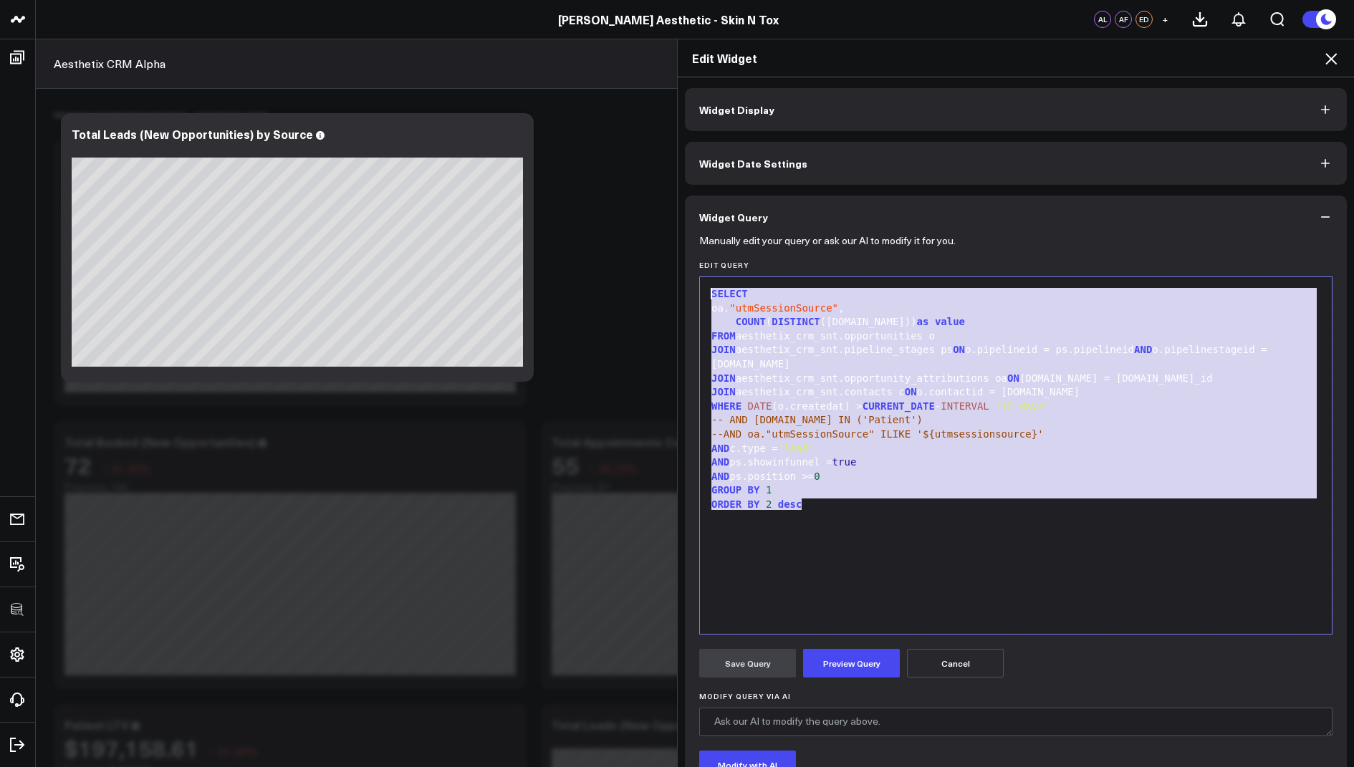
drag, startPoint x: 827, startPoint y: 509, endPoint x: 877, endPoint y: 211, distance: 301.5
click at [877, 211] on div "Widget Query Manually edit your query or ask our AI to modify it for you. Edit …" at bounding box center [1016, 533] width 662 height 674
copy div "SELECT oa. "utmSessionSource" , COUNT ( DISTINCT (o.id)) as value FROM aestheti…"
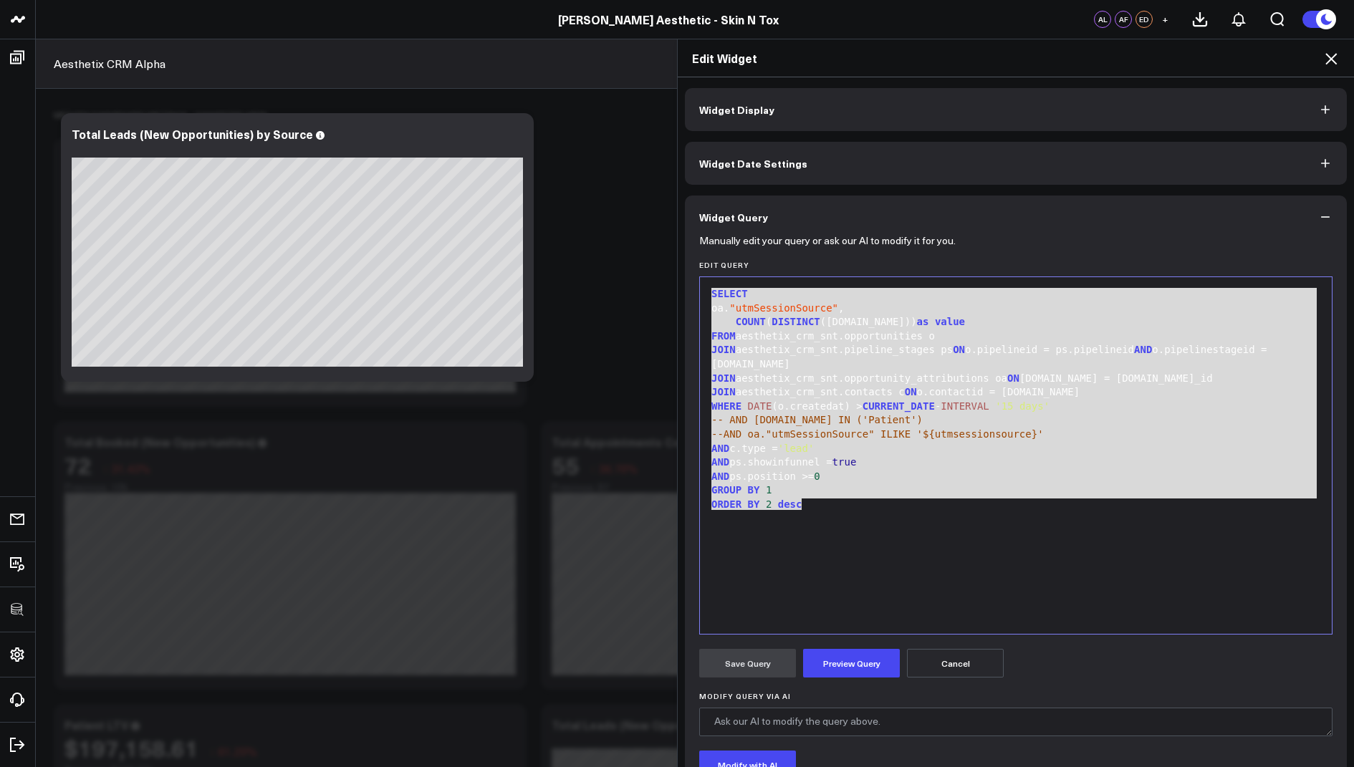
click at [1336, 58] on icon at bounding box center [1330, 58] width 17 height 17
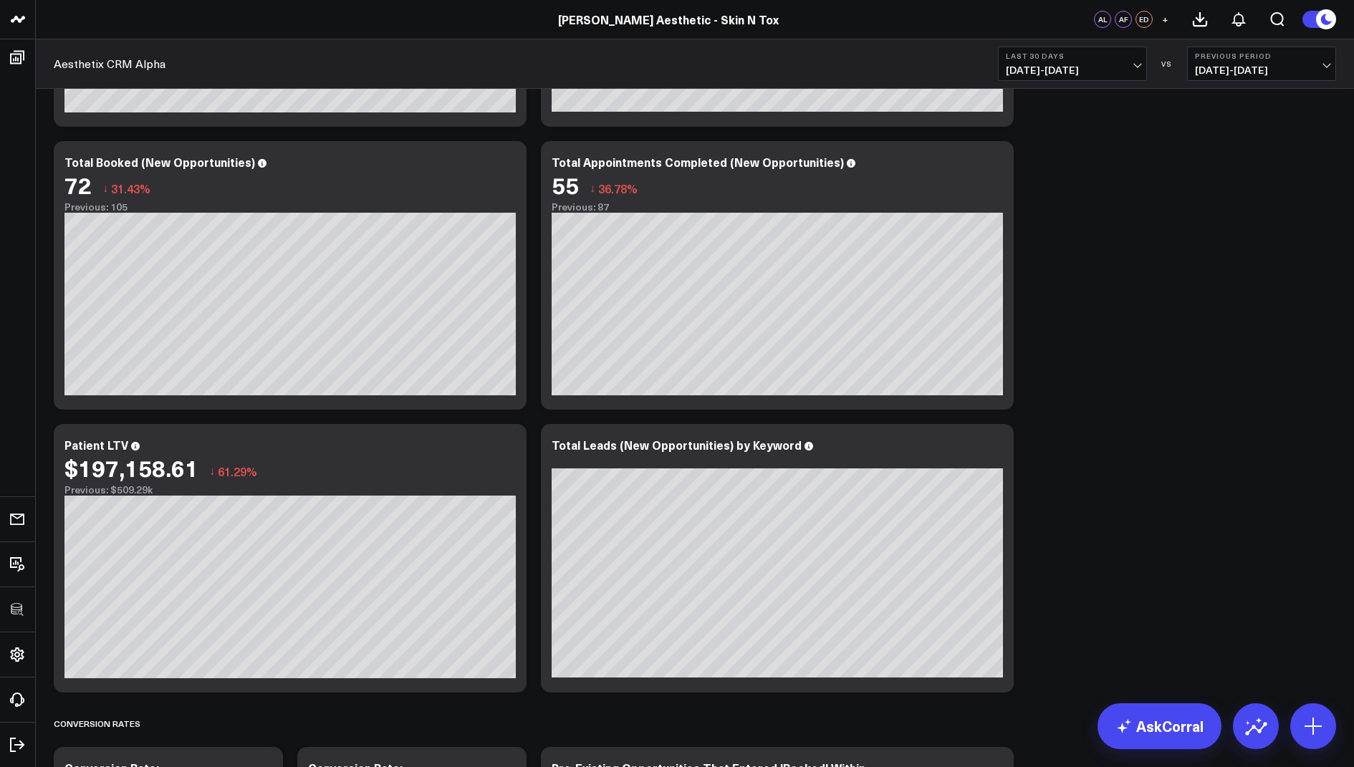
scroll to position [671, 0]
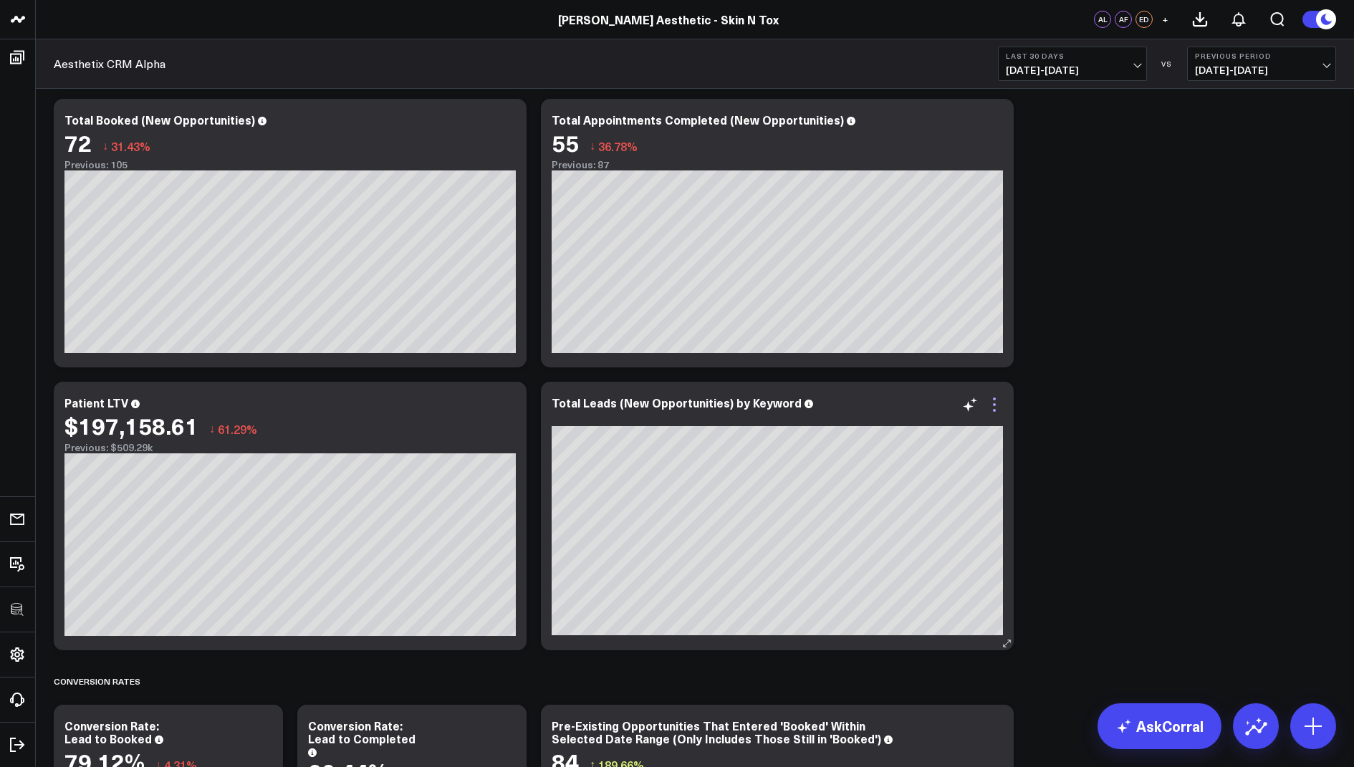
click at [999, 400] on icon at bounding box center [994, 404] width 17 height 17
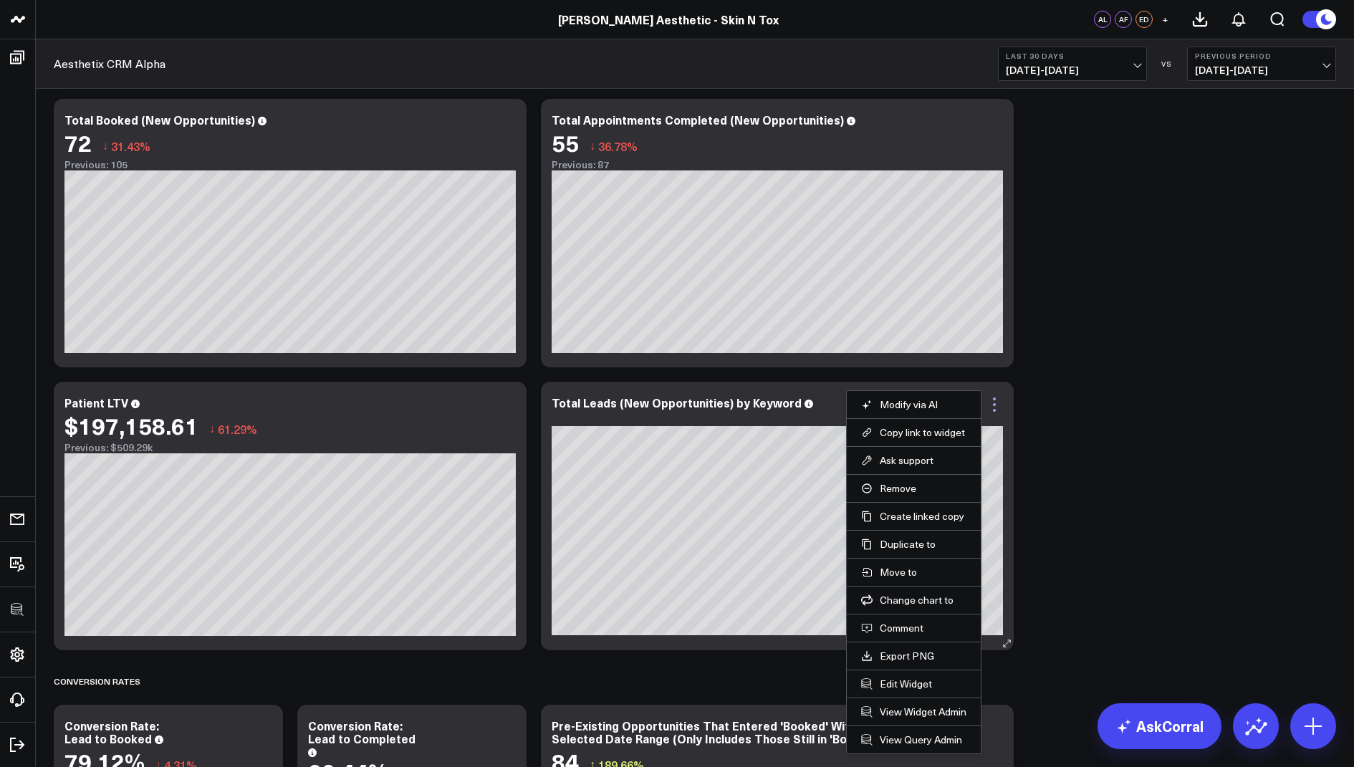
click at [999, 399] on icon at bounding box center [994, 404] width 17 height 17
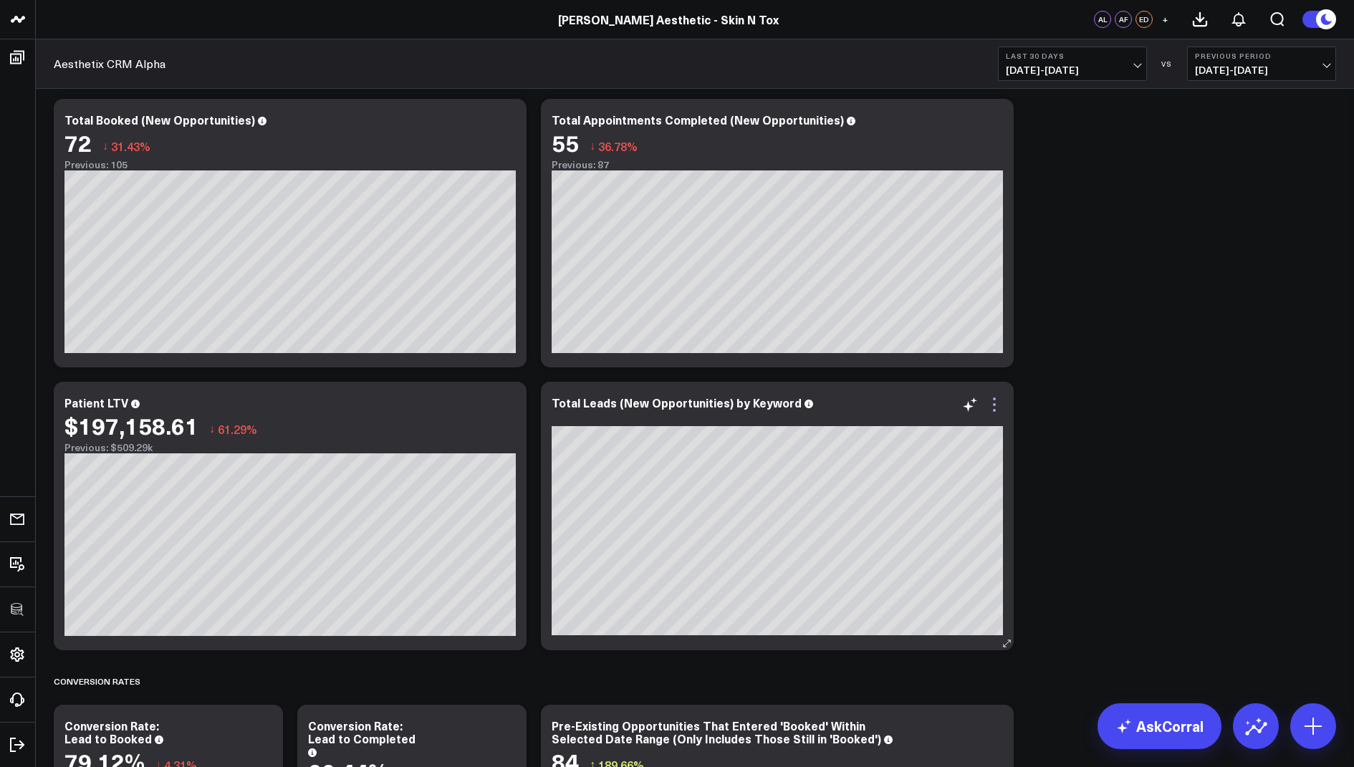
click at [994, 409] on icon at bounding box center [994, 410] width 3 height 3
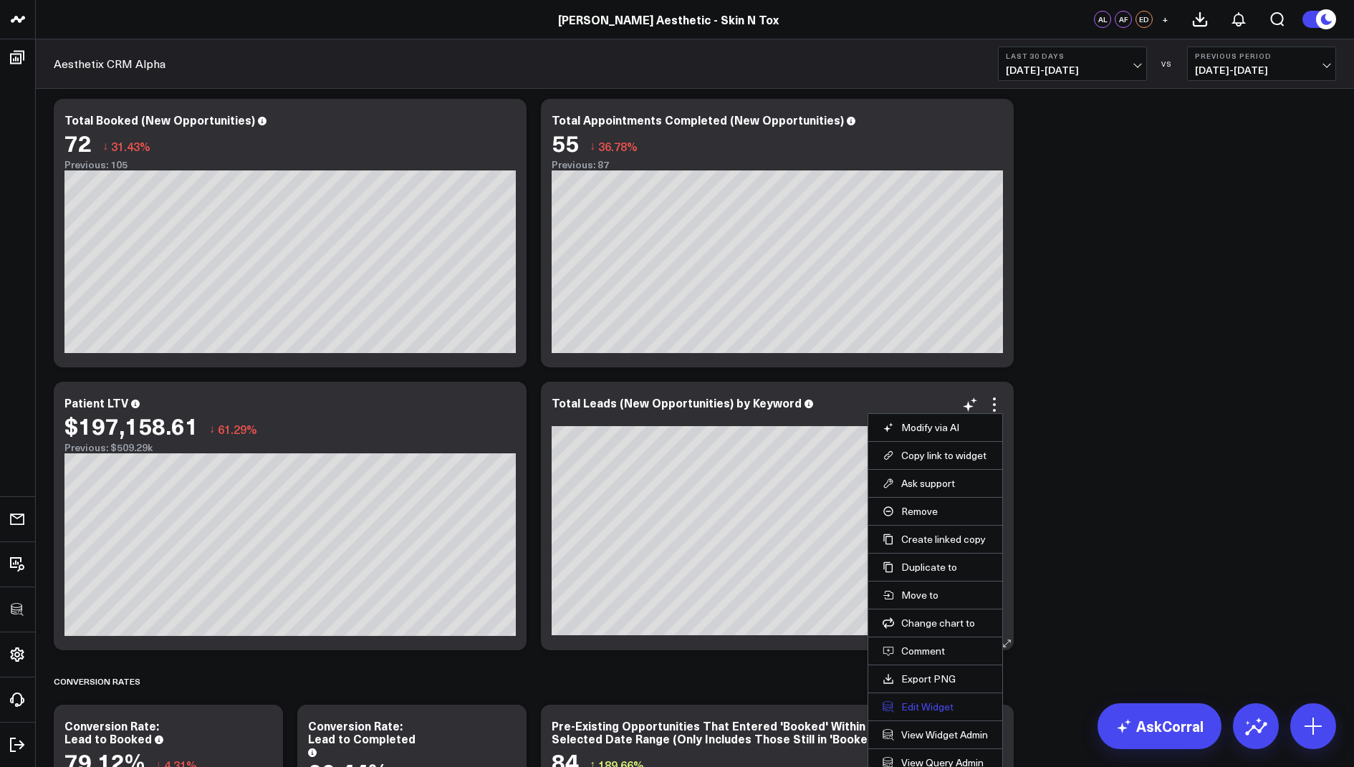
click at [910, 704] on button "Edit Widget" at bounding box center [935, 707] width 105 height 13
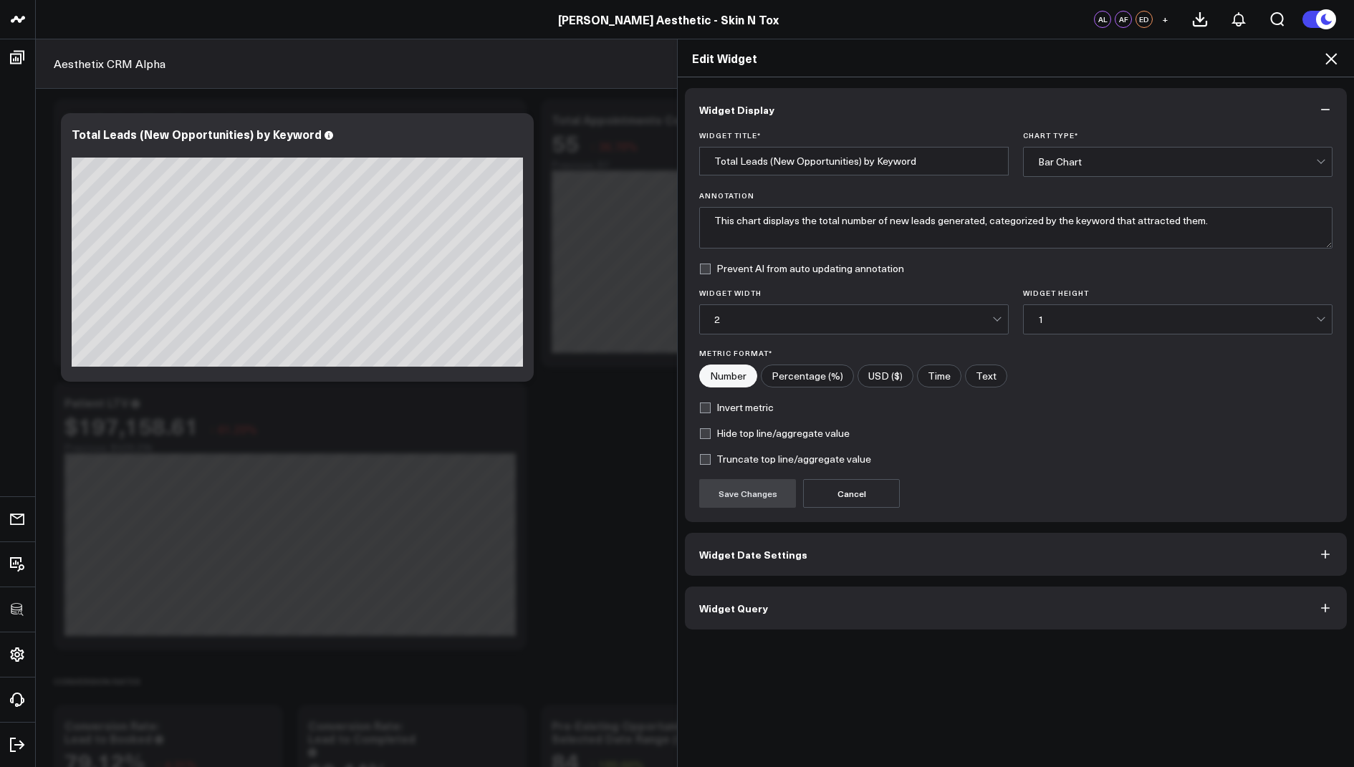
click at [721, 607] on span "Widget Query" at bounding box center [733, 607] width 69 height 11
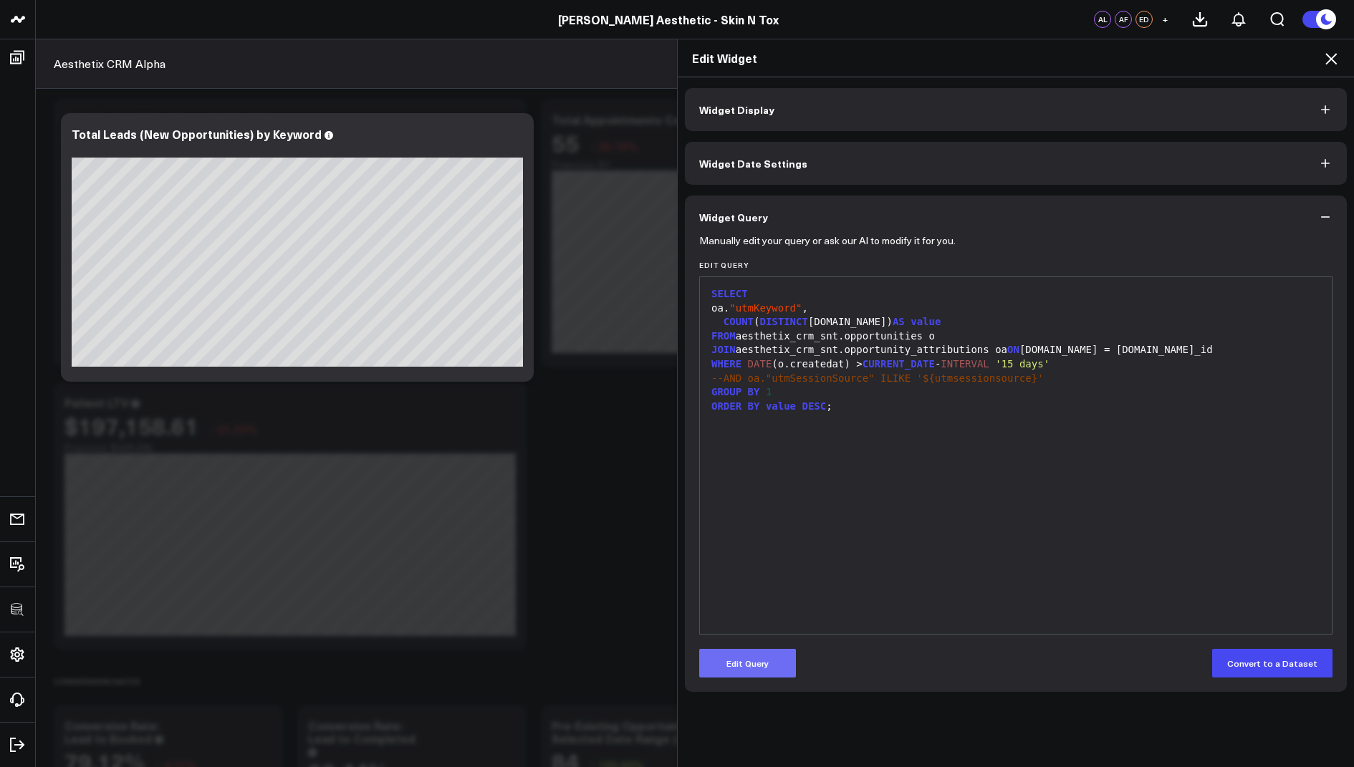
click at [737, 661] on button "Edit Query" at bounding box center [747, 663] width 97 height 29
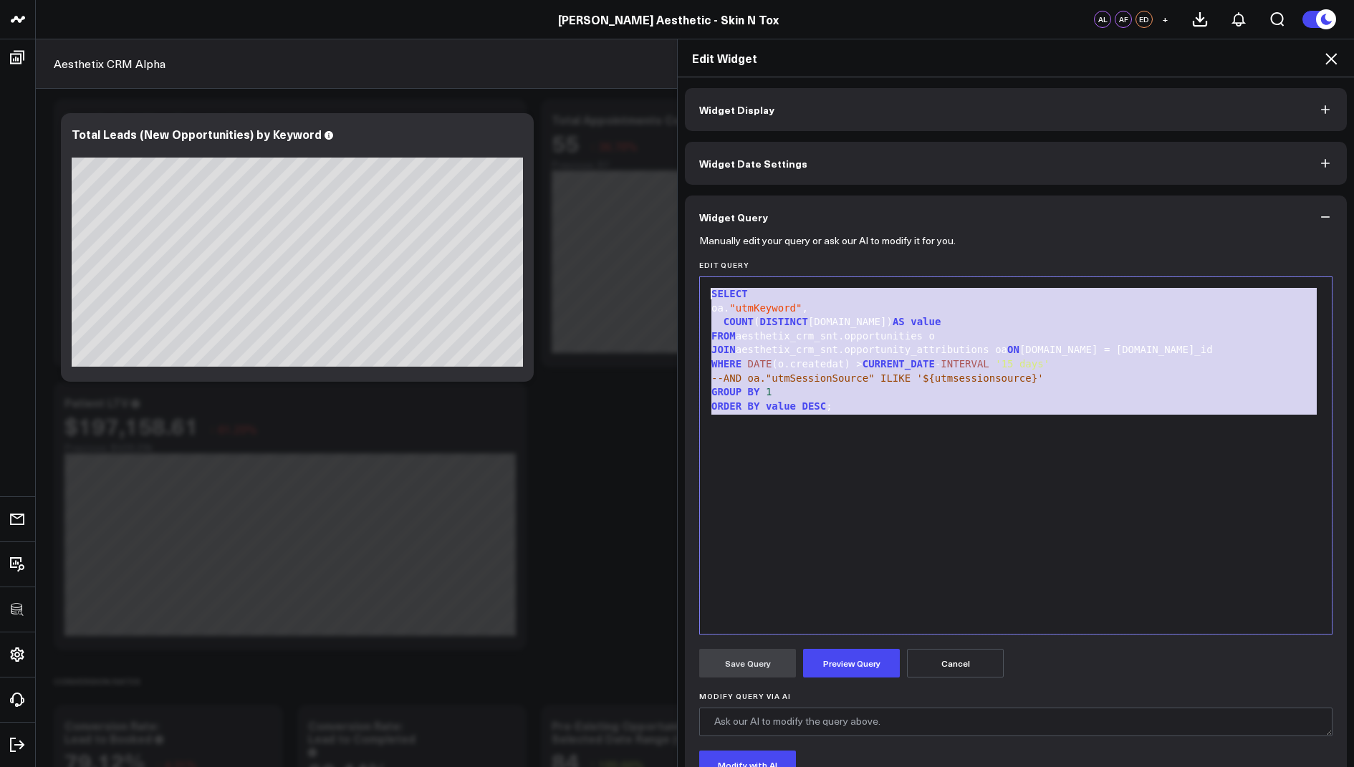
drag, startPoint x: 850, startPoint y: 420, endPoint x: 847, endPoint y: 202, distance: 217.8
click at [847, 202] on div "Widget Query Manually edit your query or ask our AI to modify it for you. Edit …" at bounding box center [1016, 533] width 662 height 674
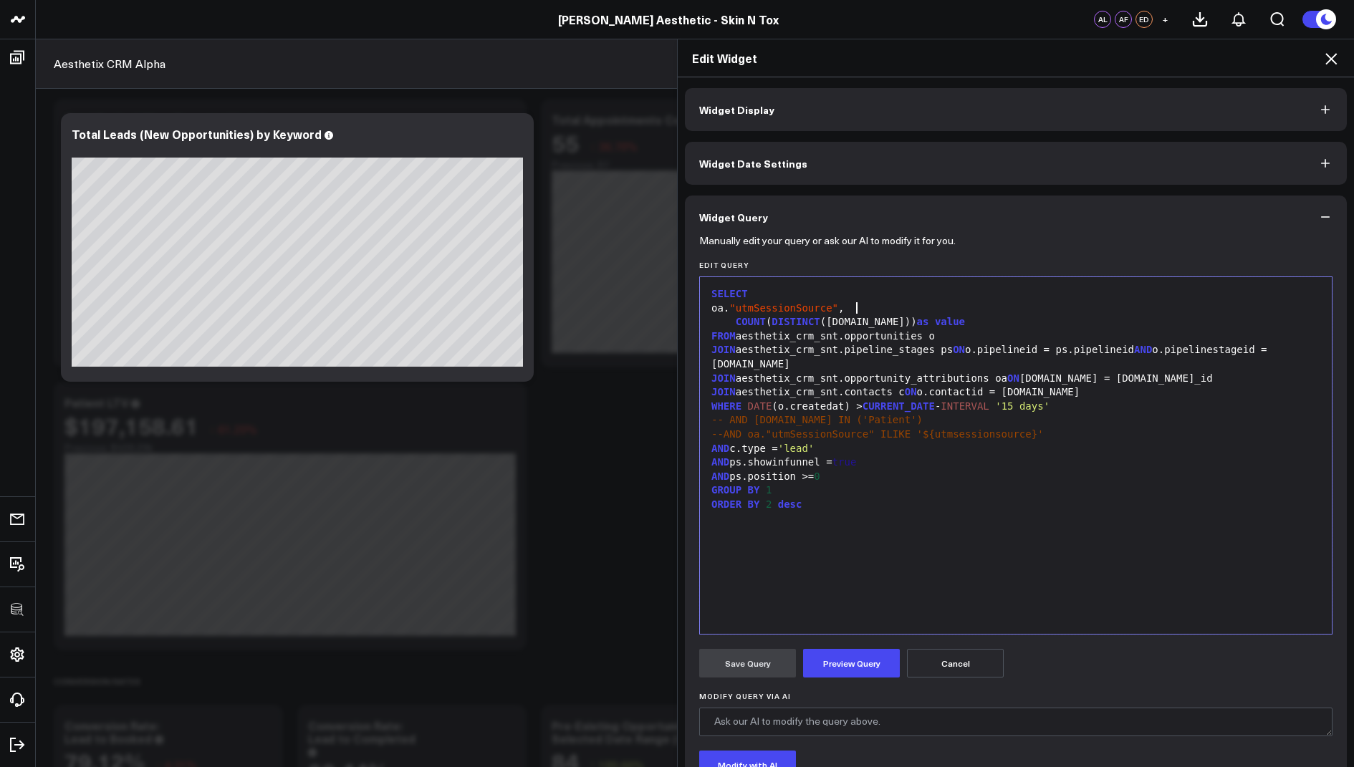
click at [838, 307] on span ""utmSessionSource"" at bounding box center [783, 307] width 109 height 11
click at [863, 307] on div "oa. "utmSessionSource" ," at bounding box center [1016, 309] width 618 height 14
click at [952, 664] on button "Cancel" at bounding box center [955, 663] width 97 height 29
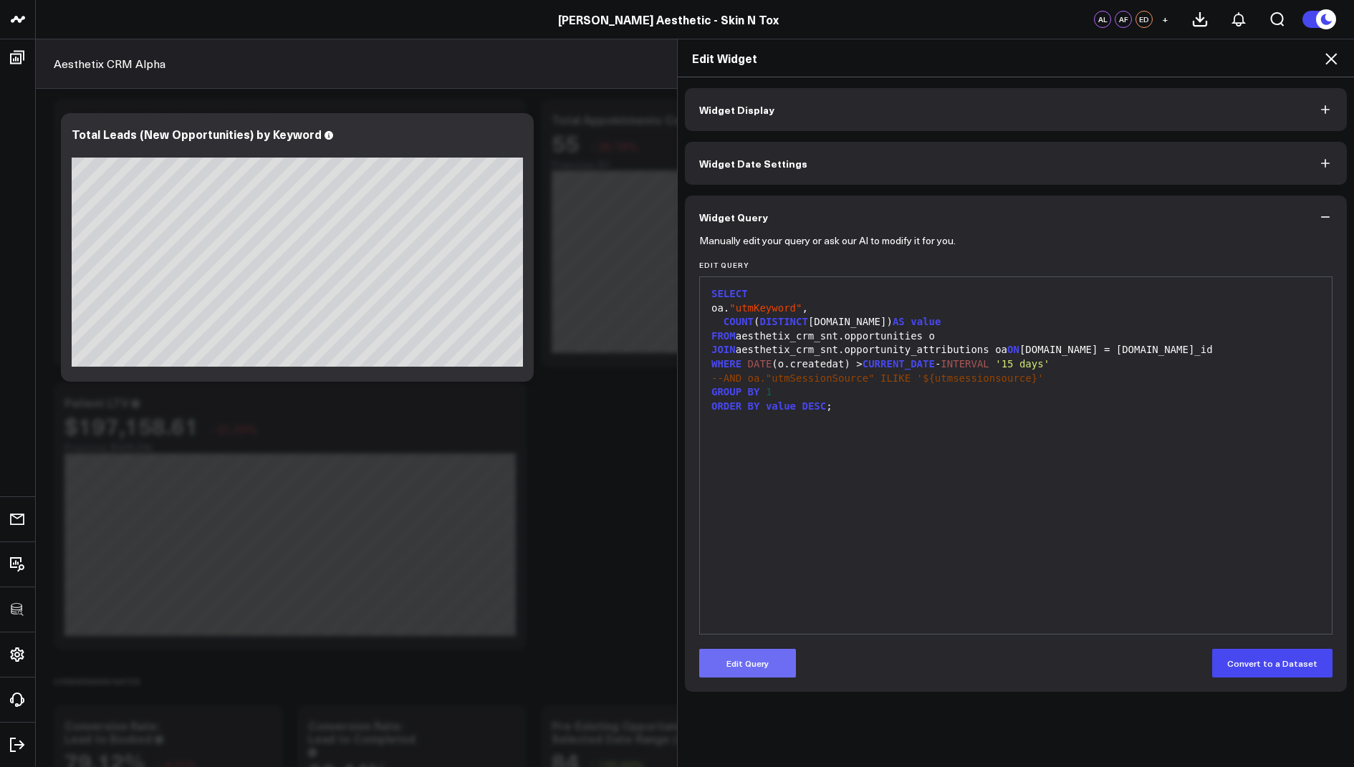
click at [777, 655] on button "Edit Query" at bounding box center [747, 663] width 97 height 29
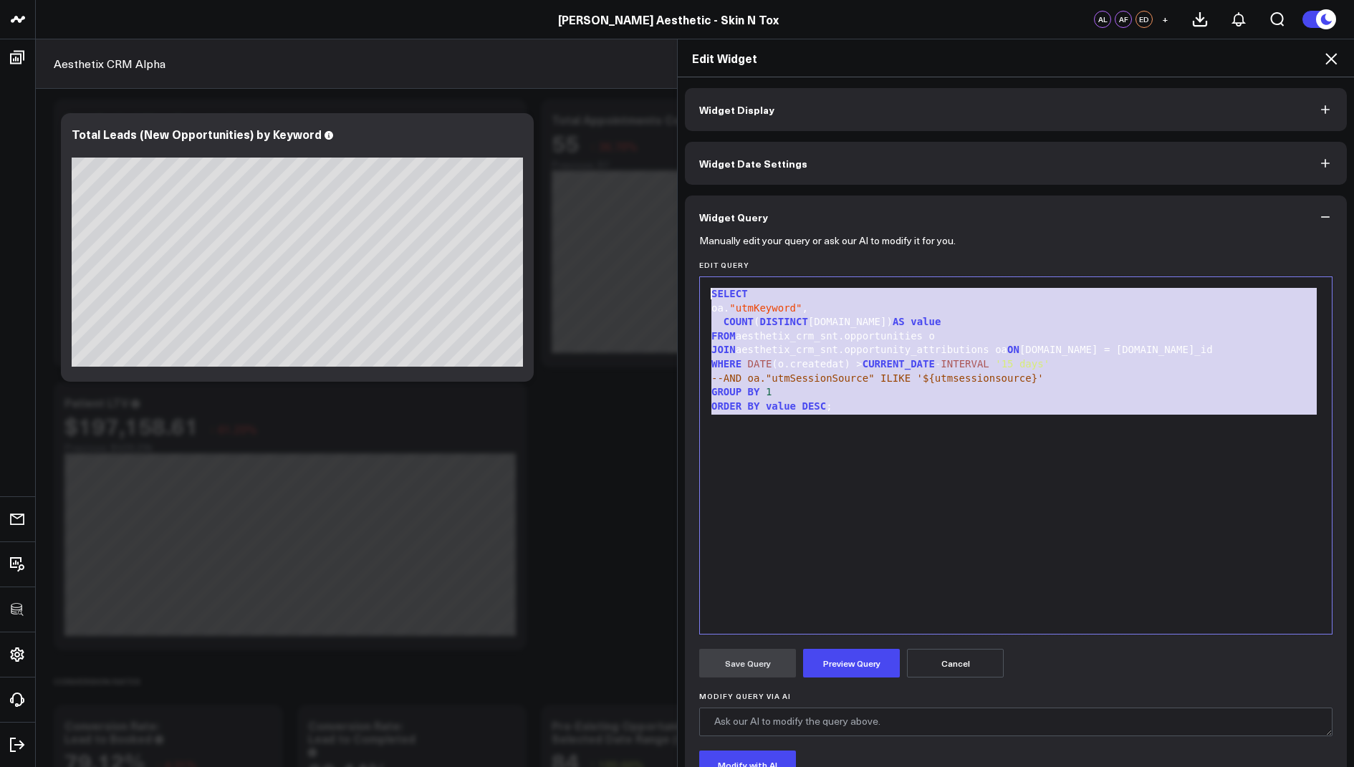
drag, startPoint x: 868, startPoint y: 432, endPoint x: 841, endPoint y: 176, distance: 257.9
click at [841, 176] on div "Widget Display Widget Date Settings Widget Query Manually edit your query or as…" at bounding box center [1016, 479] width 662 height 782
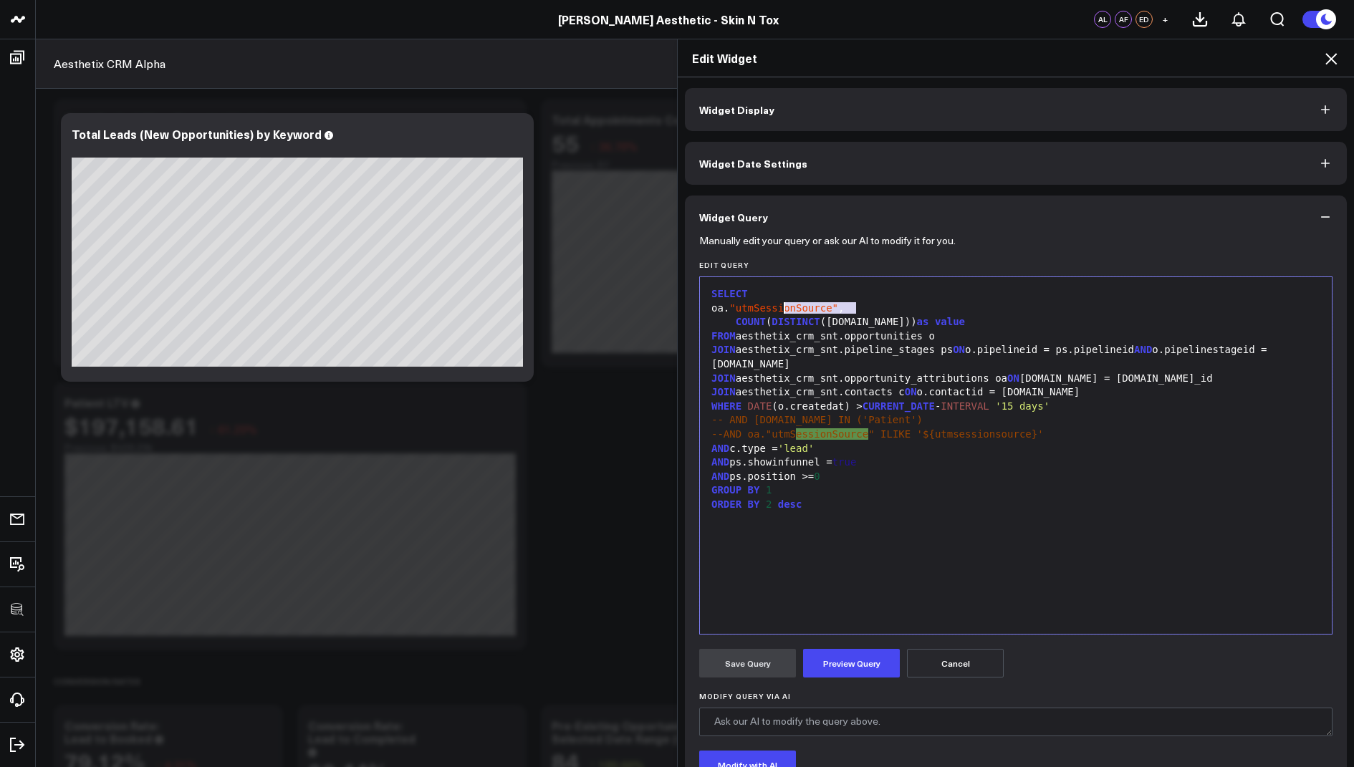
drag, startPoint x: 857, startPoint y: 311, endPoint x: 781, endPoint y: 311, distance: 76.7
click at [781, 311] on span ""utmSessionSource"" at bounding box center [783, 307] width 109 height 11
click at [836, 663] on button "Preview Query" at bounding box center [851, 663] width 97 height 29
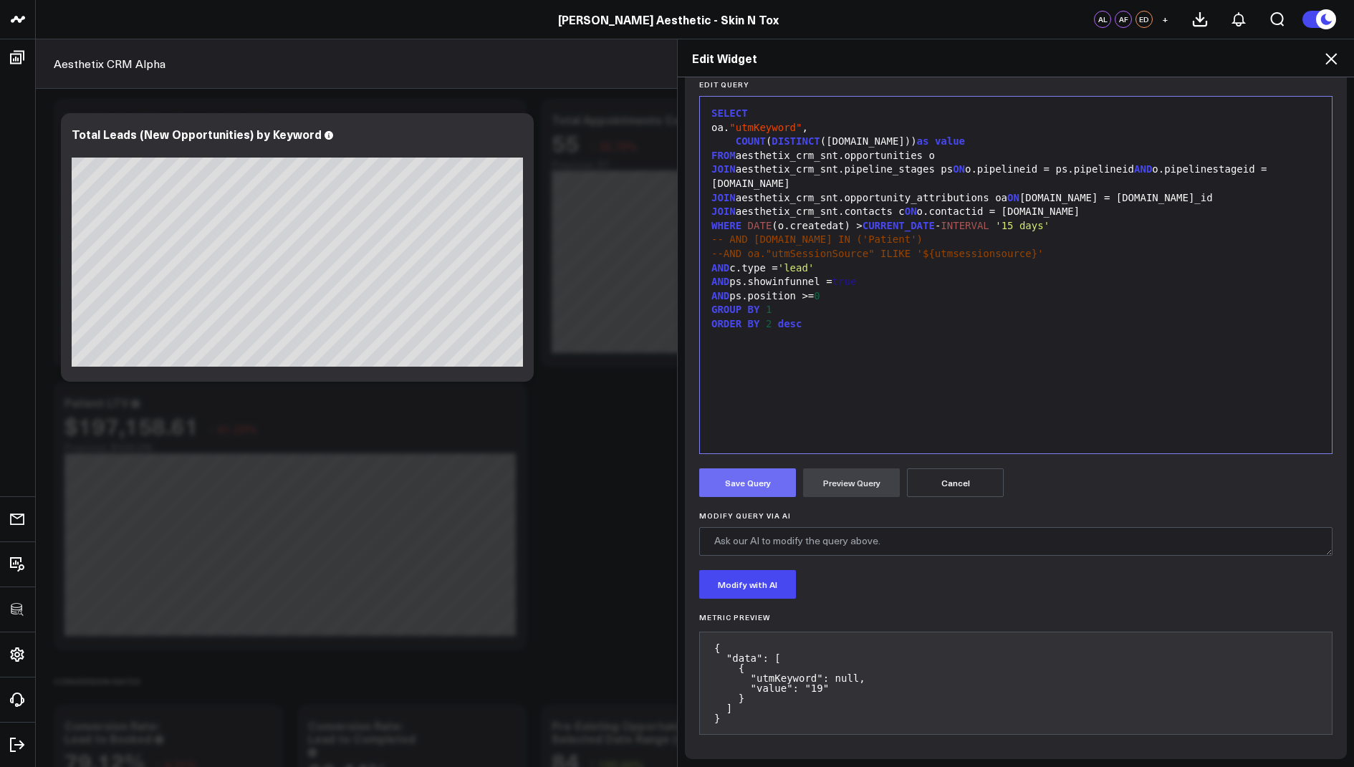
click at [745, 479] on button "Save Query" at bounding box center [747, 483] width 97 height 29
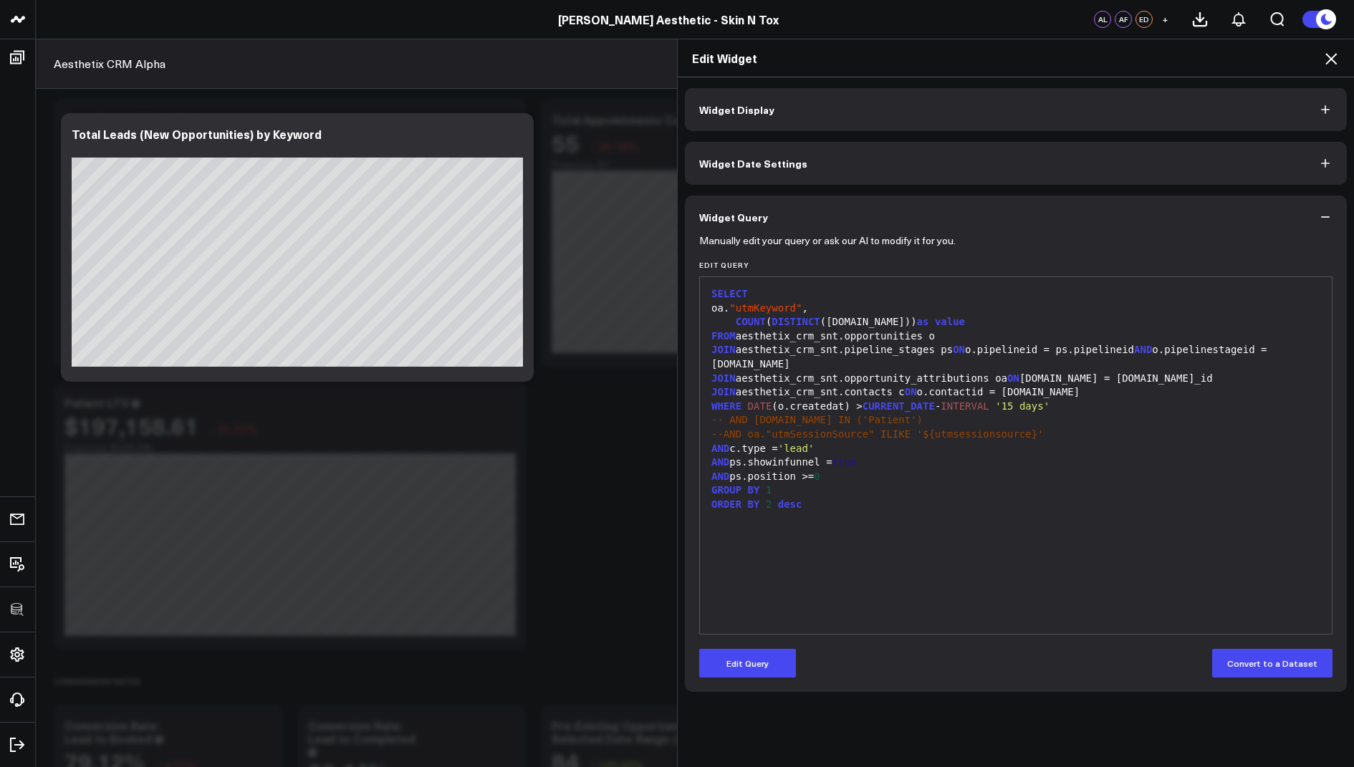
scroll to position [0, 0]
click at [1329, 58] on icon at bounding box center [1330, 58] width 17 height 17
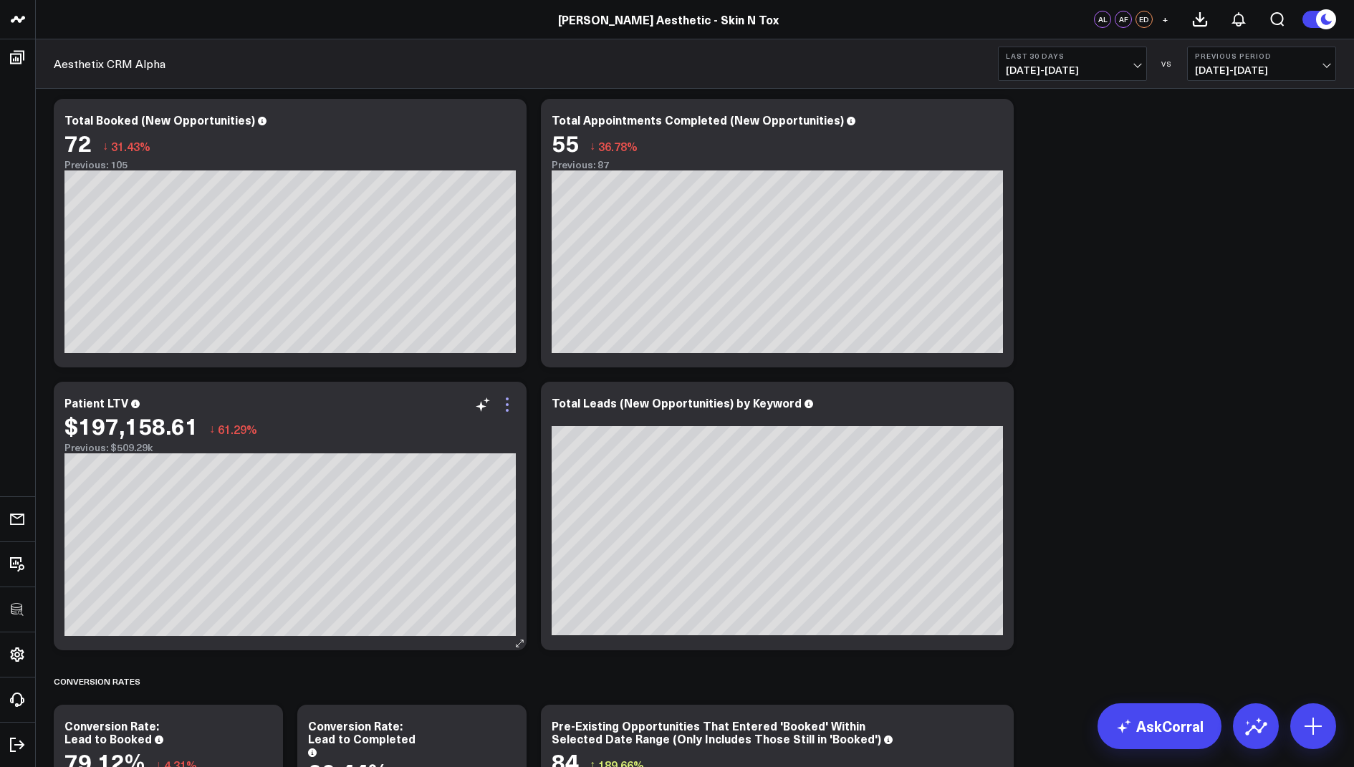
click at [505, 407] on icon at bounding box center [507, 404] width 17 height 17
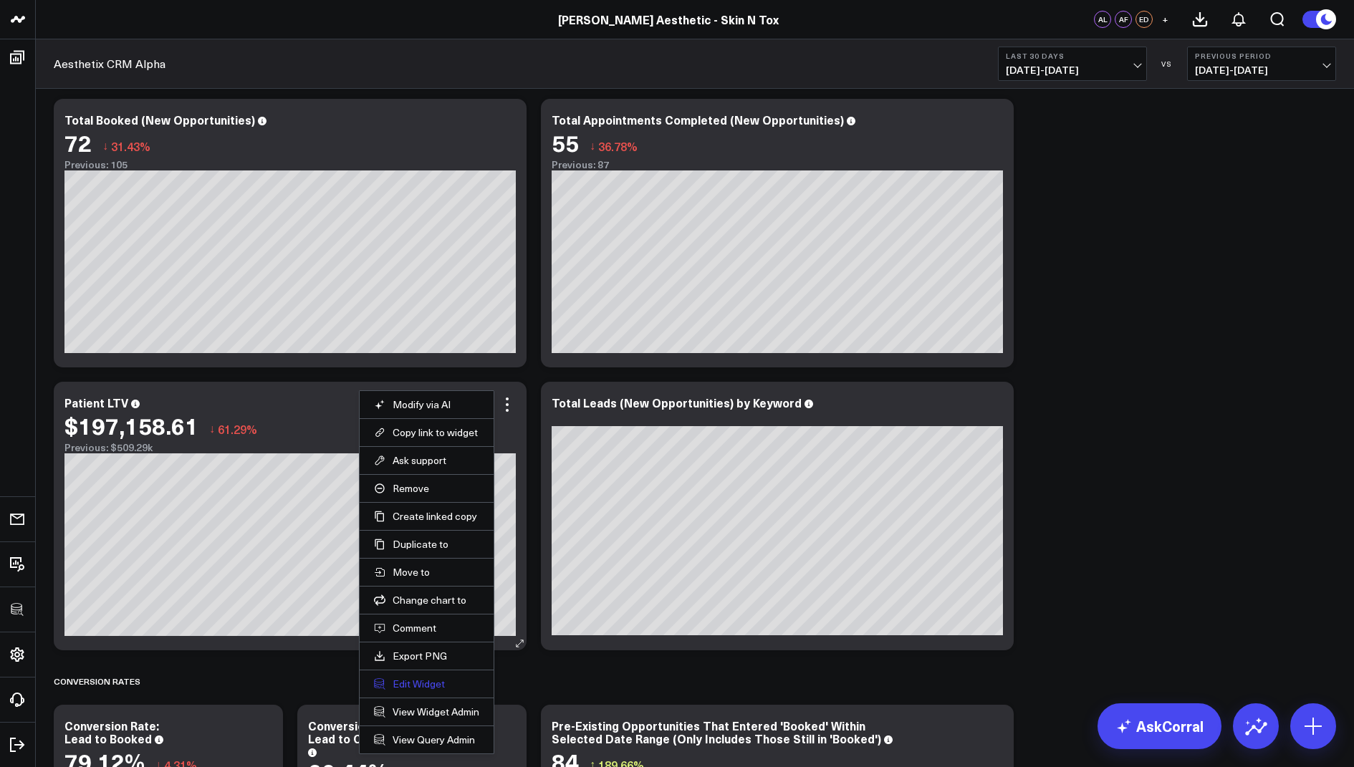
click at [422, 678] on button "Edit Widget" at bounding box center [426, 684] width 105 height 13
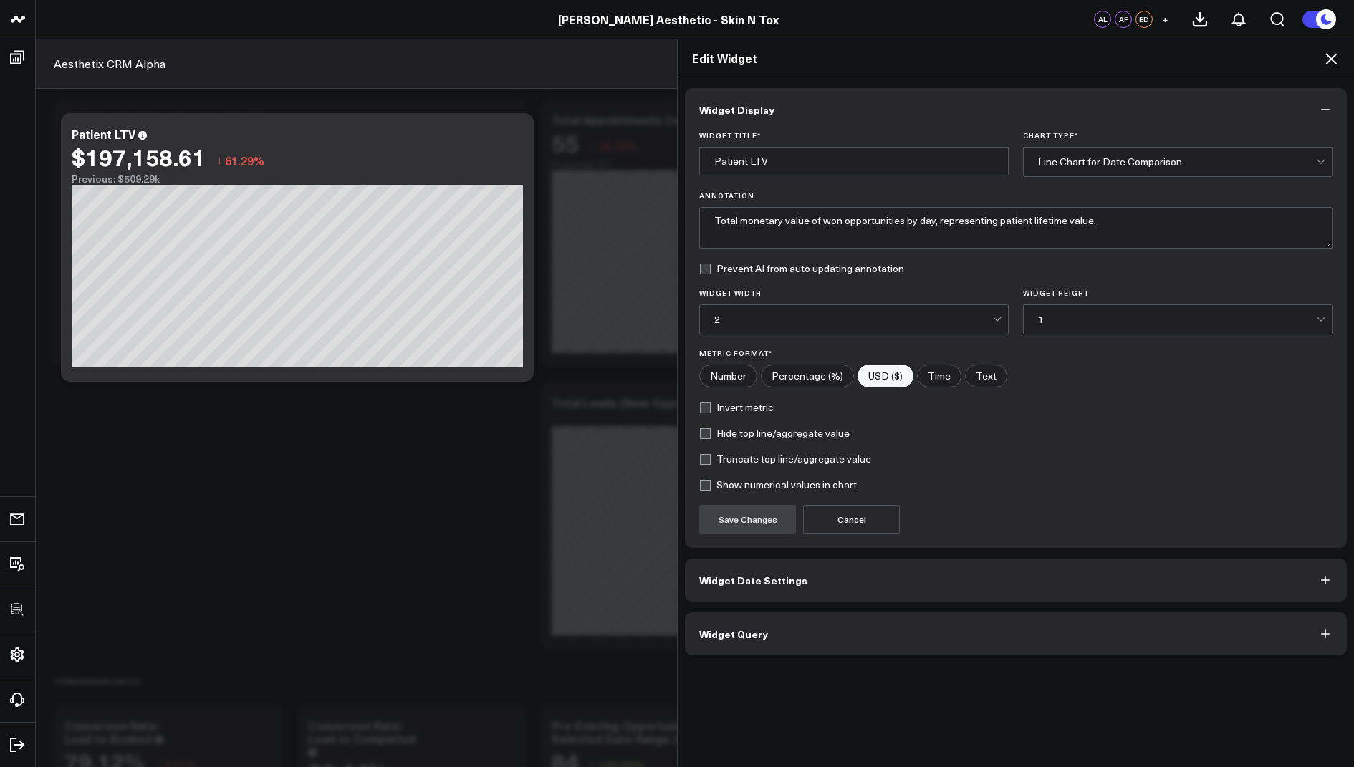
click at [733, 633] on span "Widget Query" at bounding box center [733, 633] width 69 height 11
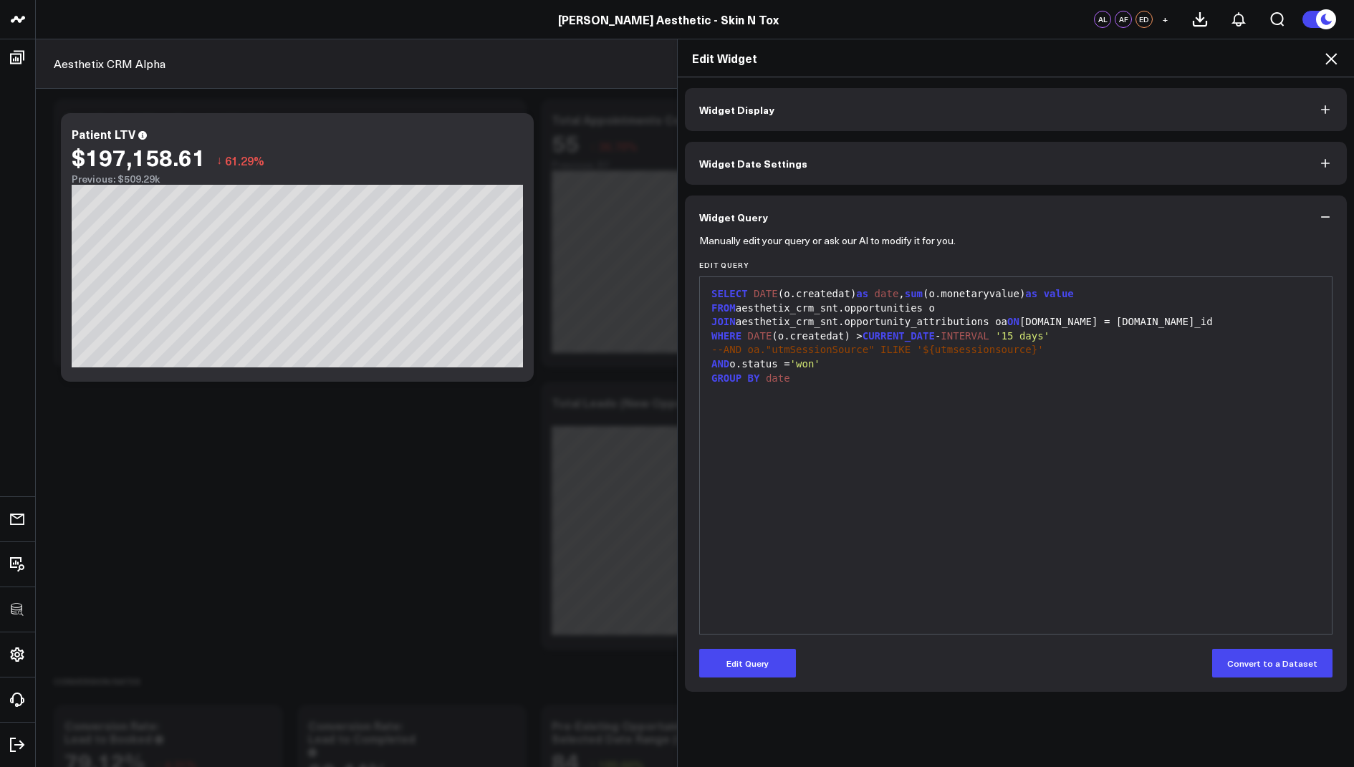
click at [1331, 59] on icon at bounding box center [1330, 58] width 11 height 11
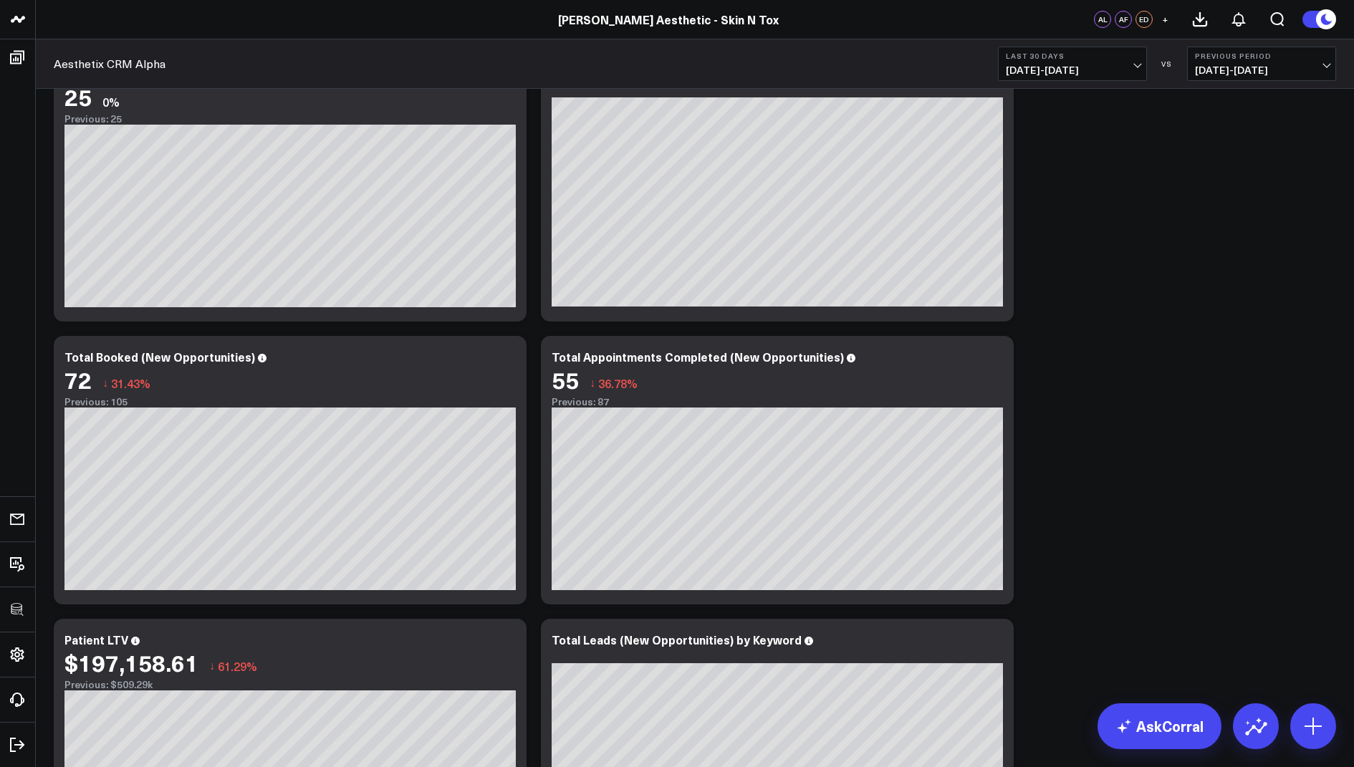
scroll to position [198, 0]
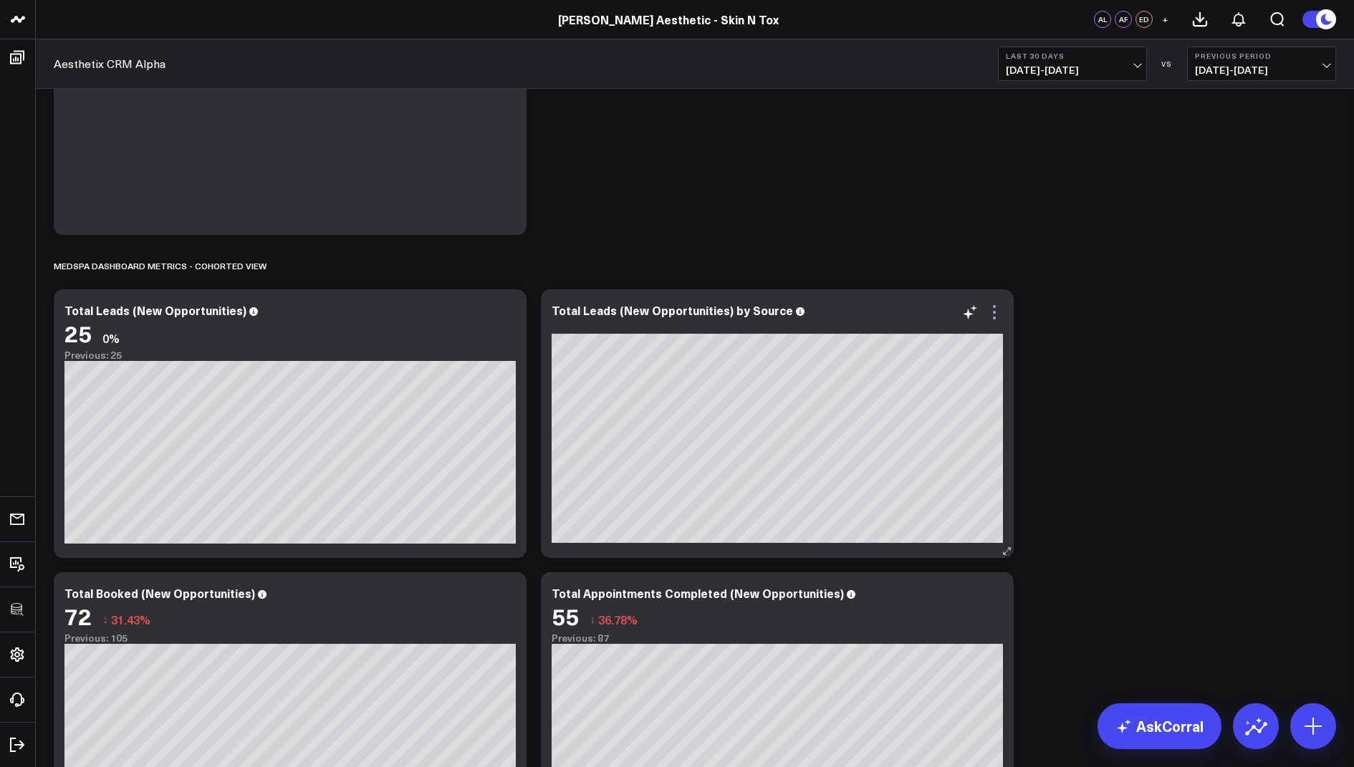
click at [995, 311] on icon at bounding box center [994, 312] width 3 height 3
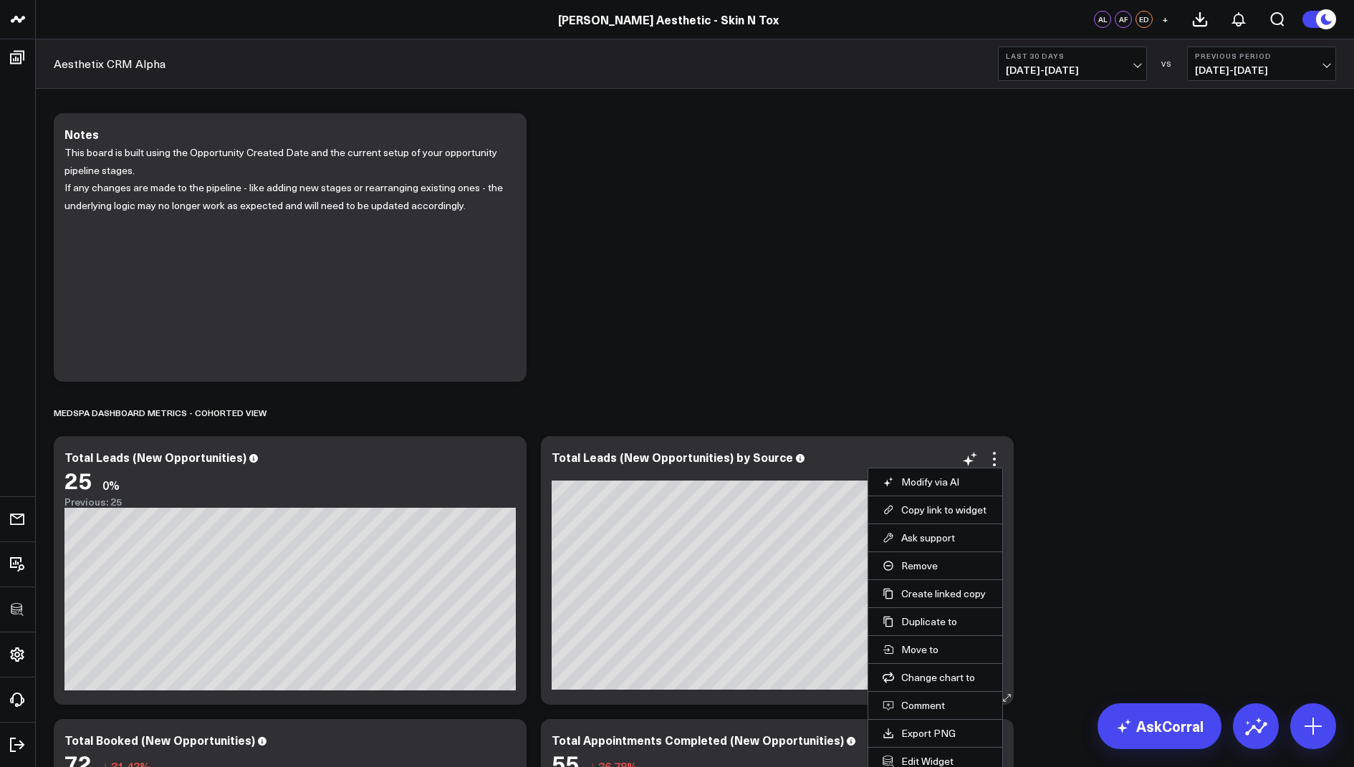
scroll to position [142, 0]
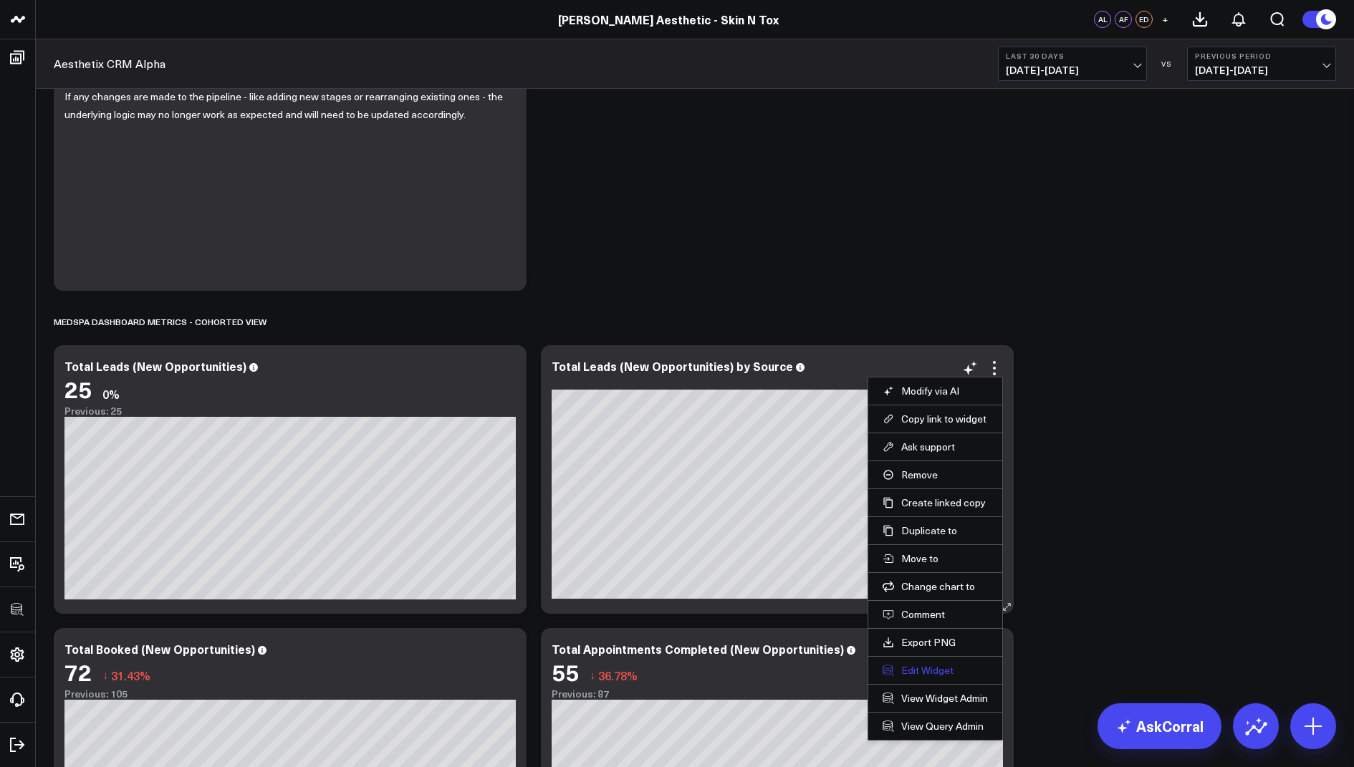
click at [916, 666] on button "Edit Widget" at bounding box center [935, 670] width 105 height 13
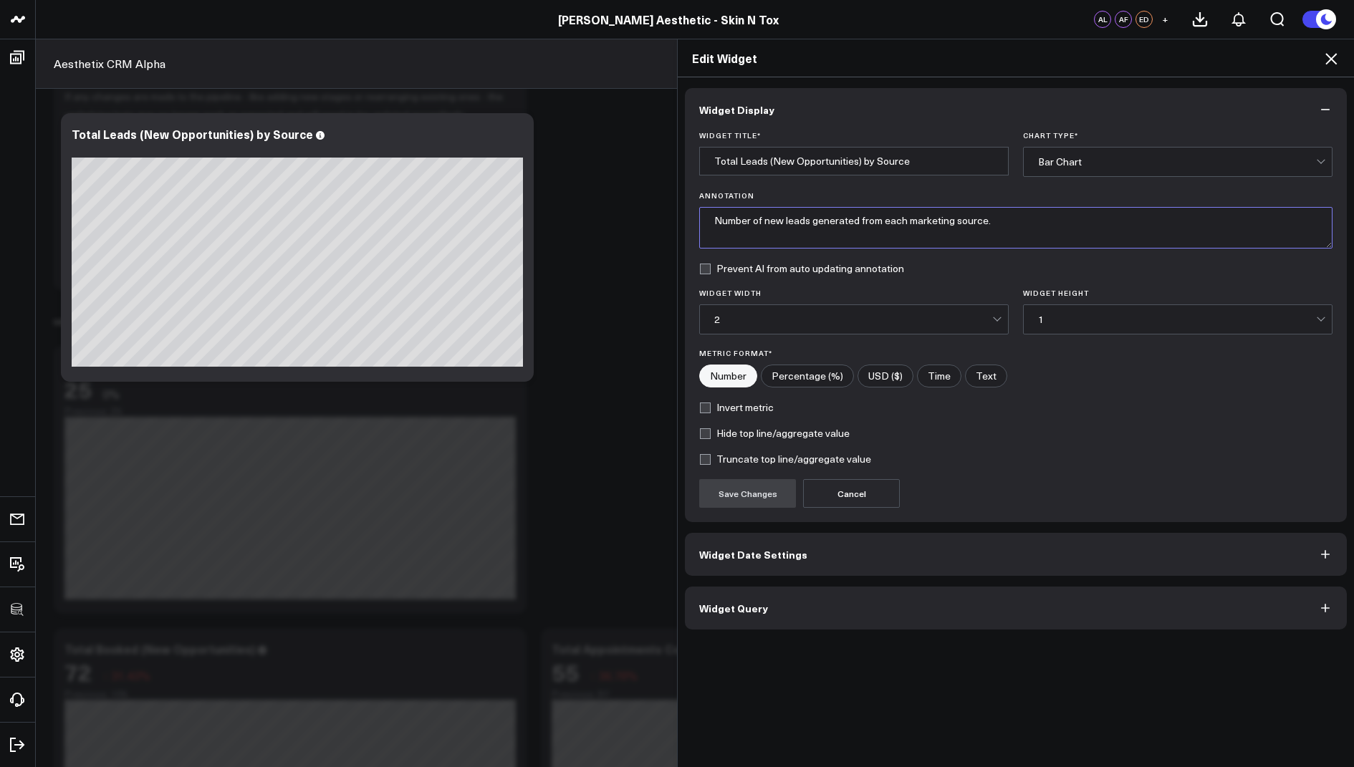
click at [1001, 226] on textarea "Number of new leads generated from each marketing source." at bounding box center [1015, 228] width 633 height 42
drag, startPoint x: 1171, startPoint y: 216, endPoint x: 1118, endPoint y: 224, distance: 54.3
click at [1118, 224] on textarea "Number of new leads generated from each marketing source. CRM UI Leads is most …" at bounding box center [1015, 228] width 633 height 42
click at [1067, 221] on textarea "Number of new leads generated from each marketing source. CRM UI Leads is most …" at bounding box center [1015, 228] width 633 height 42
click at [1148, 217] on textarea "Number of new leads generated from each marketing source. CRM UI Leads is becau…" at bounding box center [1015, 228] width 633 height 42
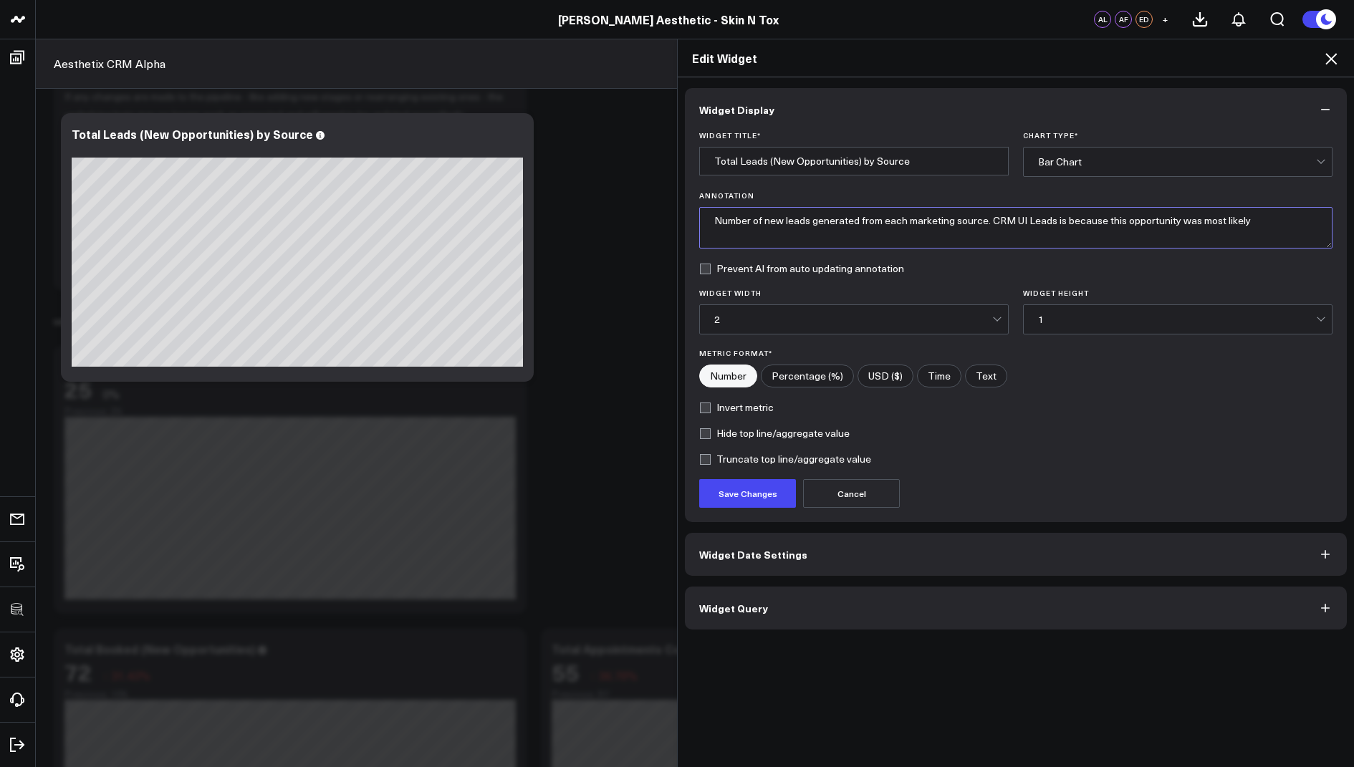
click at [1277, 223] on textarea "Number of new leads generated from each marketing source. CRM UI Leads is becau…" at bounding box center [1015, 228] width 633 height 42
type textarea "Number of new leads generated from each marketing source. CRM UI Leads is becau…"
click at [1337, 54] on icon at bounding box center [1330, 58] width 17 height 17
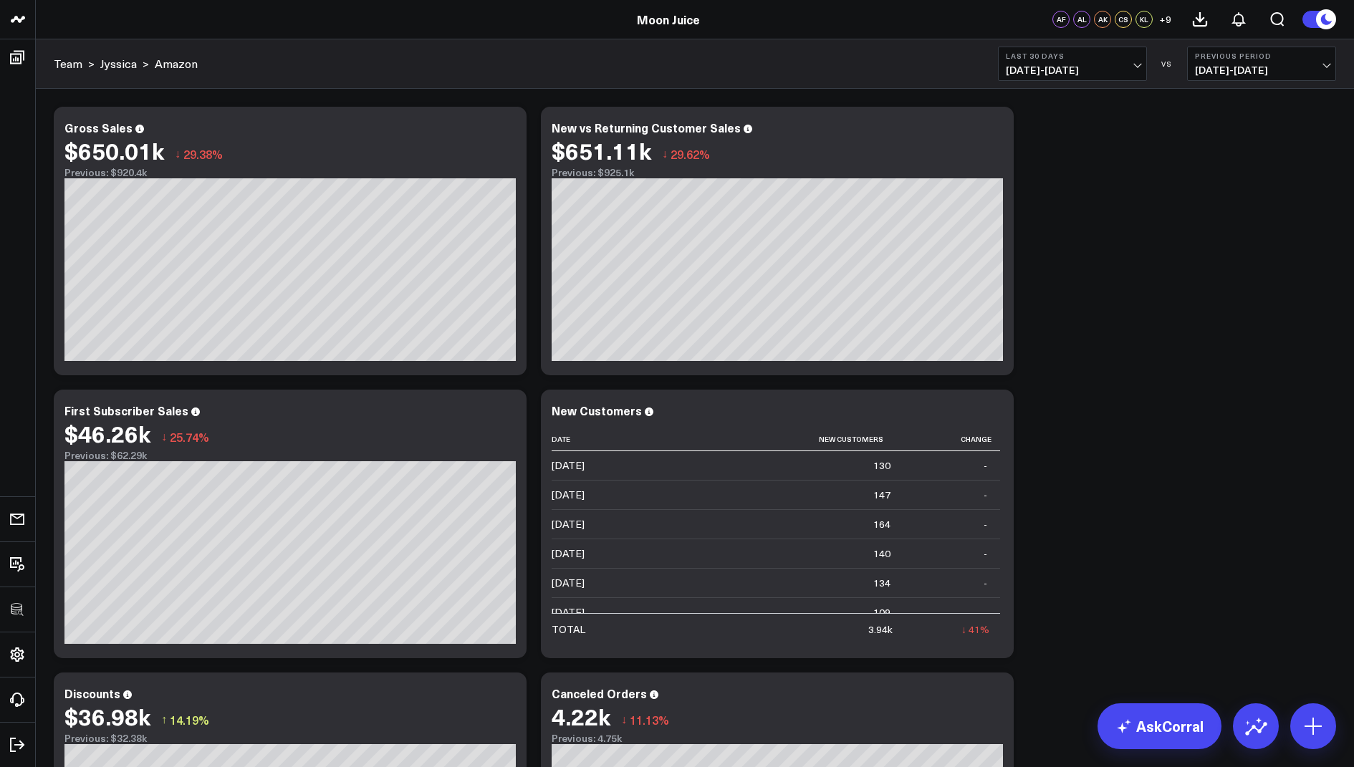
click at [1047, 59] on b "Last 30 Days" at bounding box center [1072, 56] width 133 height 9
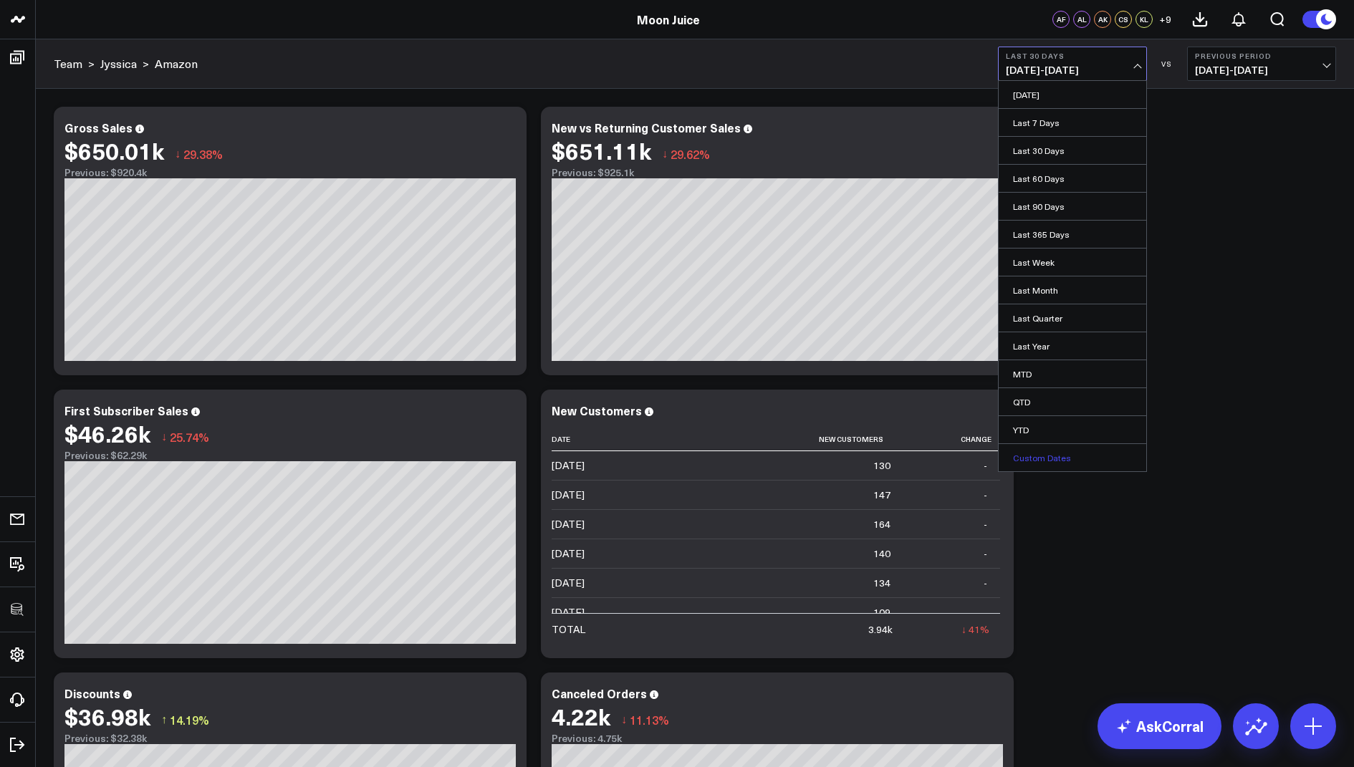
click at [1032, 459] on link "Custom Dates" at bounding box center [1073, 457] width 148 height 27
select select "7"
select select "2025"
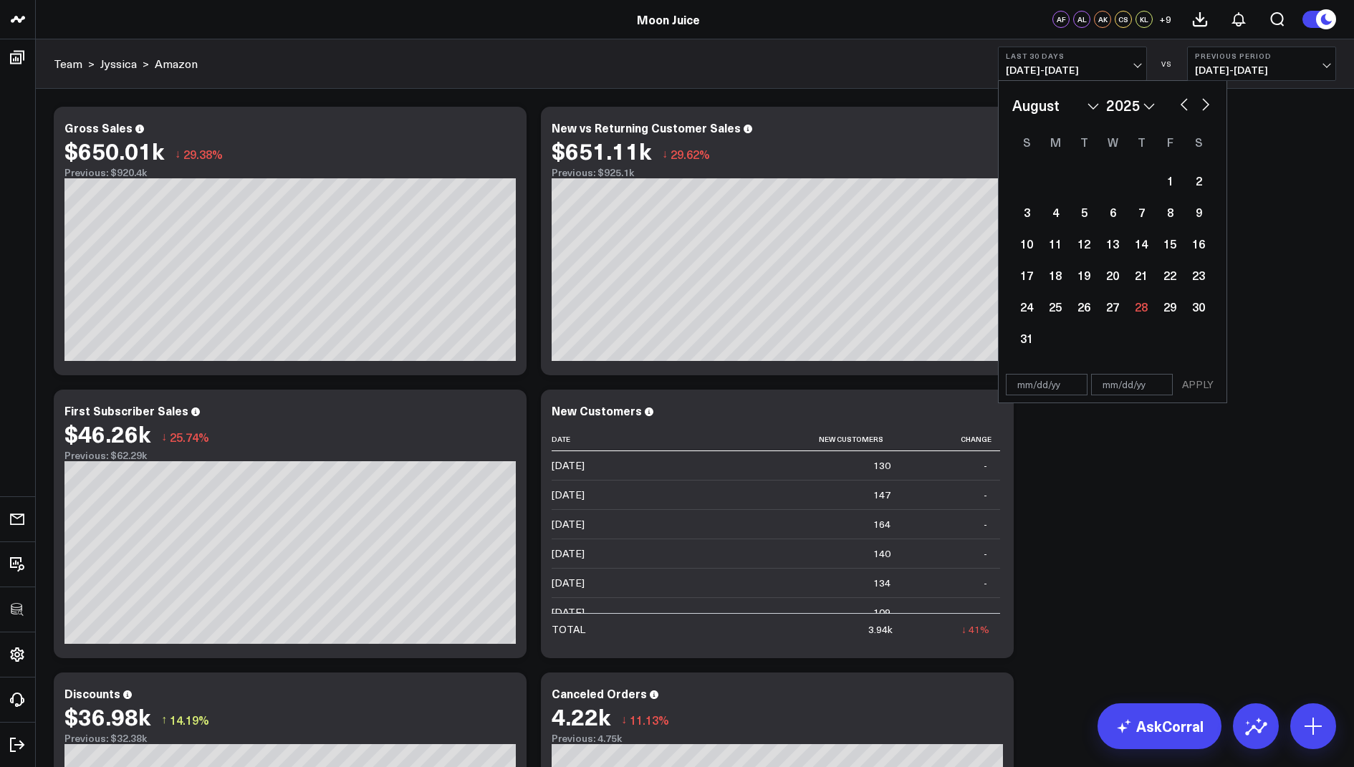
click at [1093, 102] on select "January February March April May June July August September October November De…" at bounding box center [1055, 105] width 87 height 21
select select "6"
select select "2025"
click at [1164, 213] on div "11" at bounding box center [1170, 212] width 29 height 29
type input "[DATE]"
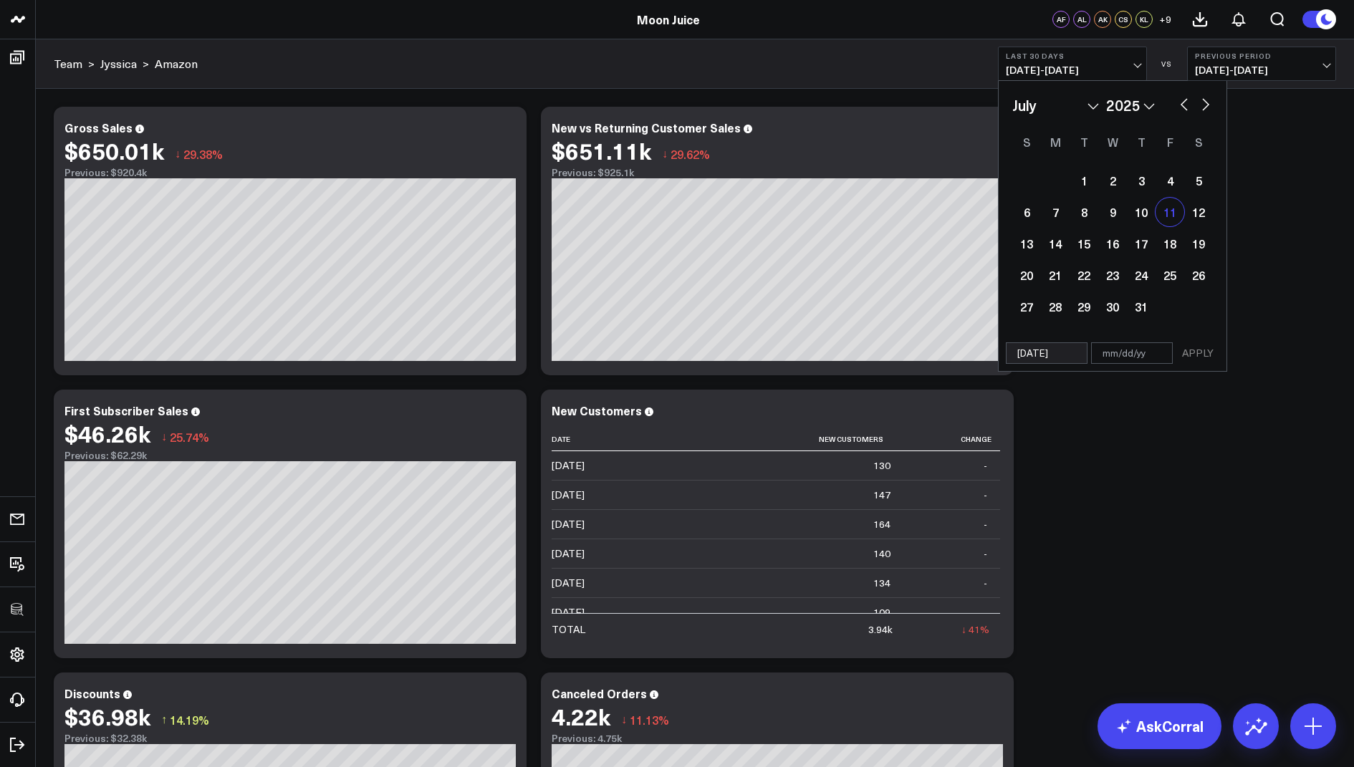
select select "6"
select select "2025"
click at [1093, 107] on select "January February March April May June July August September October November De…" at bounding box center [1055, 105] width 87 height 21
select select "7"
select select "2025"
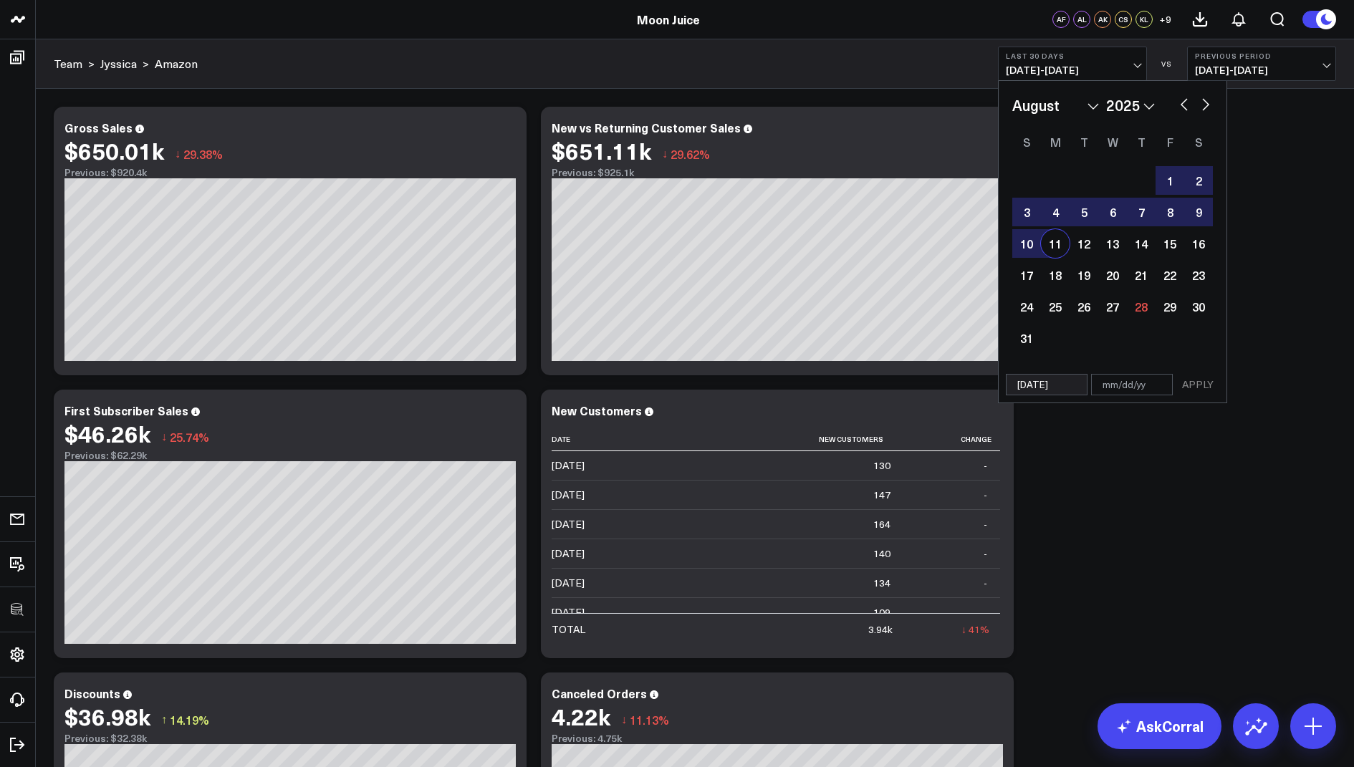
click at [1054, 249] on div "11" at bounding box center [1055, 243] width 29 height 29
type input "08/11/25"
select select "7"
select select "2025"
click at [1201, 386] on button "APPLY" at bounding box center [1197, 384] width 43 height 21
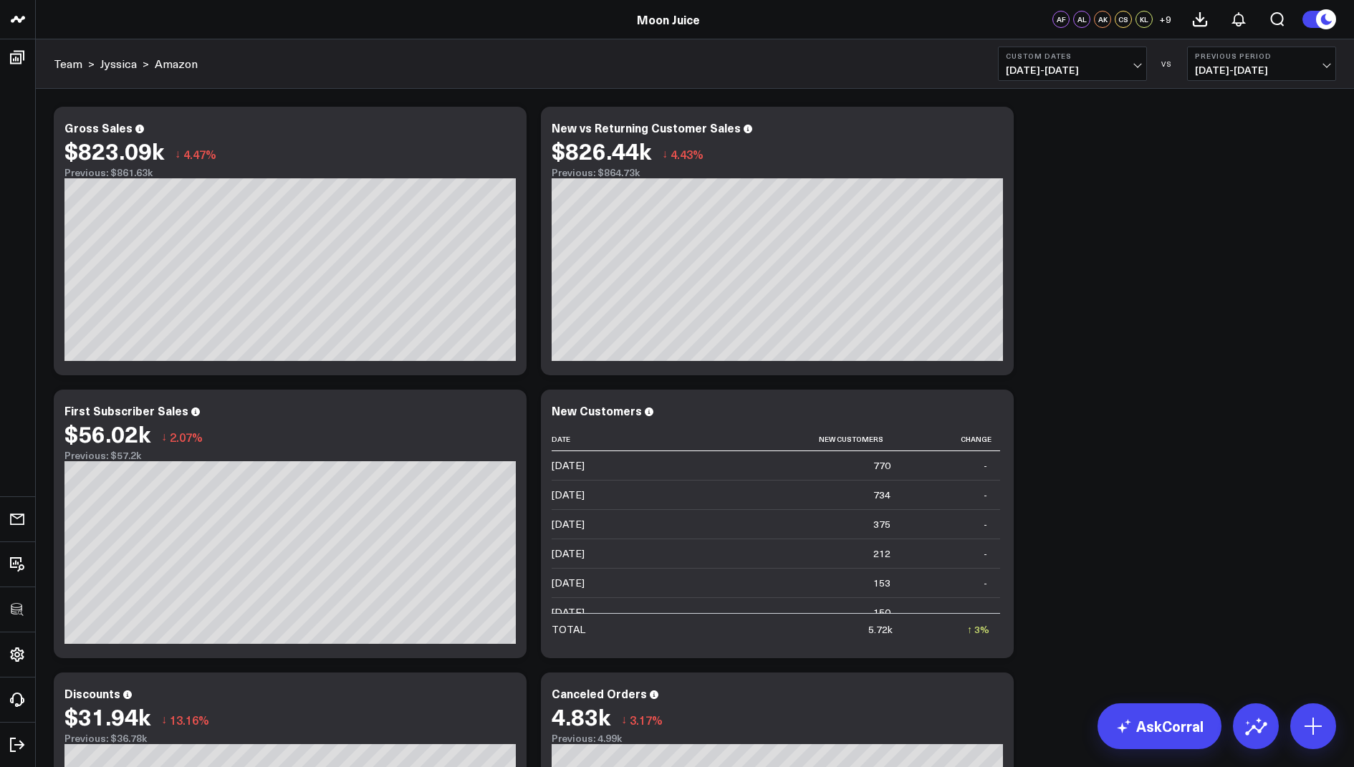
click at [1055, 75] on span "07/11/25 - 08/11/25" at bounding box center [1072, 69] width 133 height 11
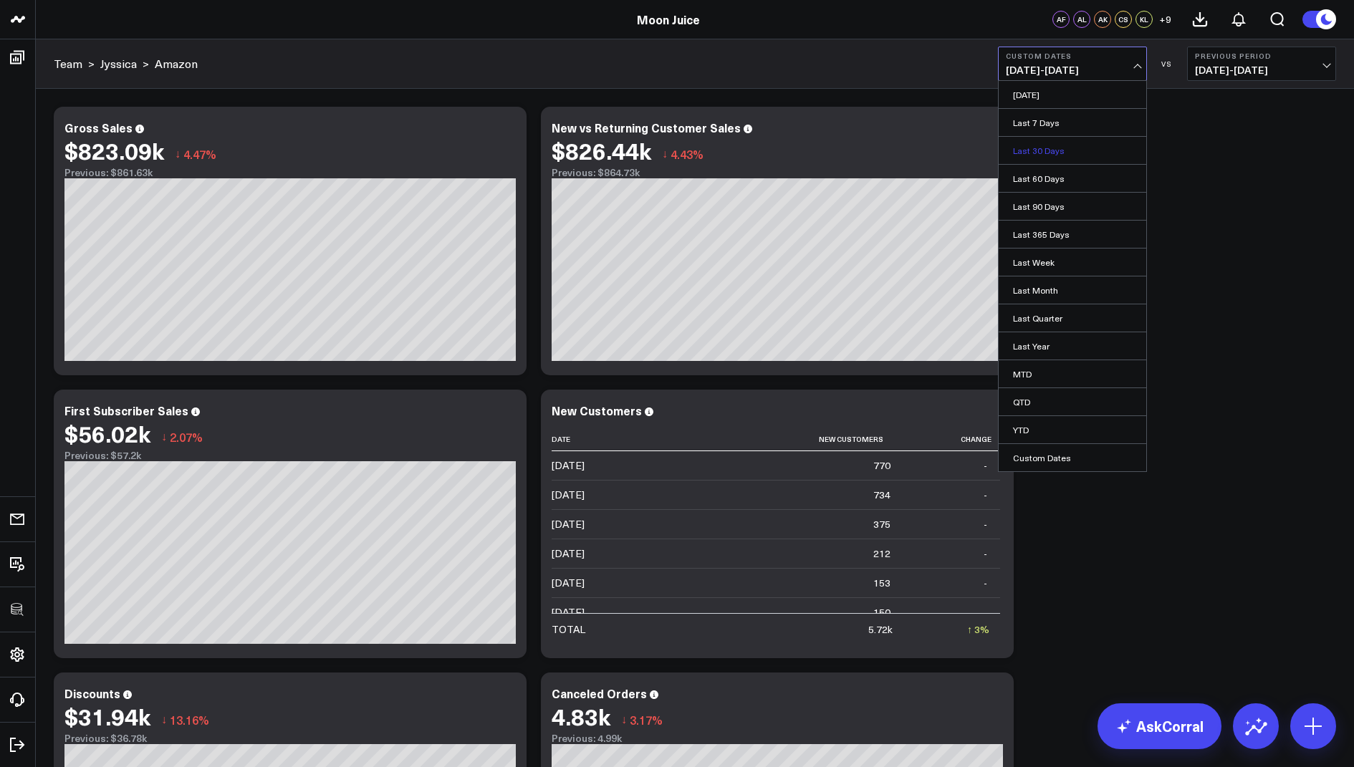
click at [1038, 153] on link "Last 30 Days" at bounding box center [1073, 150] width 148 height 27
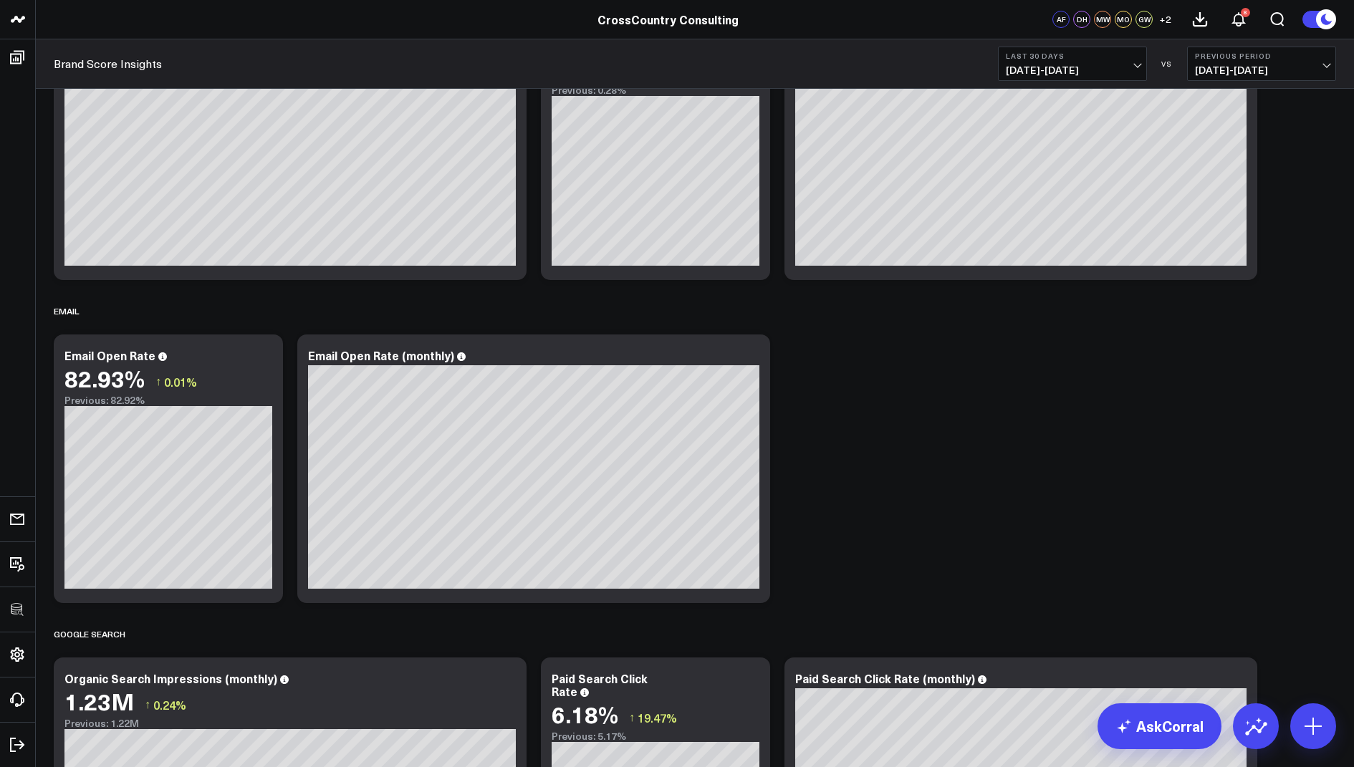
scroll to position [1907, 0]
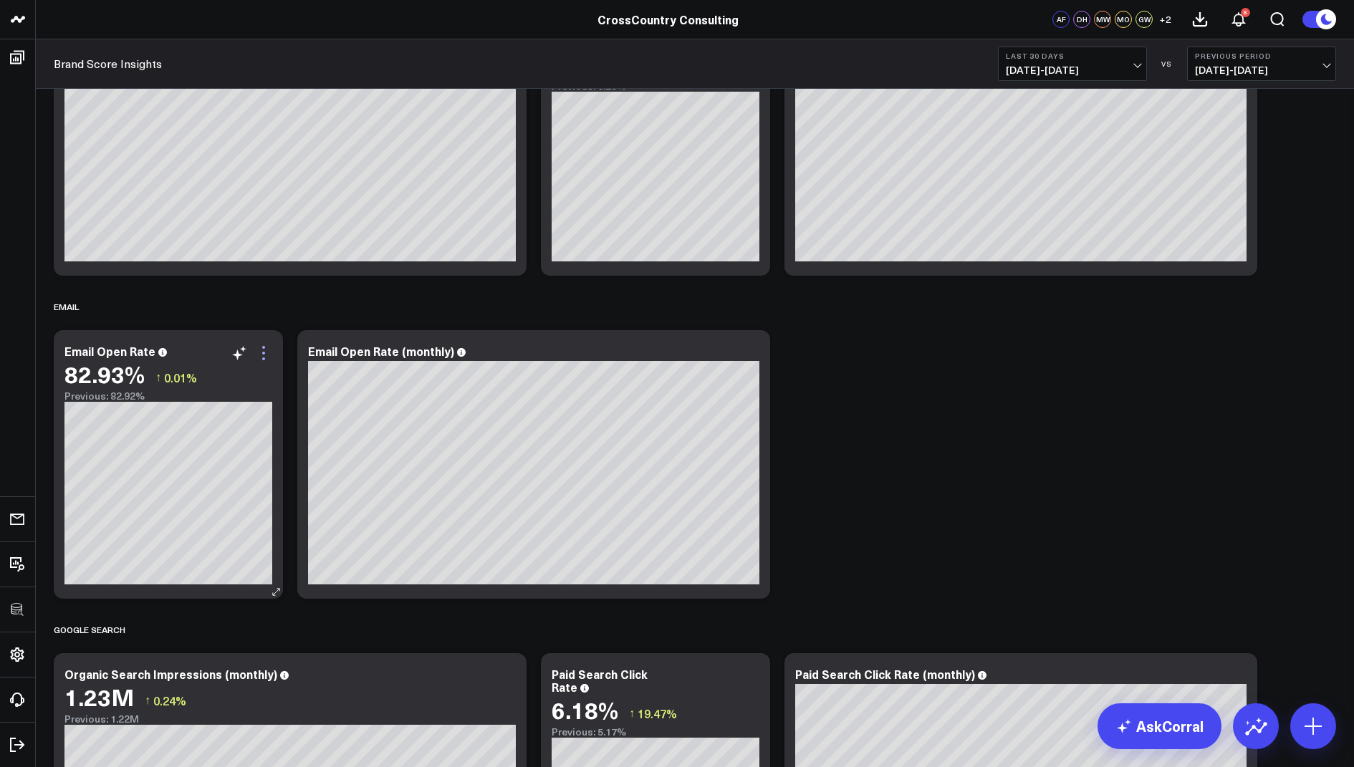
click at [263, 354] on icon at bounding box center [263, 353] width 17 height 17
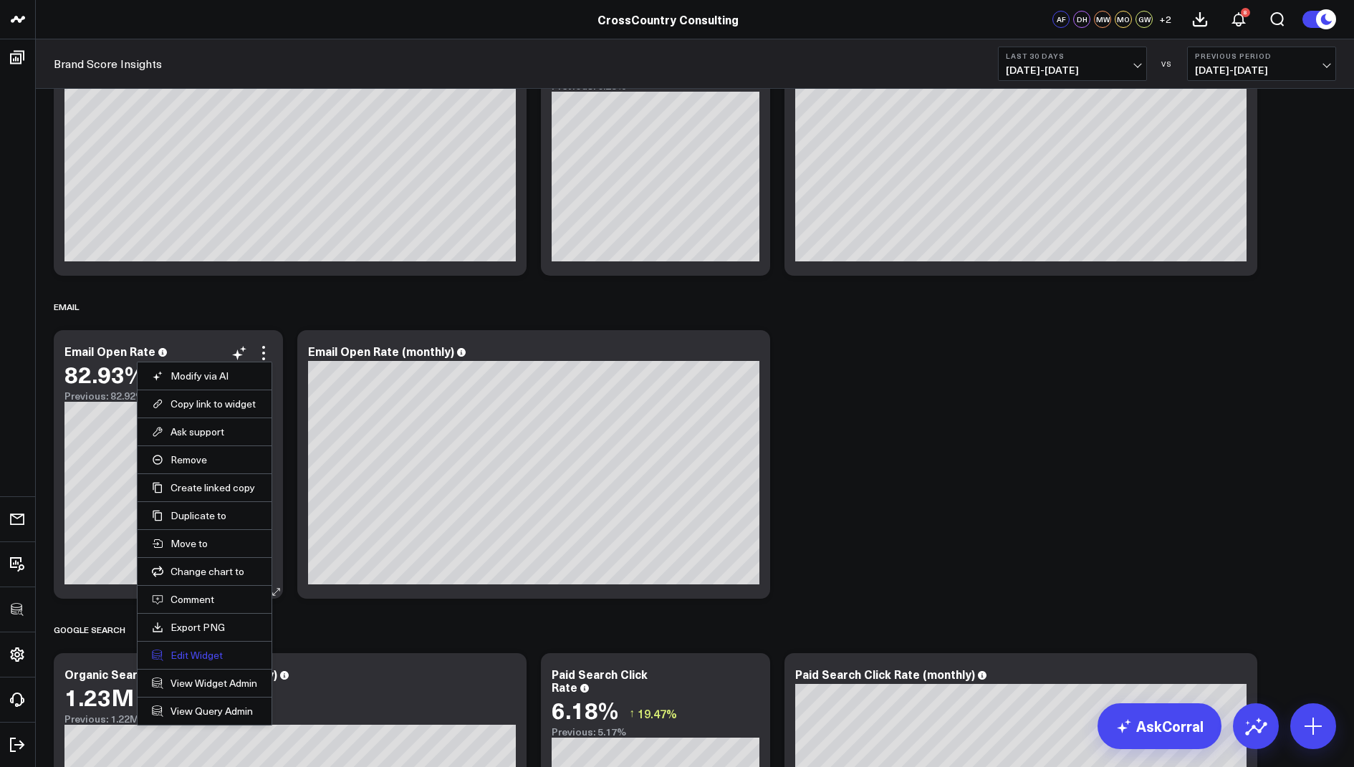
click at [200, 655] on button "Edit Widget" at bounding box center [204, 655] width 105 height 13
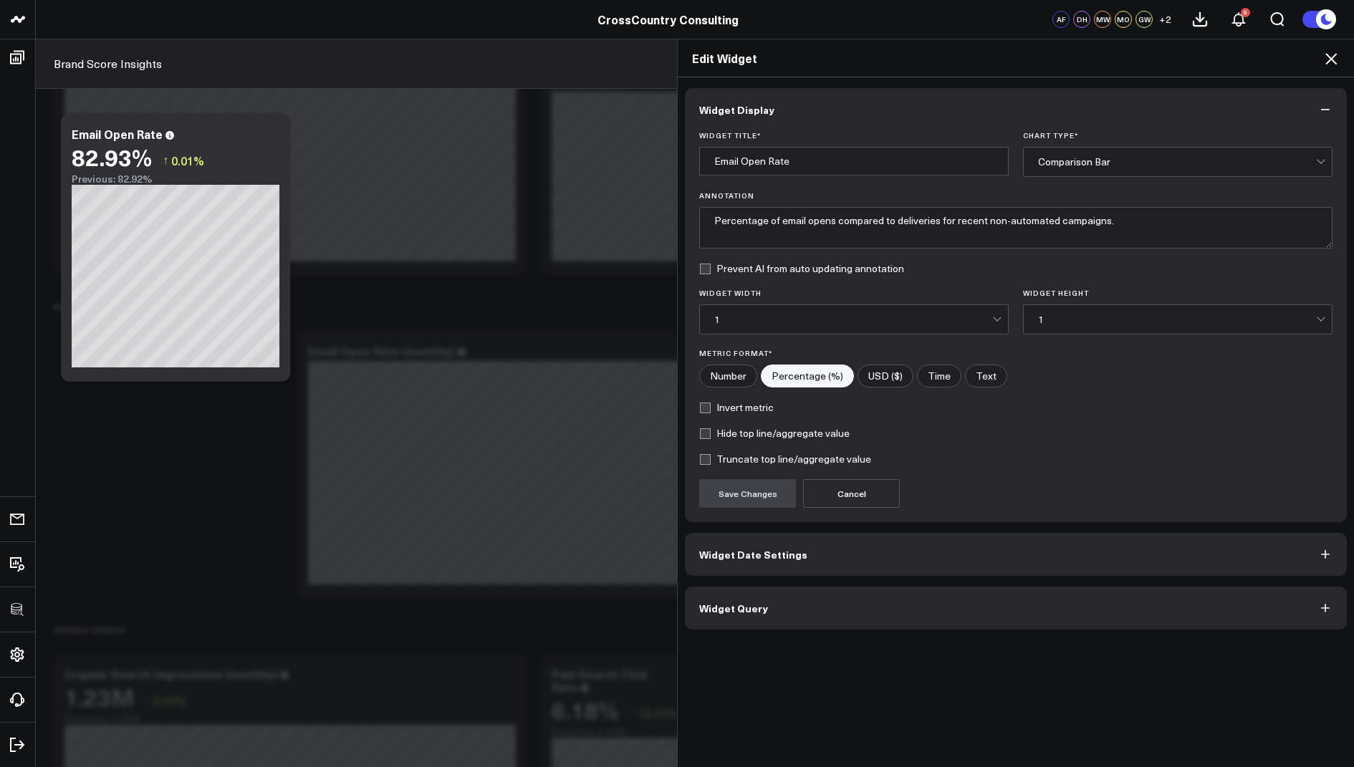
click at [739, 614] on button "Widget Query" at bounding box center [1016, 608] width 662 height 43
